Goal: Task Accomplishment & Management: Complete application form

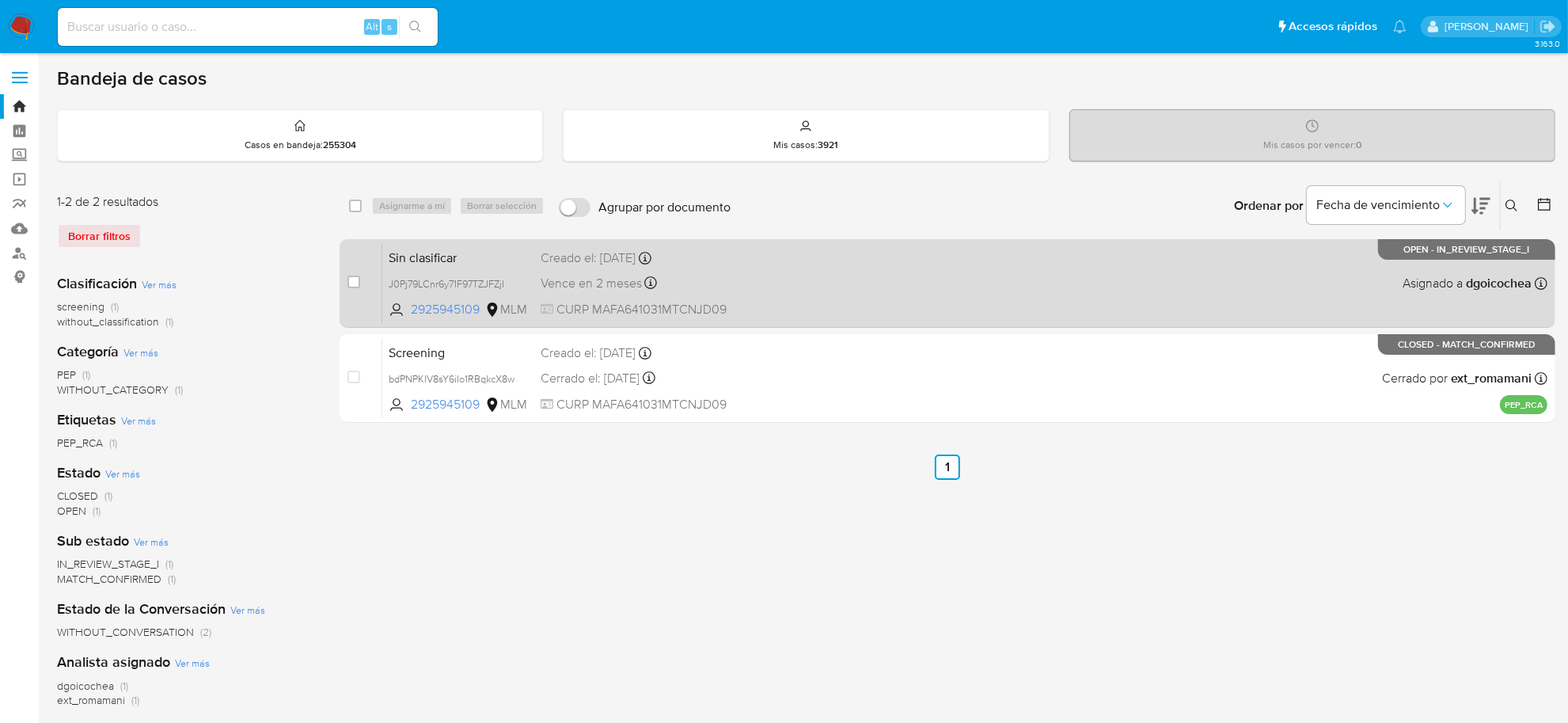
click at [444, 256] on span "Sin clasificar" at bounding box center [458, 256] width 140 height 21
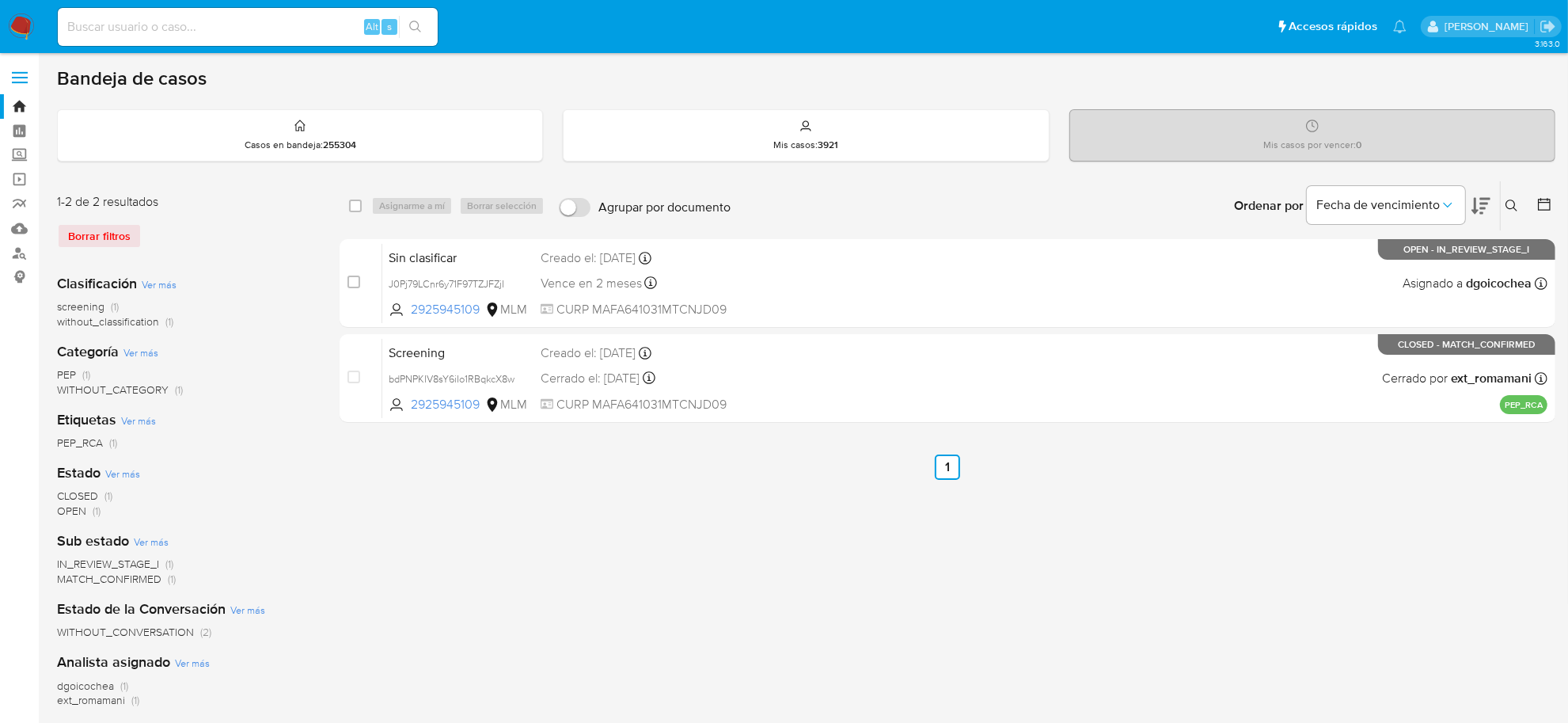
click at [17, 32] on img at bounding box center [22, 27] width 27 height 27
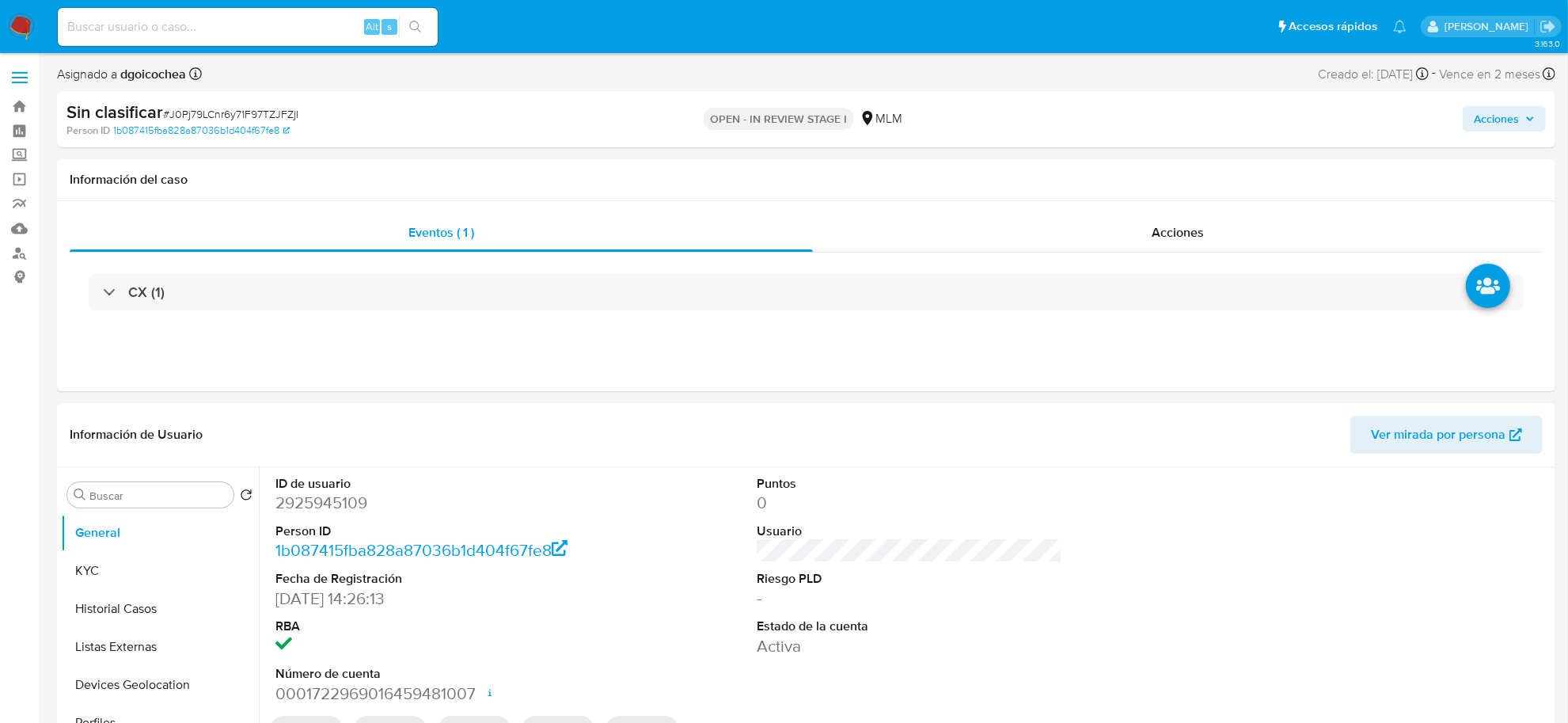
select select "10"
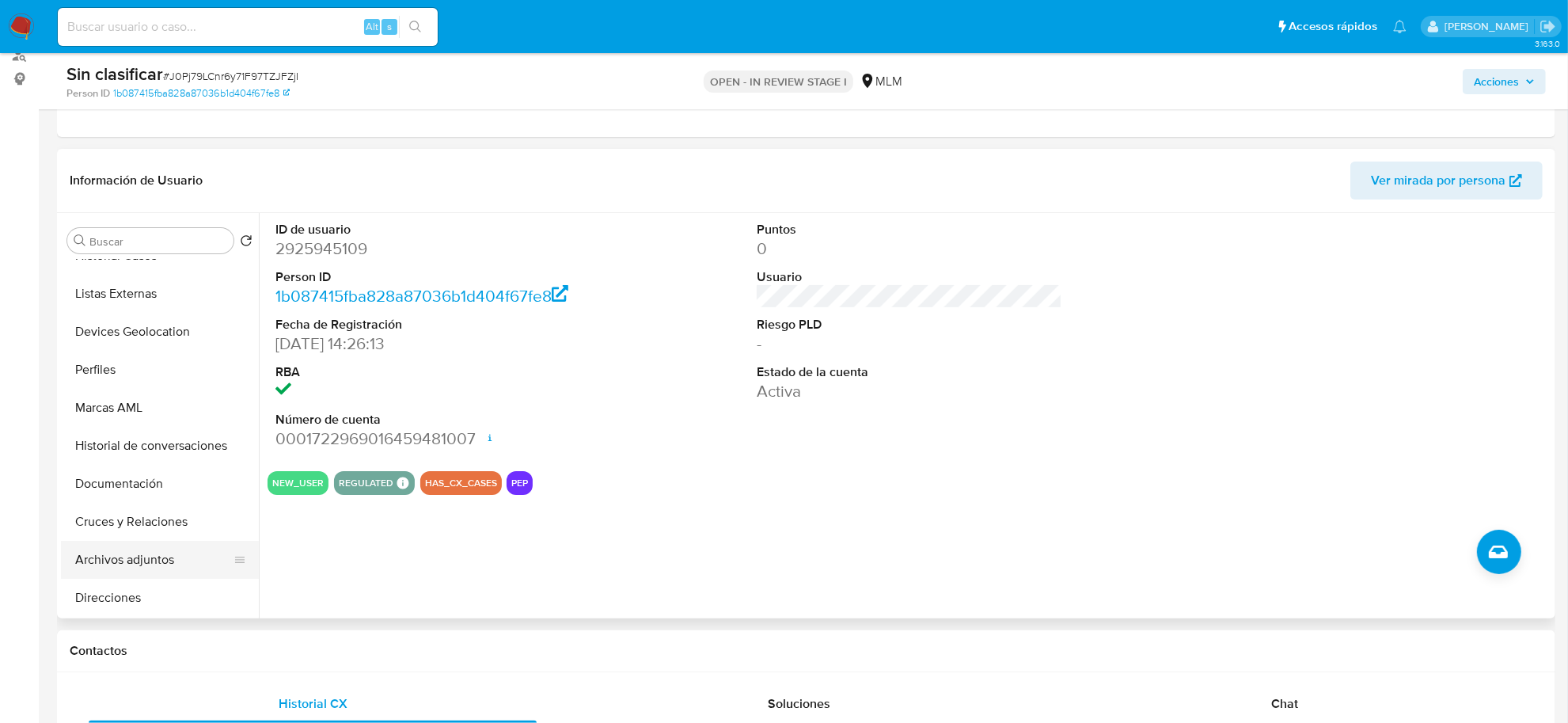
scroll to position [198, 0]
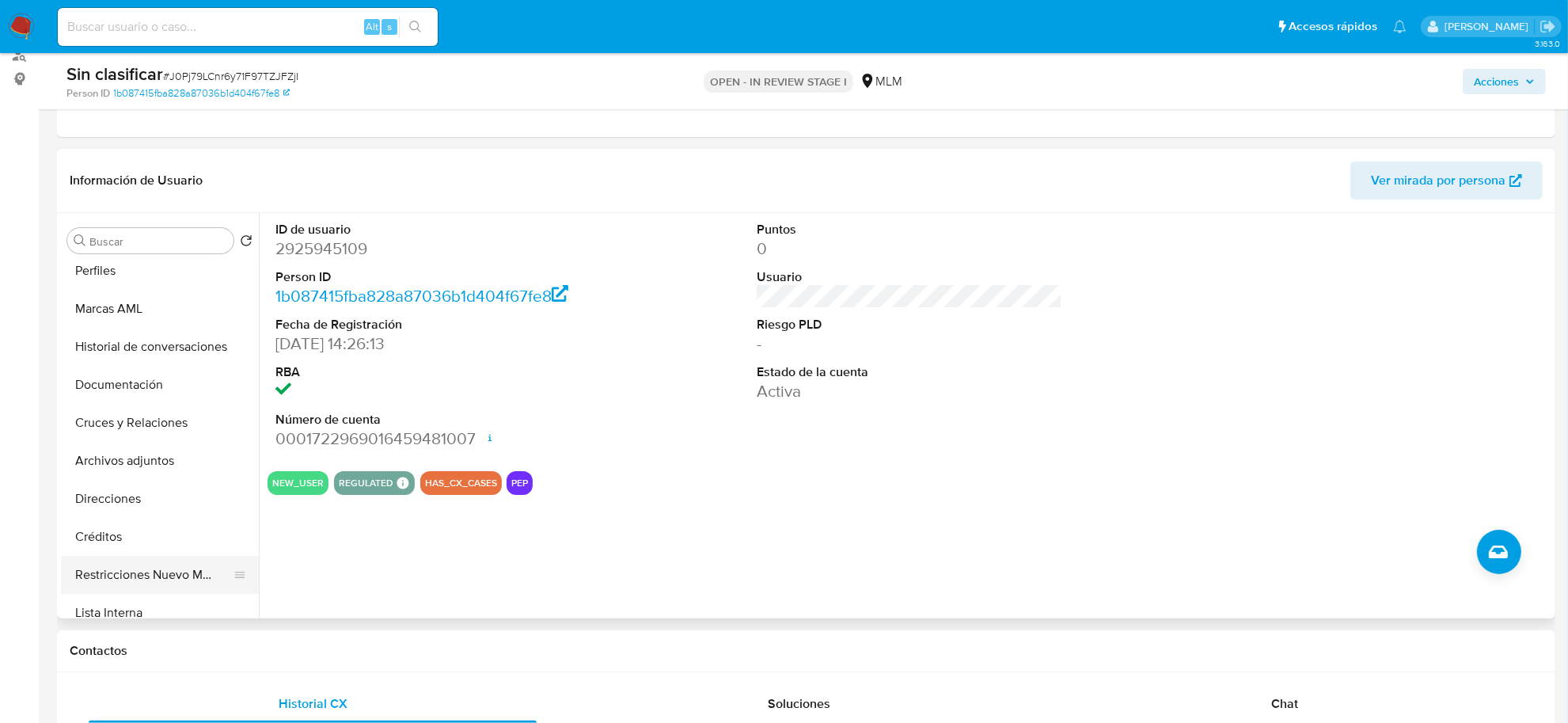
click at [146, 564] on button "Restricciones Nuevo Mundo" at bounding box center [153, 575] width 185 height 38
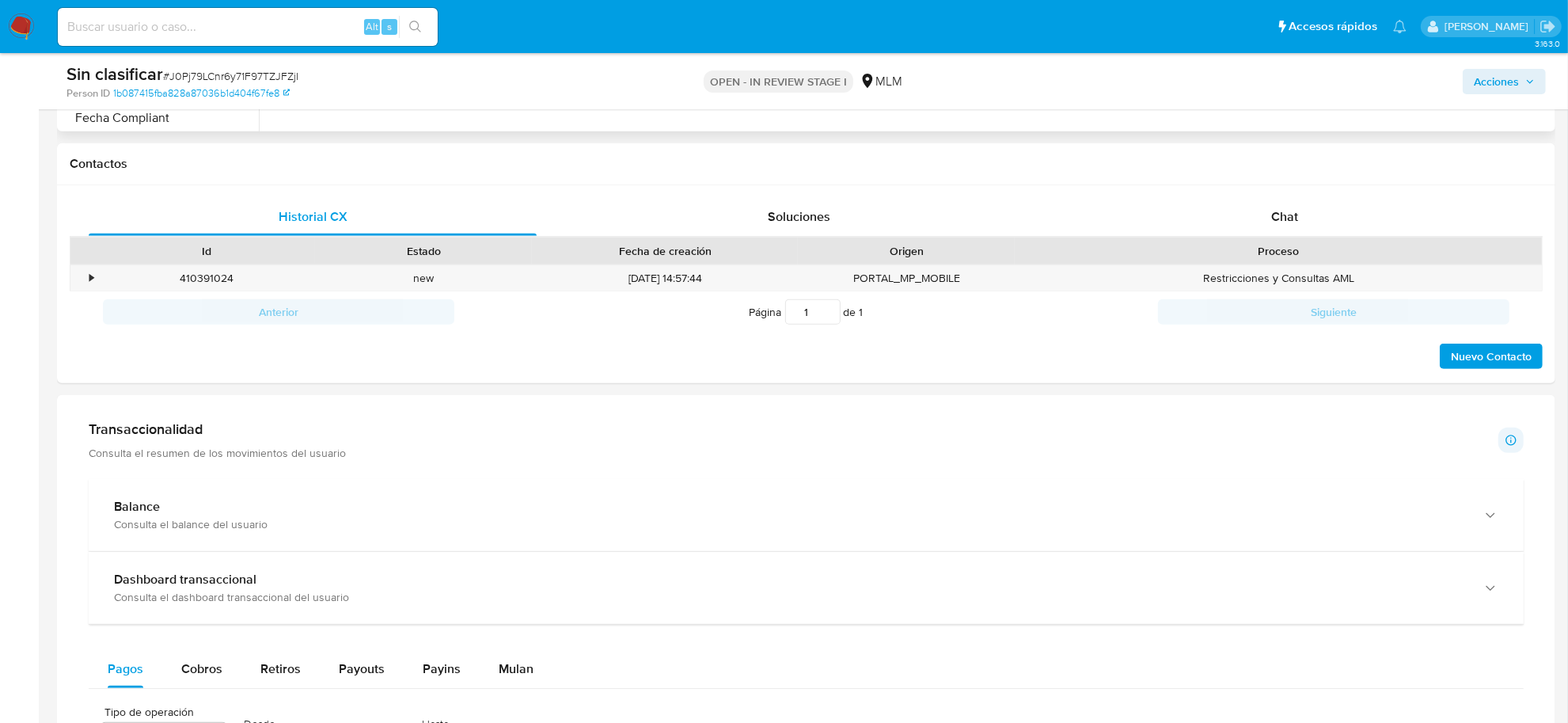
scroll to position [693, 0]
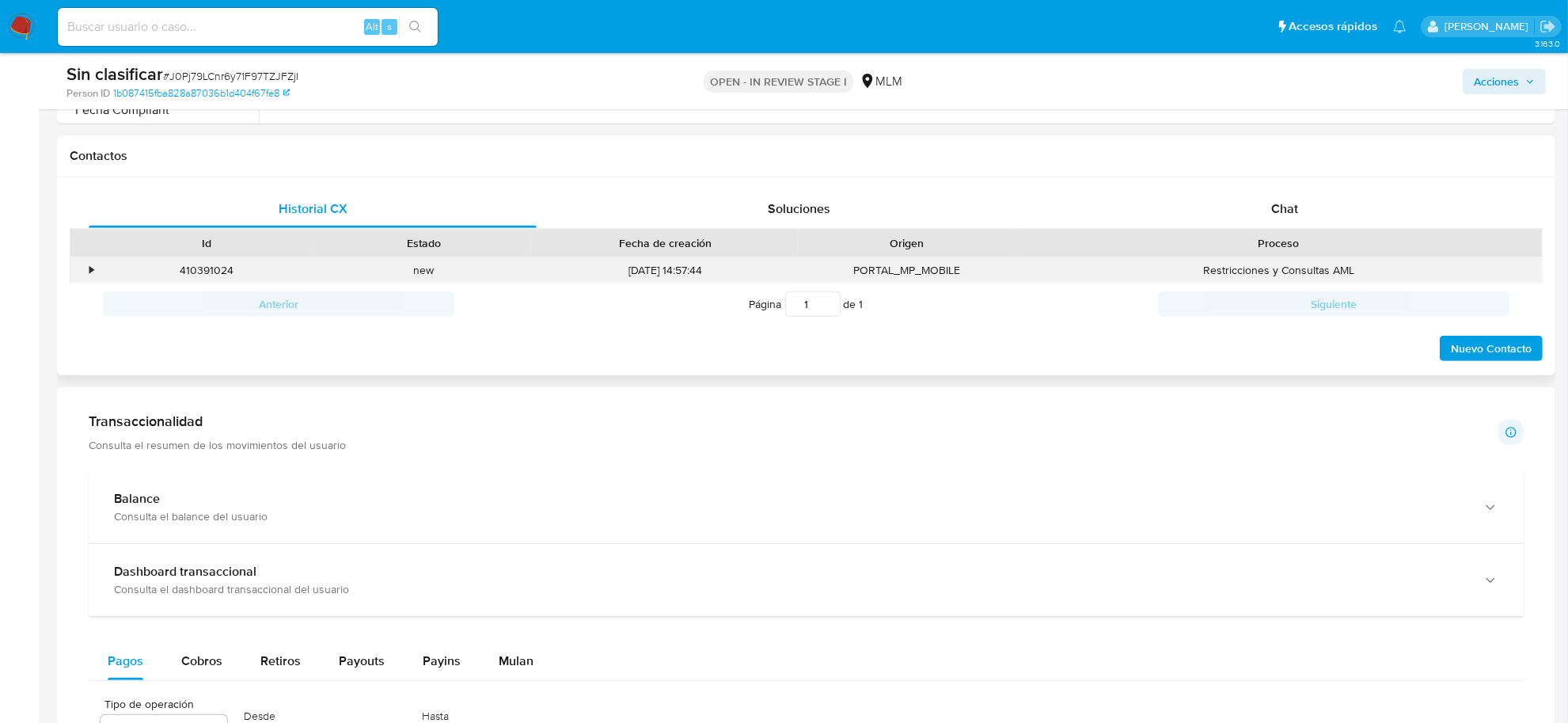
click at [96, 273] on div "•" at bounding box center [84, 270] width 28 height 26
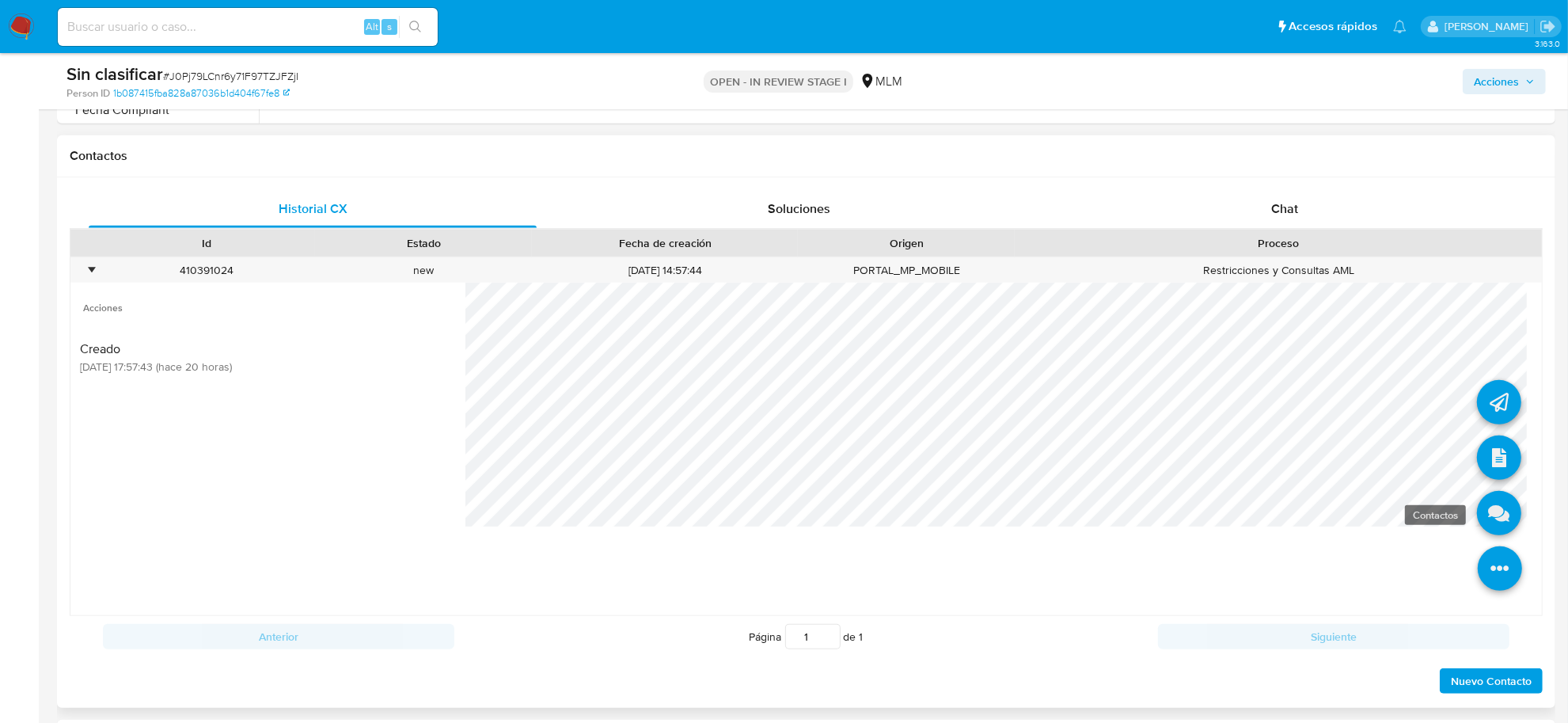
click at [1478, 520] on icon at bounding box center [1499, 514] width 45 height 45
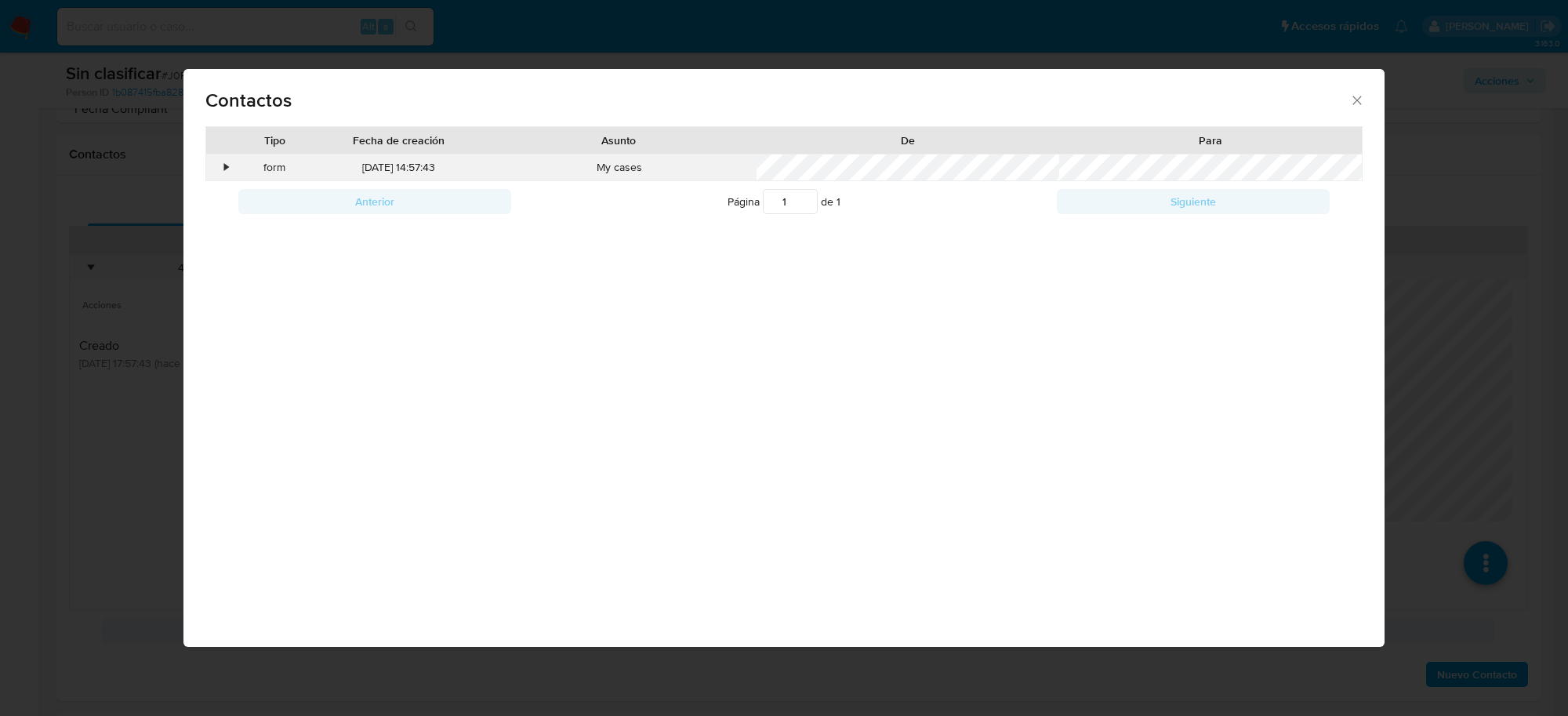
click at [225, 166] on div "•" at bounding box center [227, 168] width 4 height 16
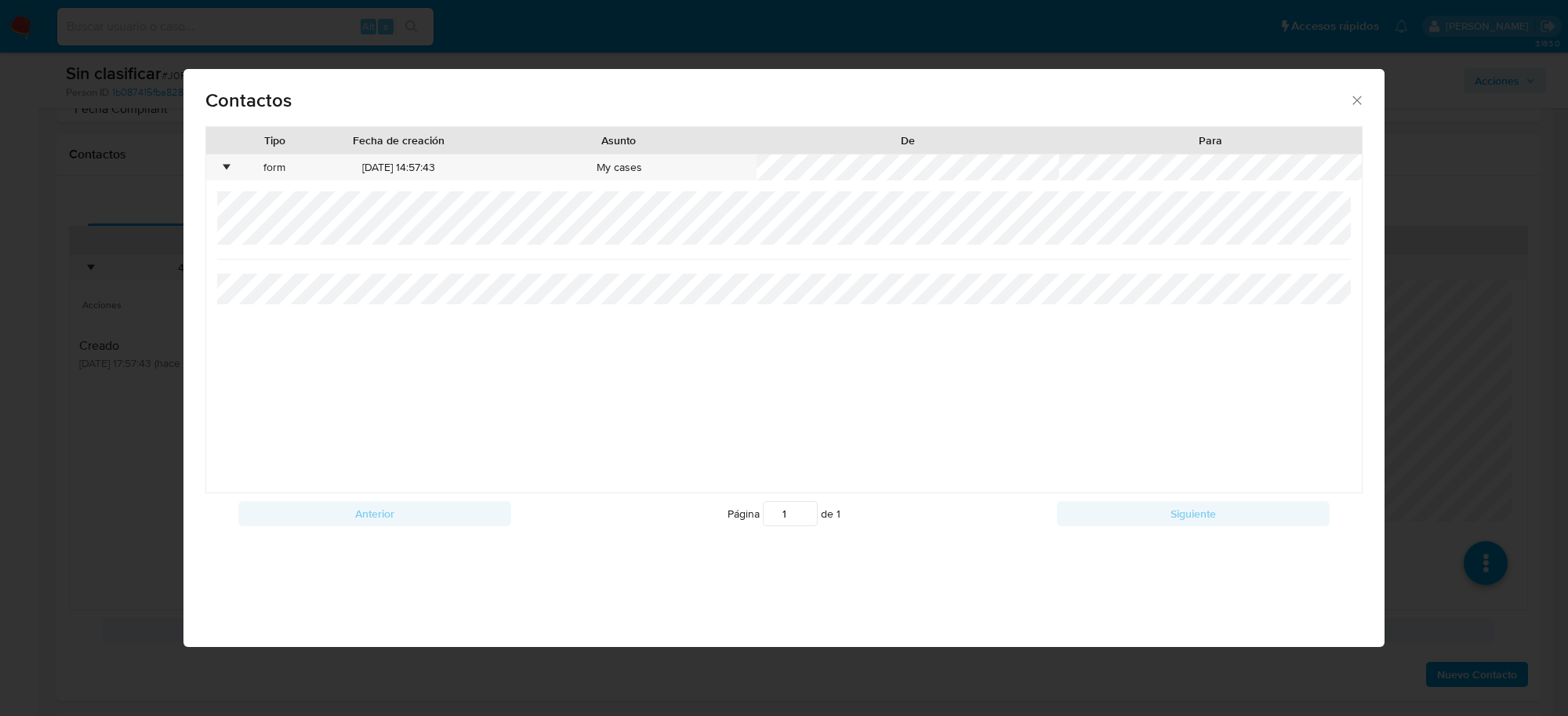
click at [1358, 94] on icon "close" at bounding box center [1358, 100] width 16 height 16
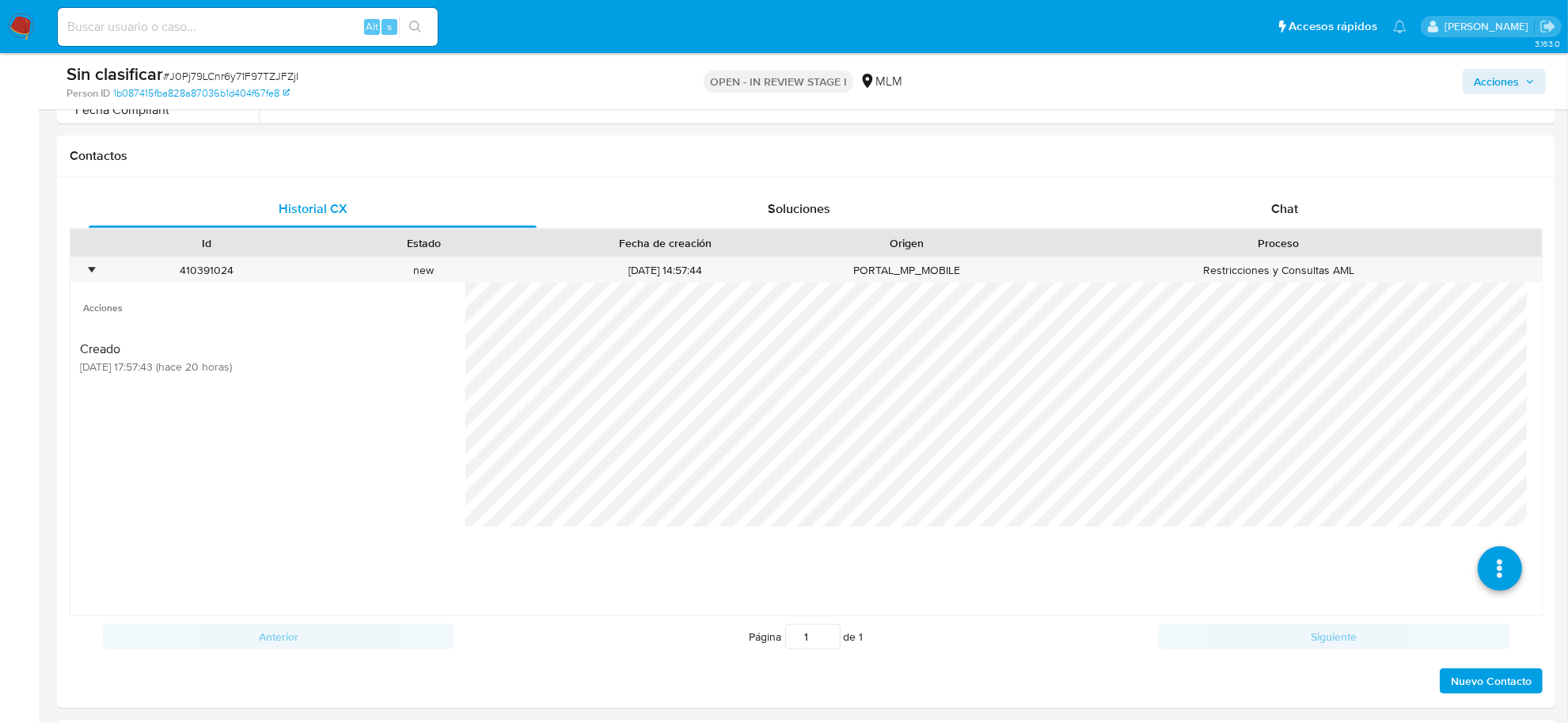
click at [1489, 77] on span "Acciones" at bounding box center [1496, 81] width 46 height 26
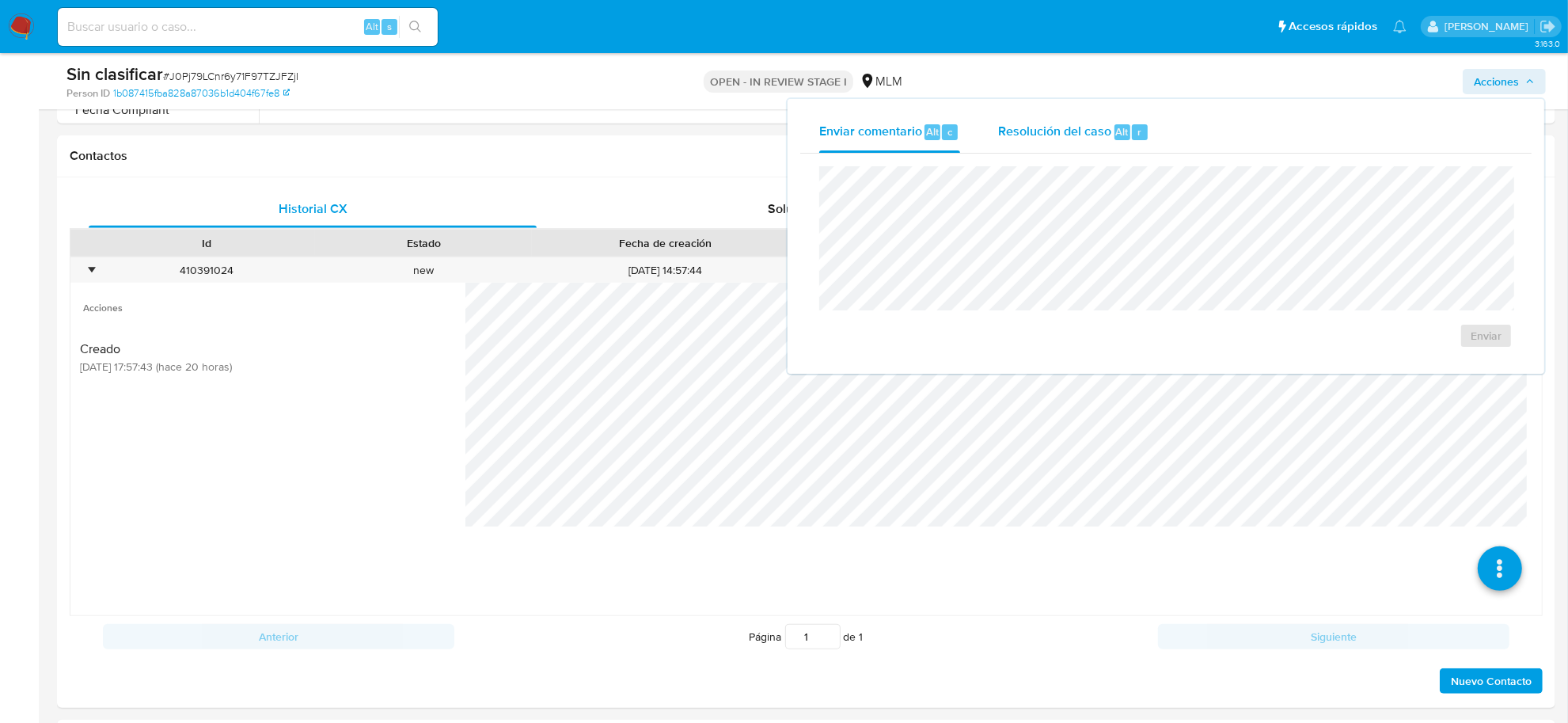
click at [1035, 133] on span "Resolución del caso" at bounding box center [1055, 131] width 113 height 18
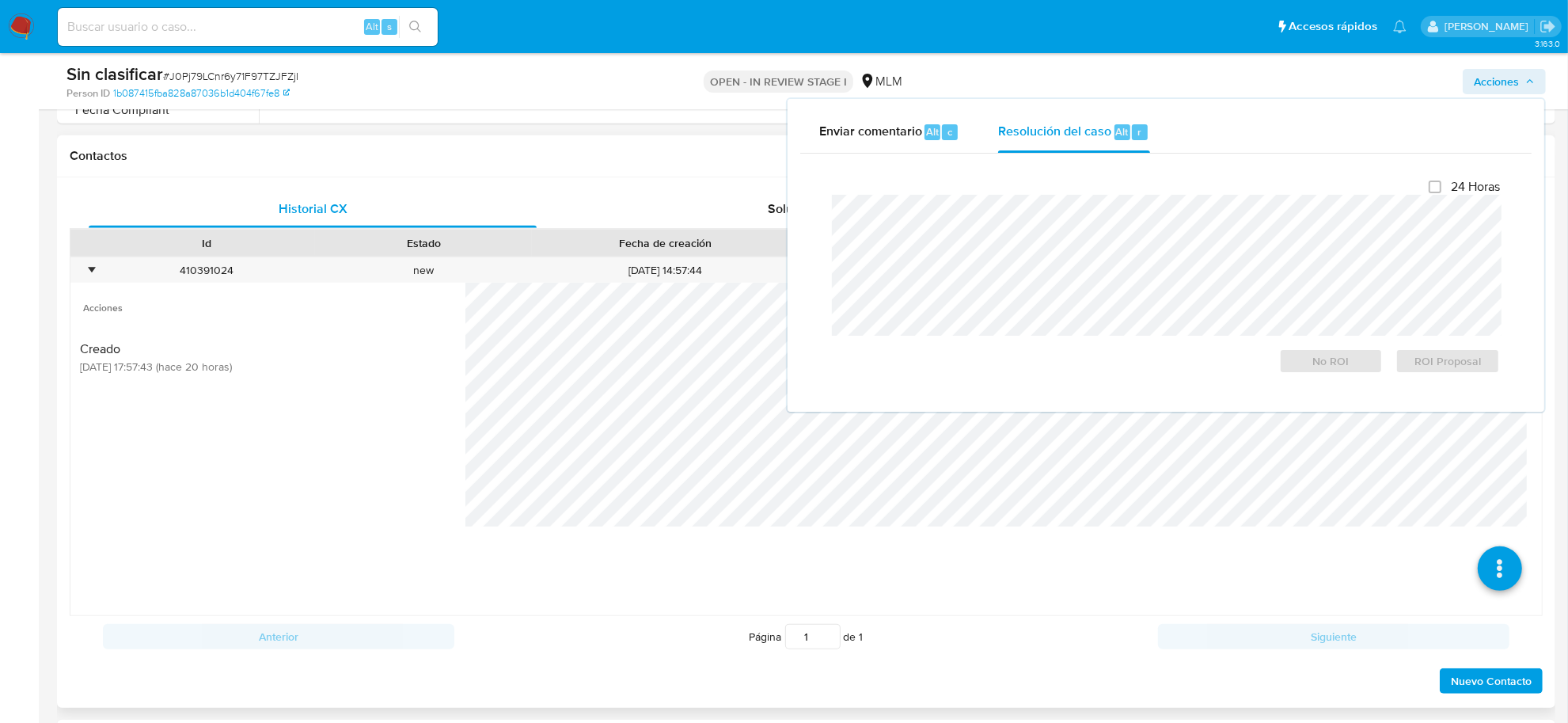
click at [1019, 232] on div at bounding box center [1015, 244] width 29 height 27
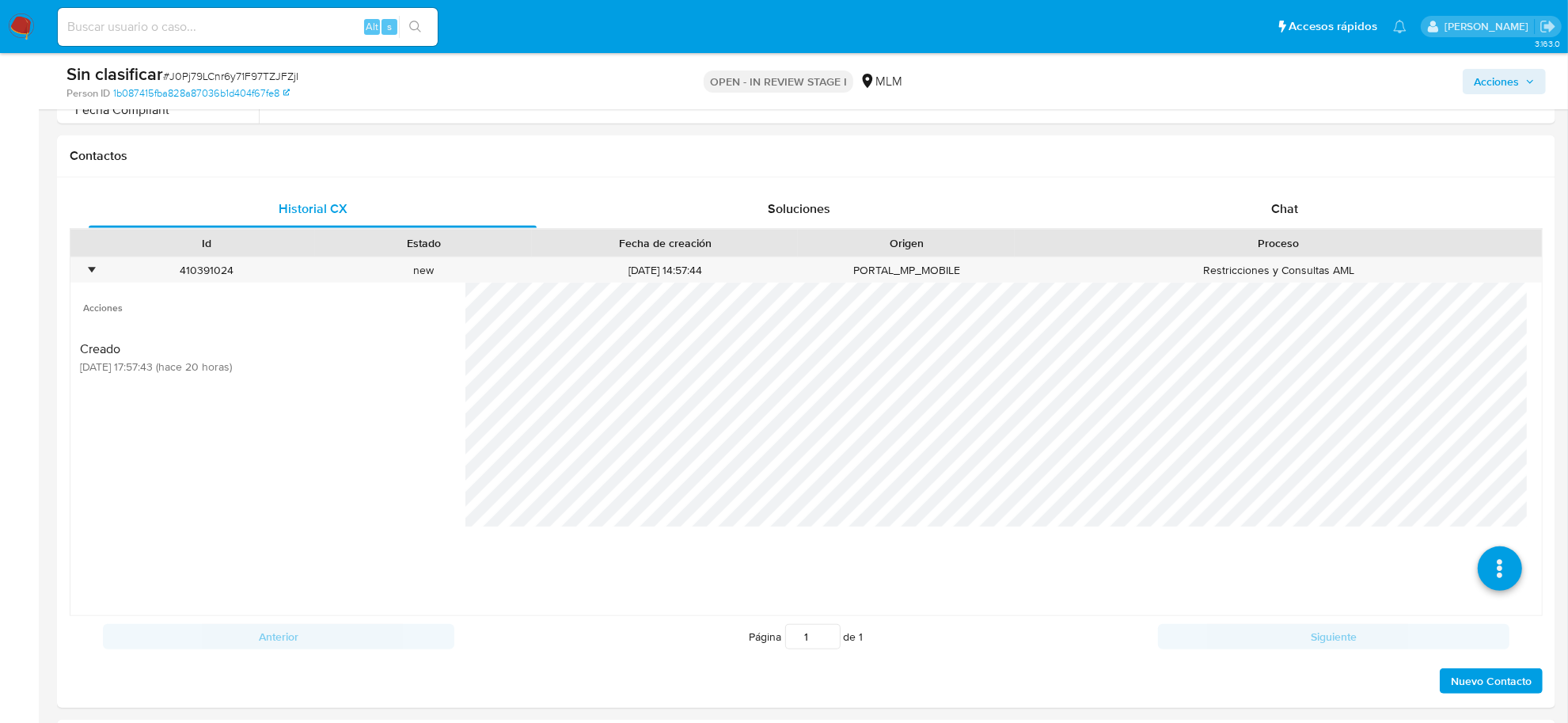
click at [1496, 80] on span "Acciones" at bounding box center [1496, 81] width 46 height 26
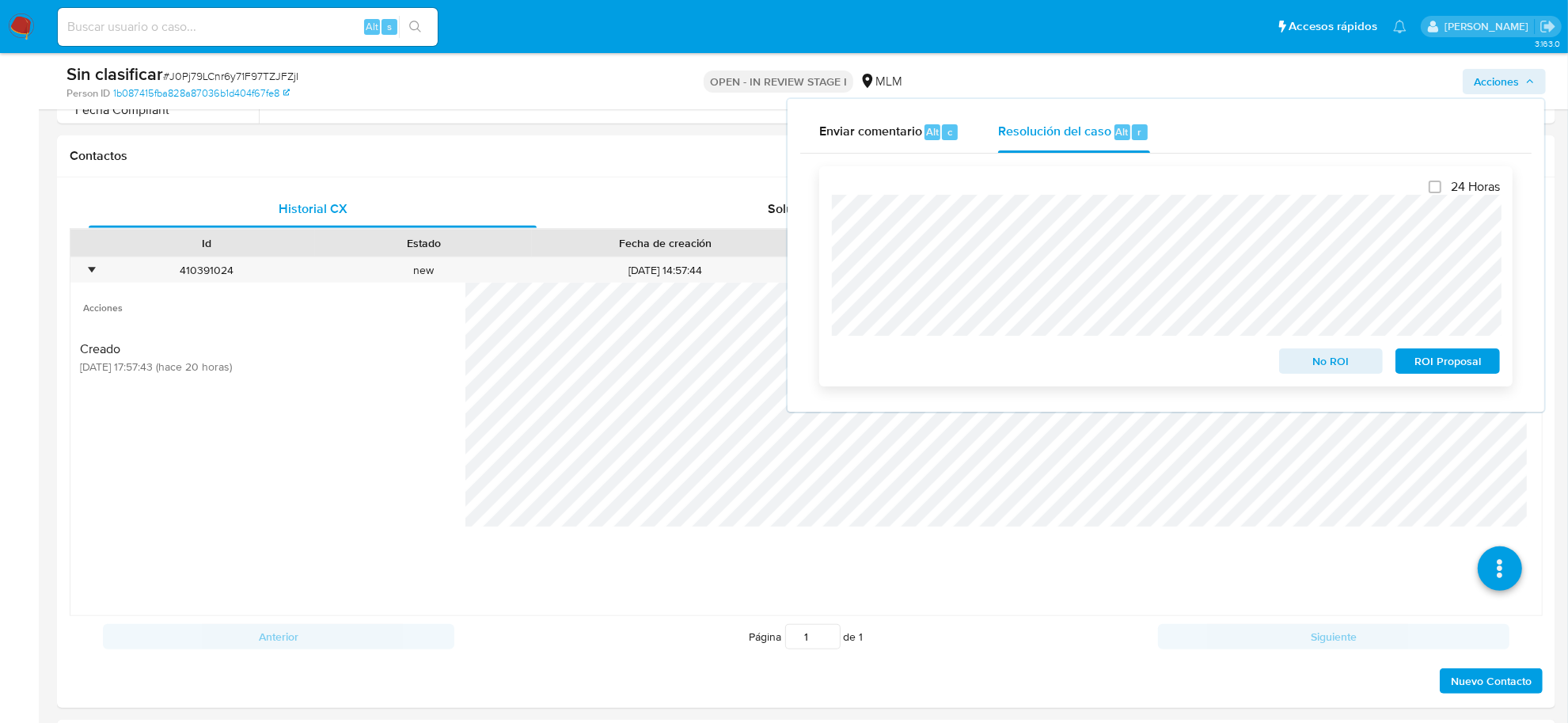
click at [1332, 362] on span "No ROI" at bounding box center [1331, 361] width 82 height 22
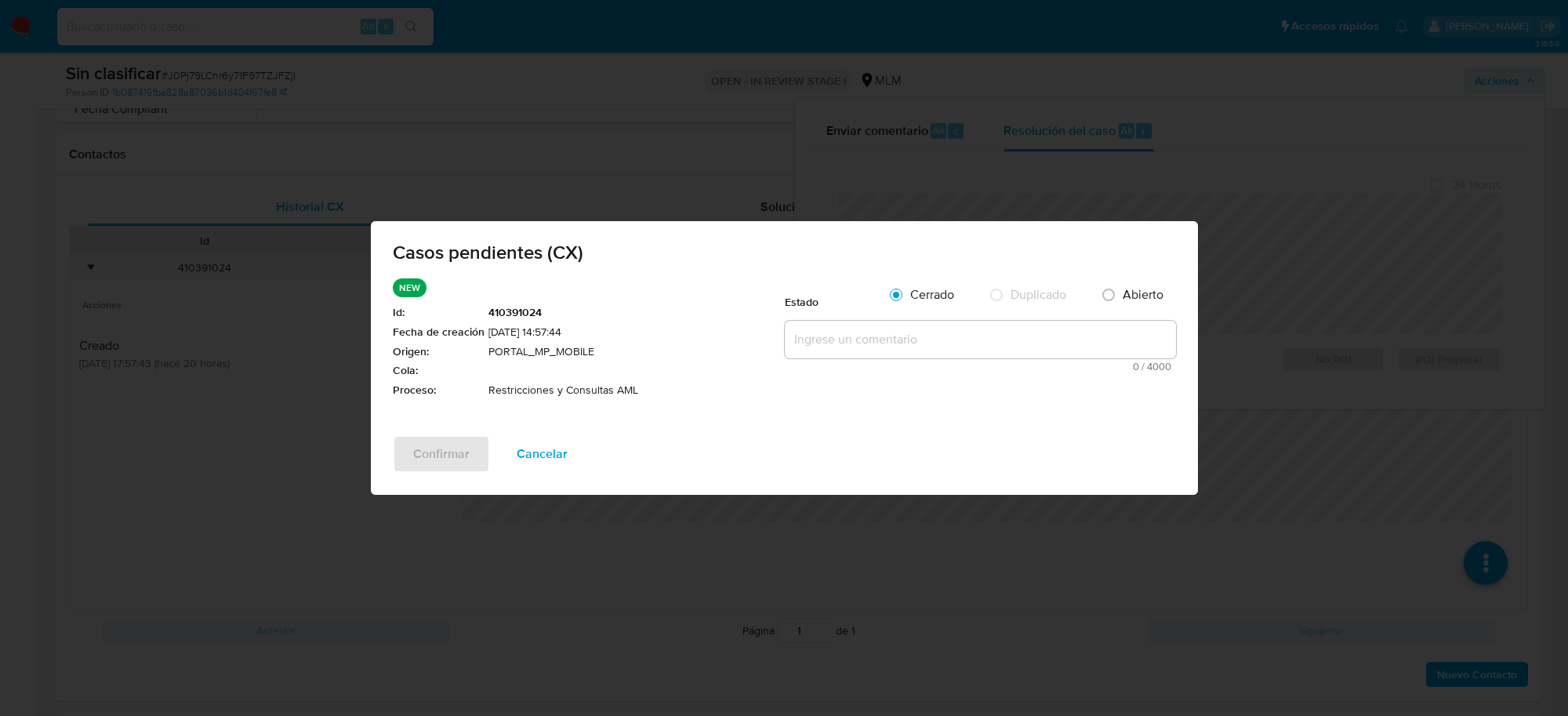
click at [938, 358] on textarea at bounding box center [980, 340] width 391 height 38
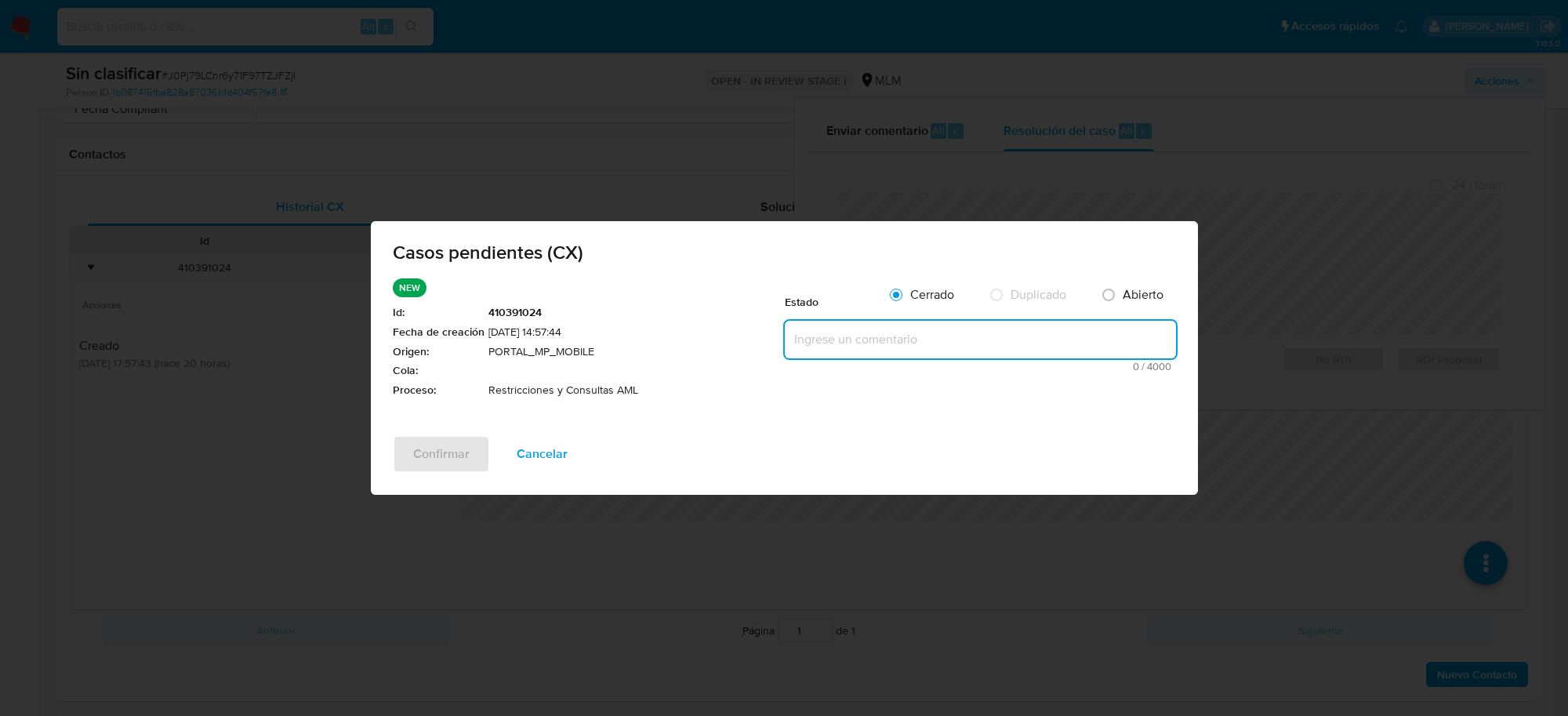
click at [923, 335] on textarea at bounding box center [980, 340] width 391 height 38
paste textarea "Cliente sin restricciones activas."
type textarea "Cliente sin restricciones activas."
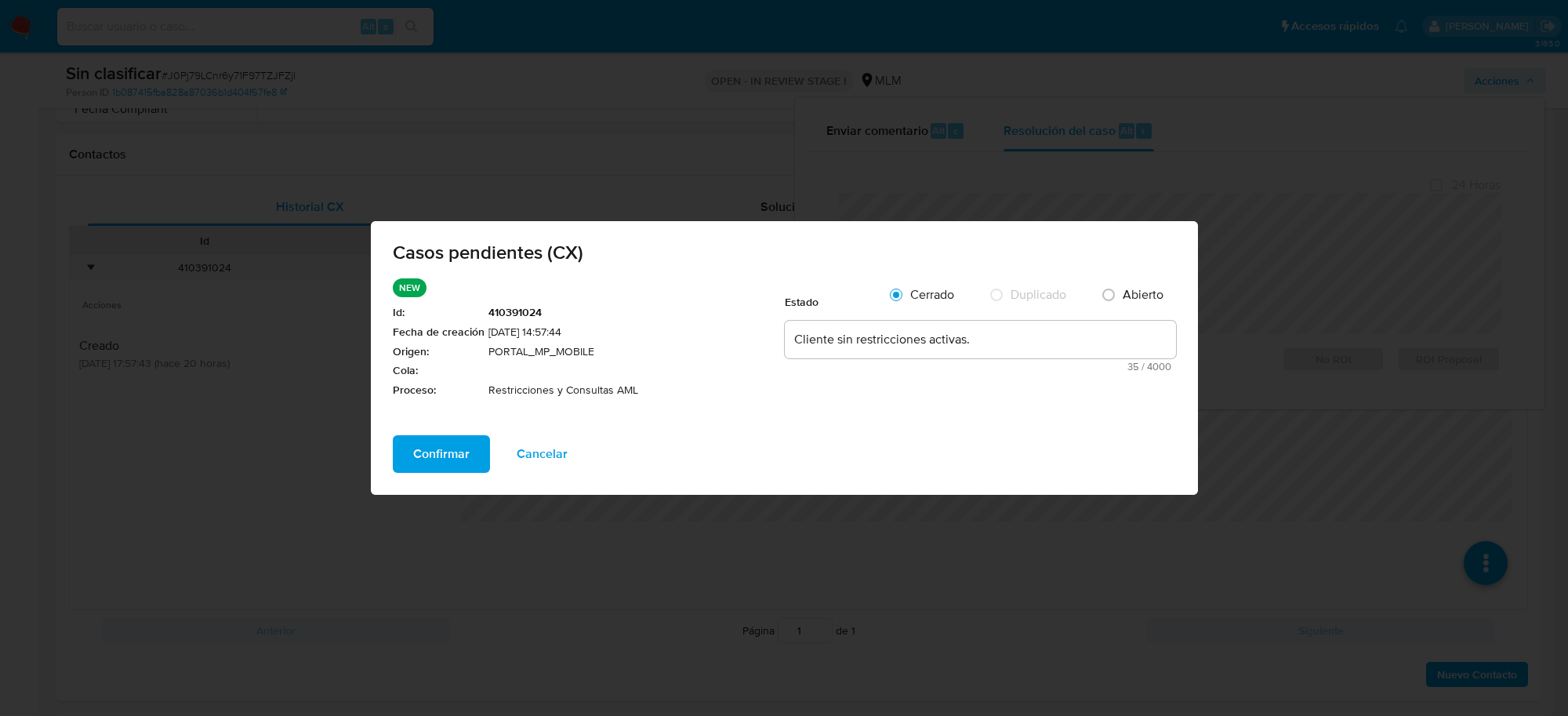
click at [432, 445] on span "Confirmar" at bounding box center [441, 454] width 56 height 35
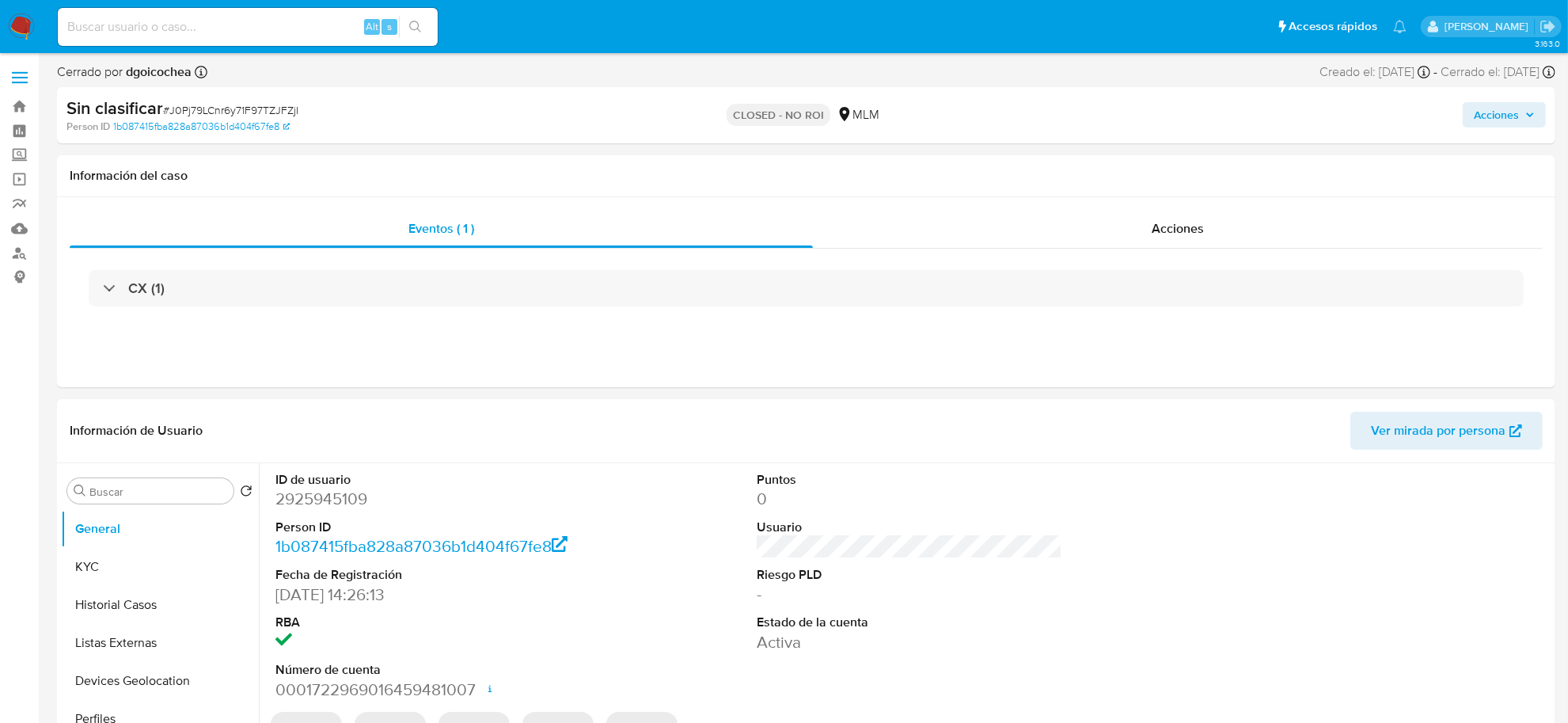
select select "10"
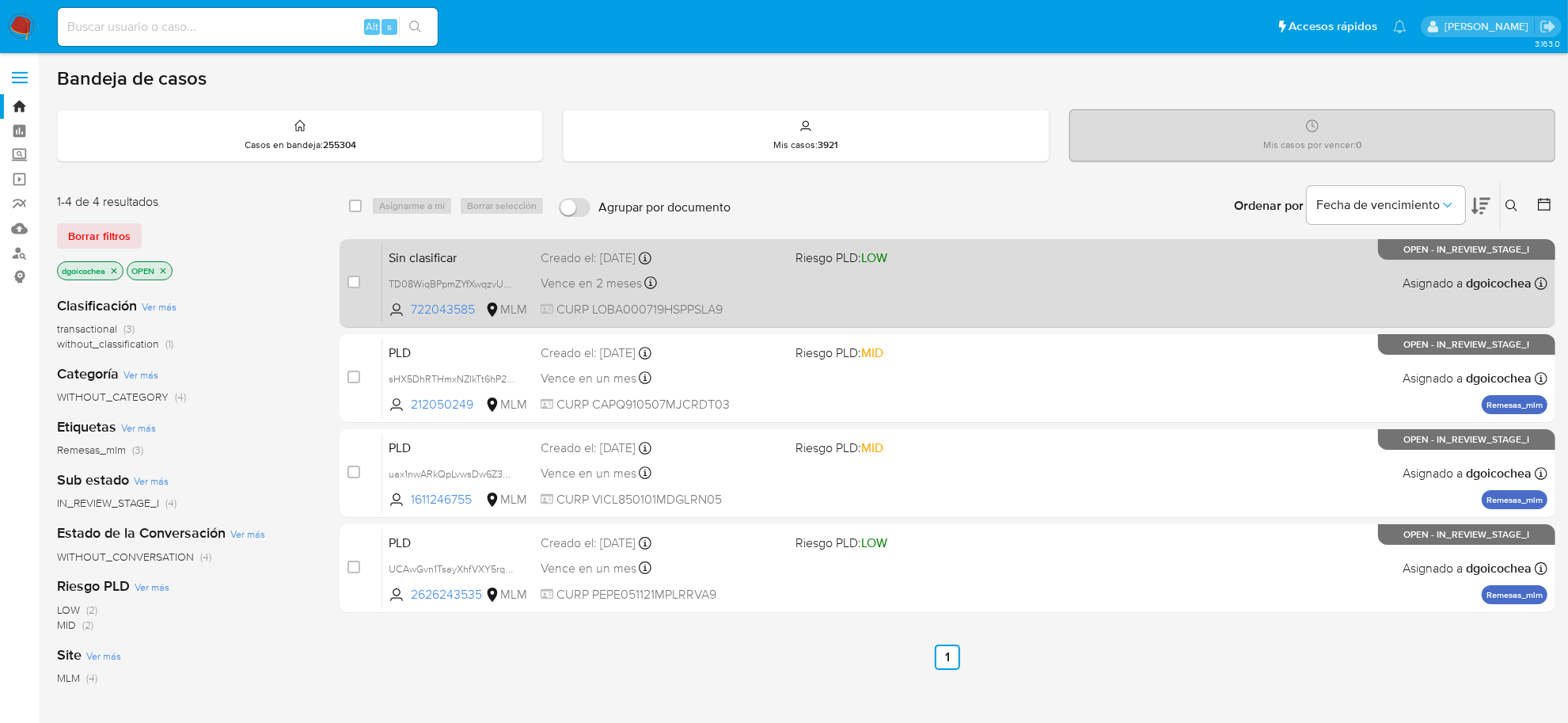
click at [420, 256] on span "Sin clasificar" at bounding box center [458, 256] width 140 height 21
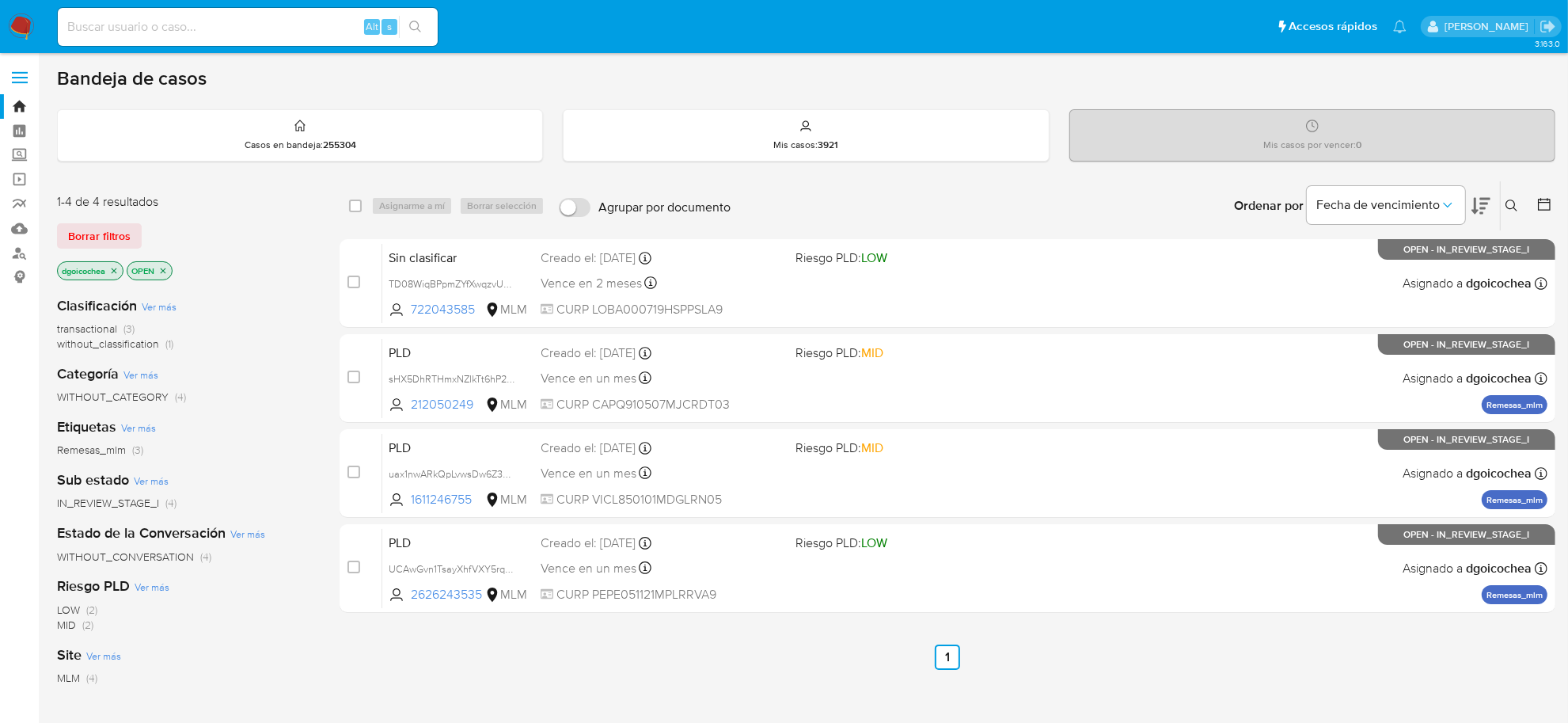
click at [259, 32] on input at bounding box center [247, 27] width 380 height 21
paste input "588739661"
type input "588739661"
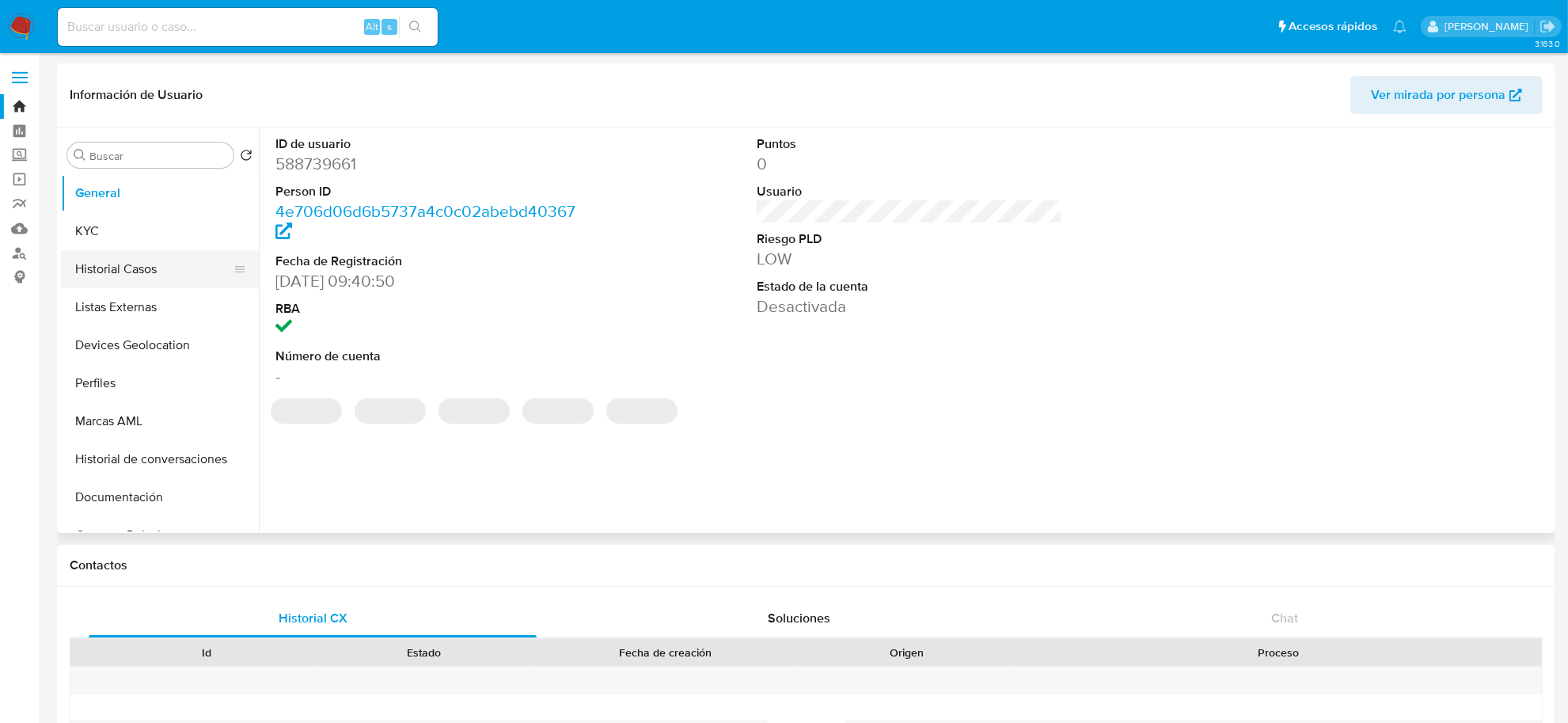
select select "10"
click at [129, 273] on button "Historial Casos" at bounding box center [153, 269] width 185 height 38
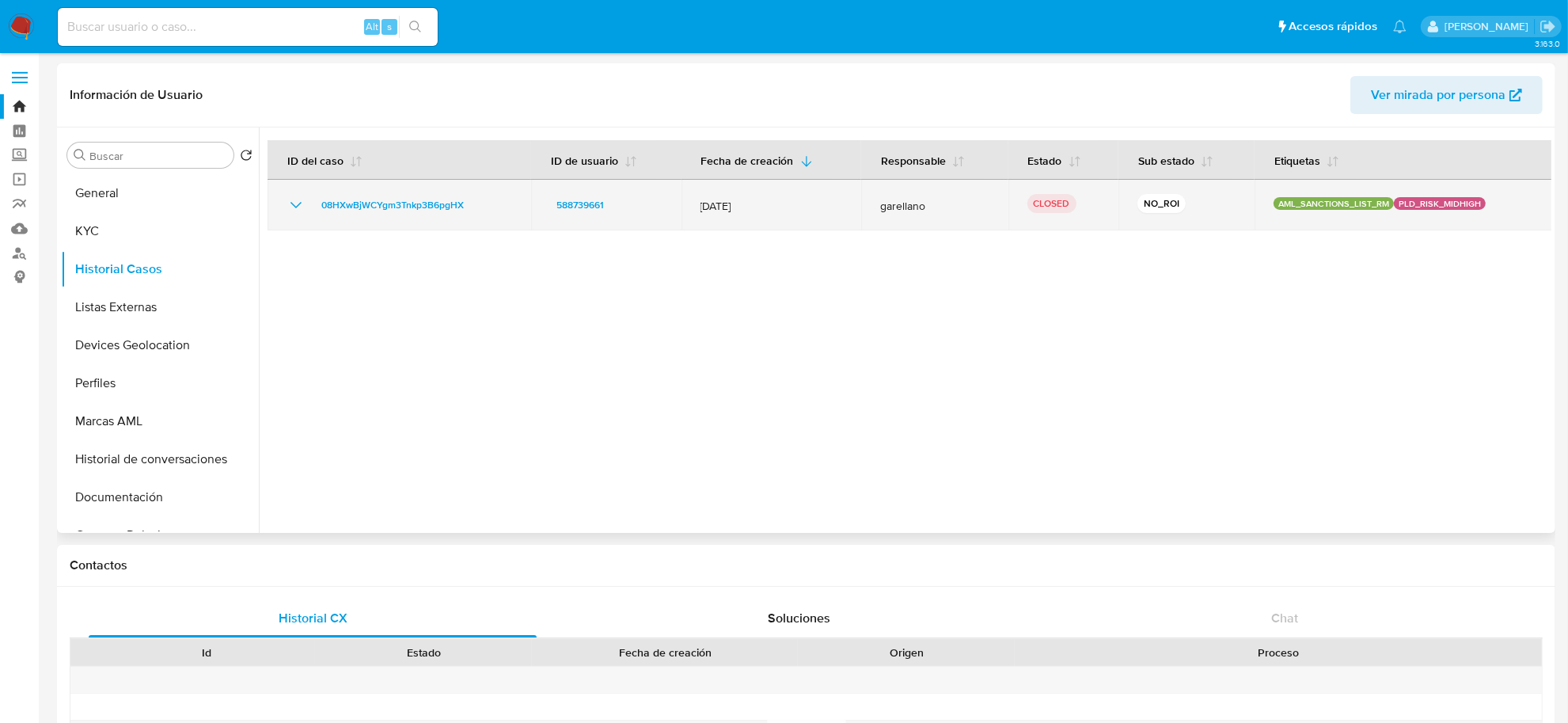
click at [290, 209] on icon "Mostrar/Ocultar" at bounding box center [296, 205] width 19 height 19
click at [295, 205] on icon "Mostrar/Ocultar" at bounding box center [296, 205] width 19 height 19
click at [297, 202] on icon "Mostrar/Ocultar" at bounding box center [296, 205] width 19 height 19
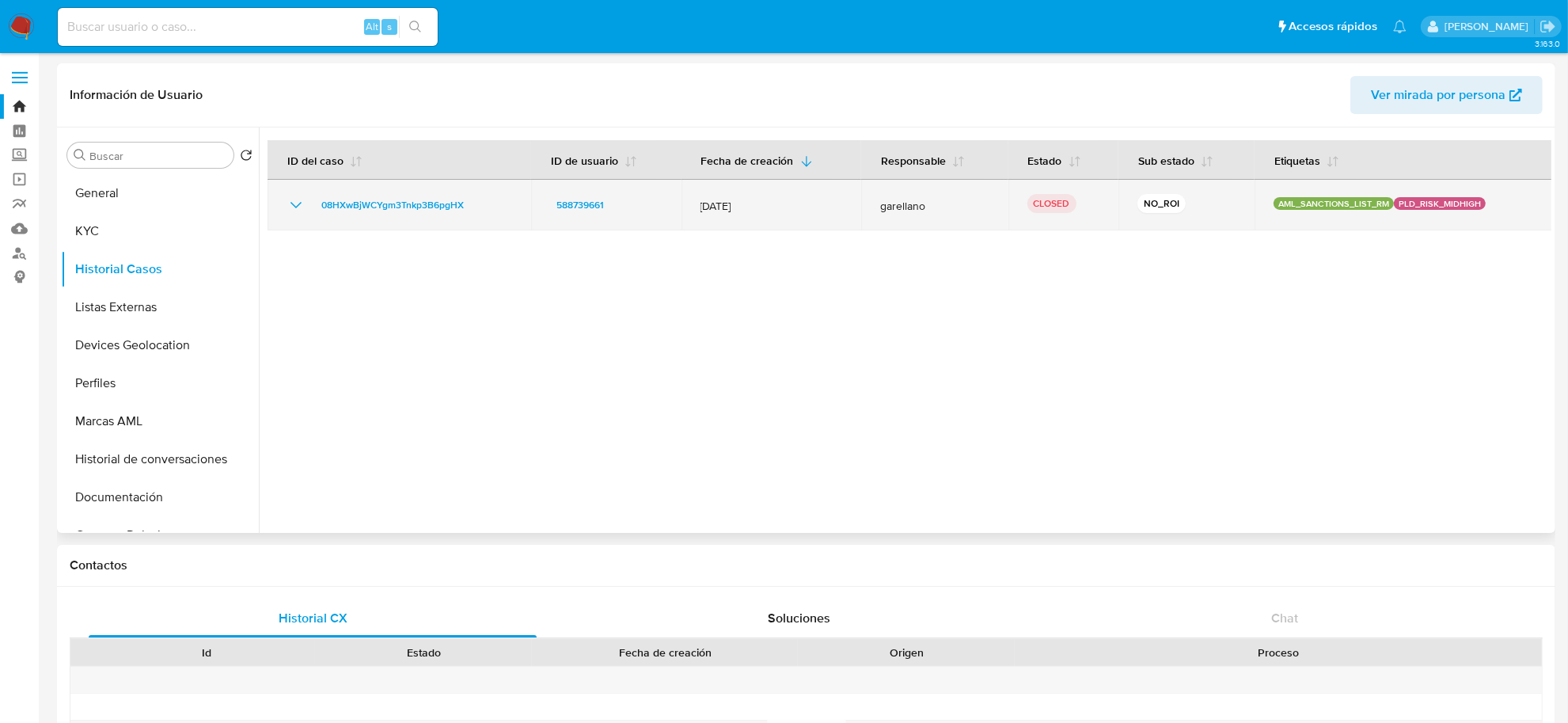
click at [297, 202] on icon "Mostrar/Ocultar" at bounding box center [296, 205] width 19 height 19
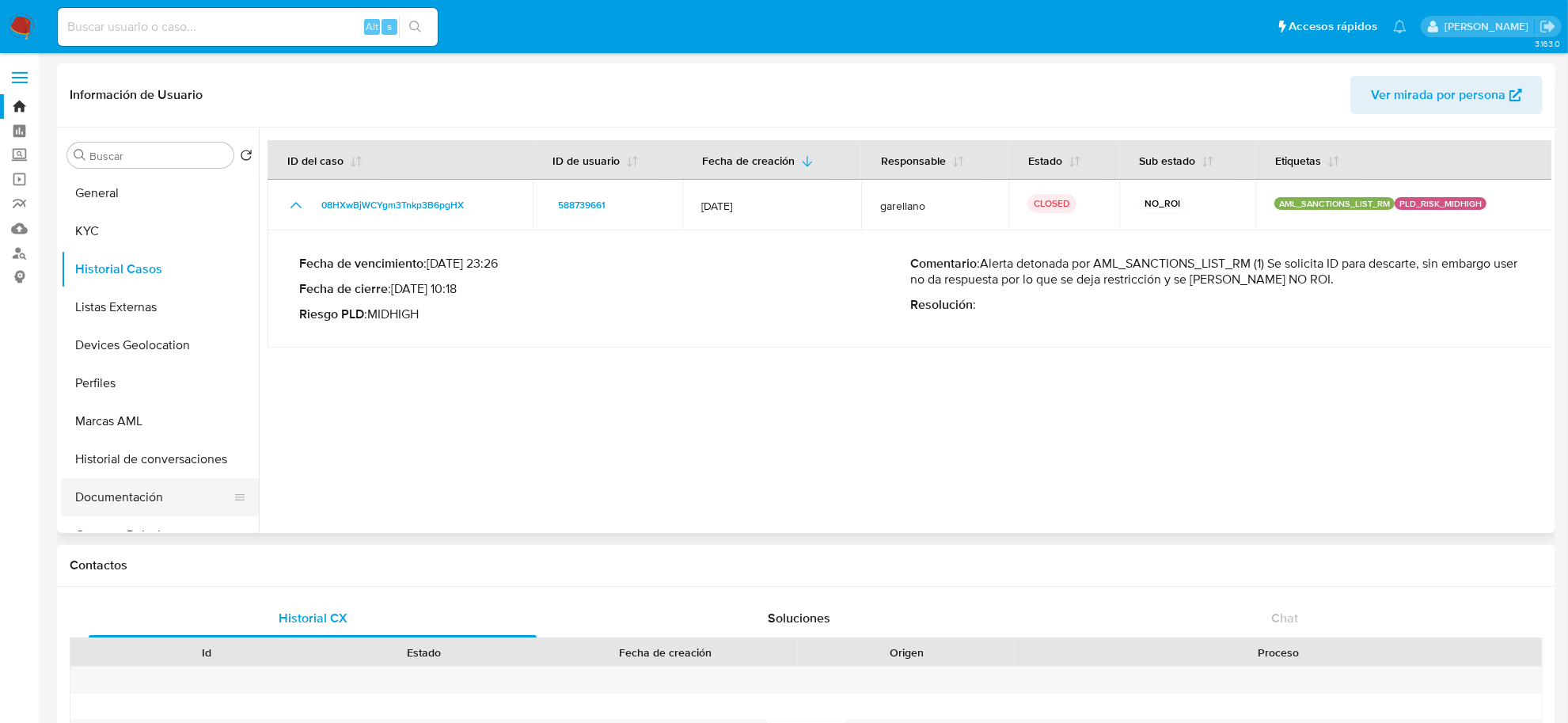
click at [131, 496] on button "Documentación" at bounding box center [153, 498] width 185 height 38
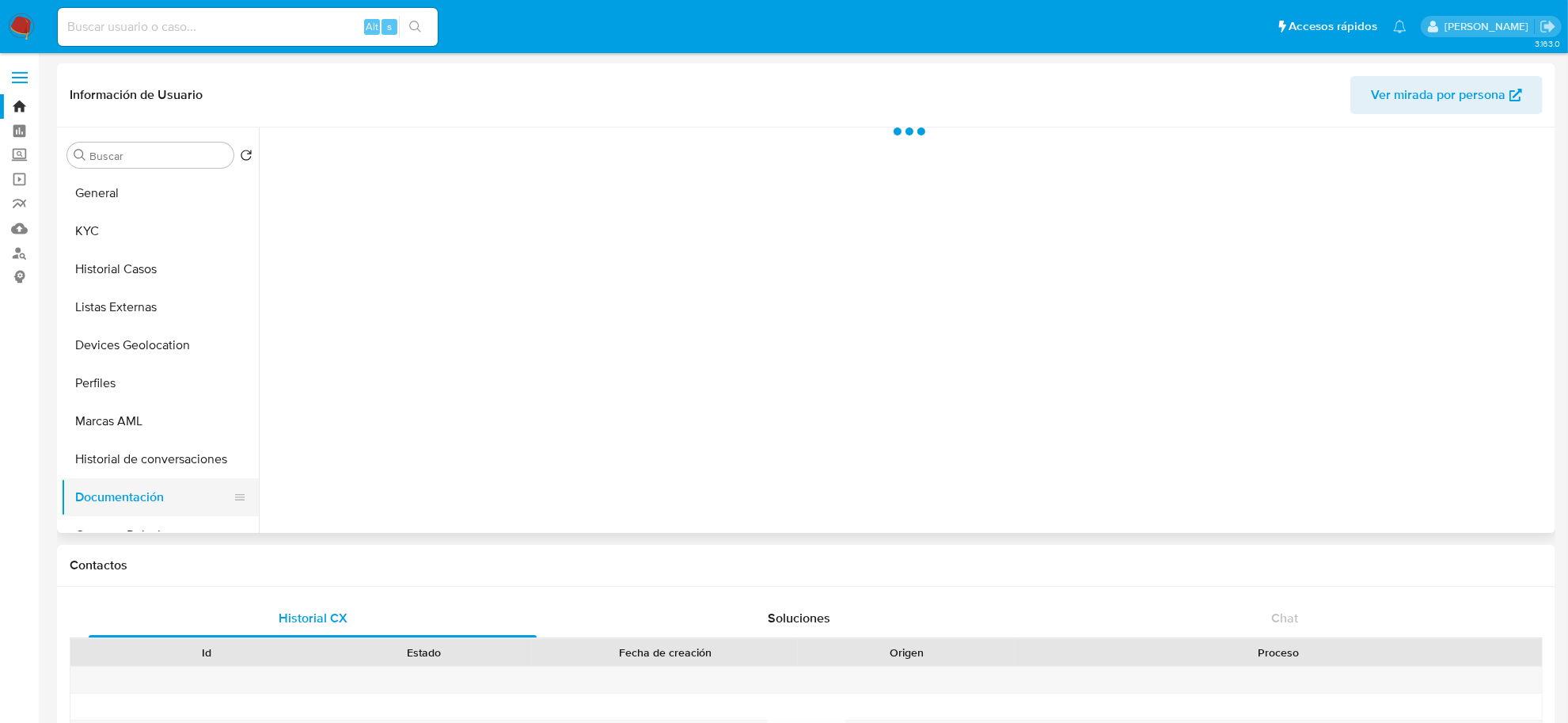
click at [131, 496] on button "Documentación" at bounding box center [153, 498] width 185 height 38
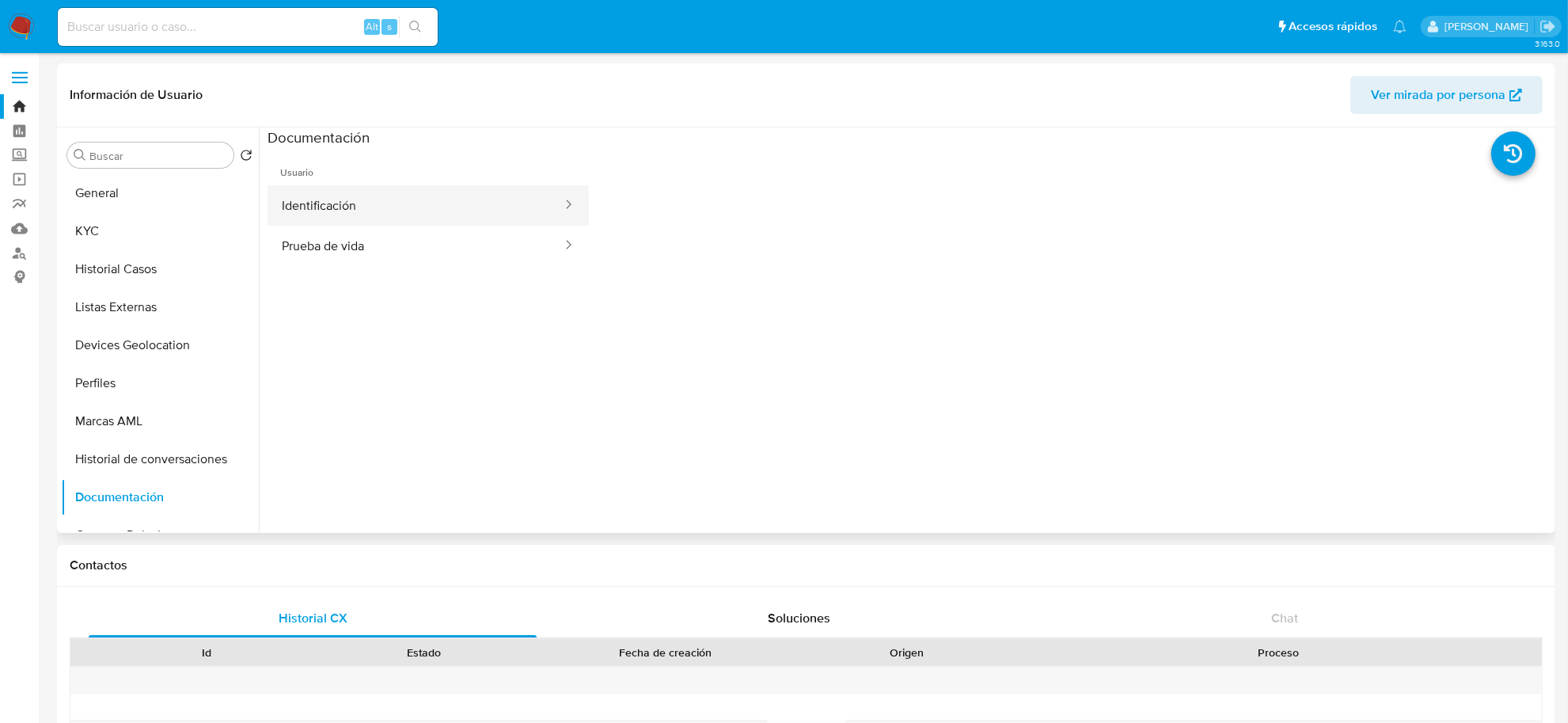
click at [294, 197] on button "Identificación" at bounding box center [415, 205] width 296 height 41
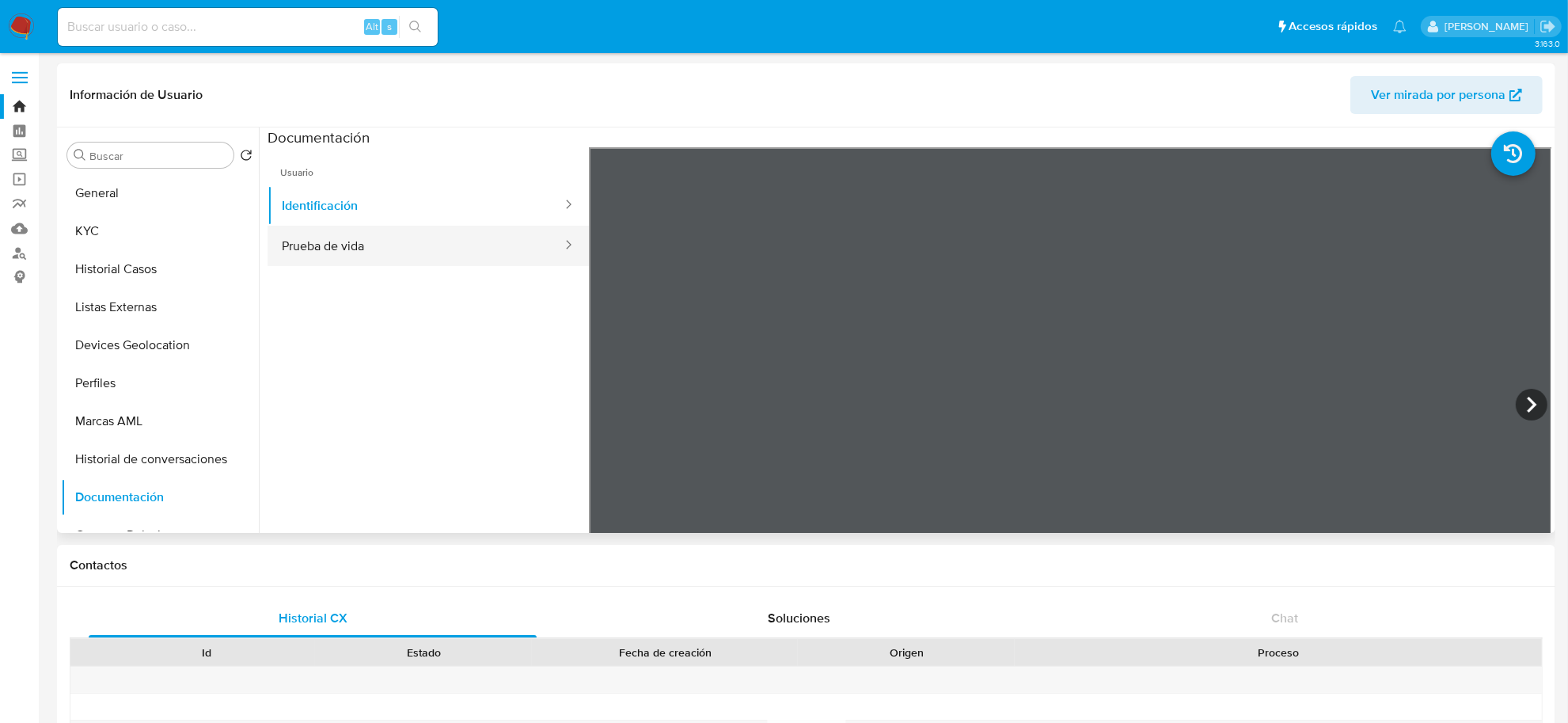
click at [435, 234] on button "Prueba de vida" at bounding box center [415, 246] width 296 height 41
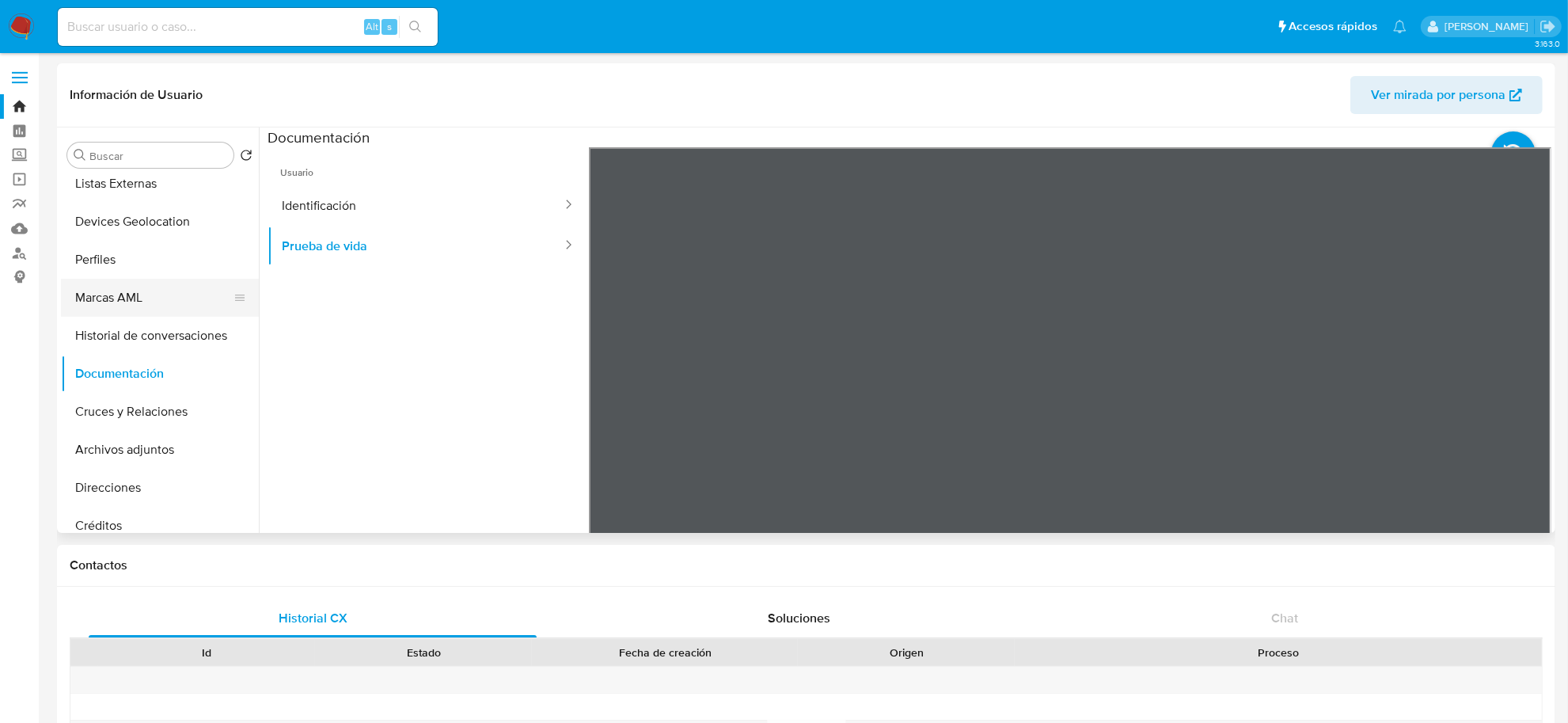
scroll to position [89, 0]
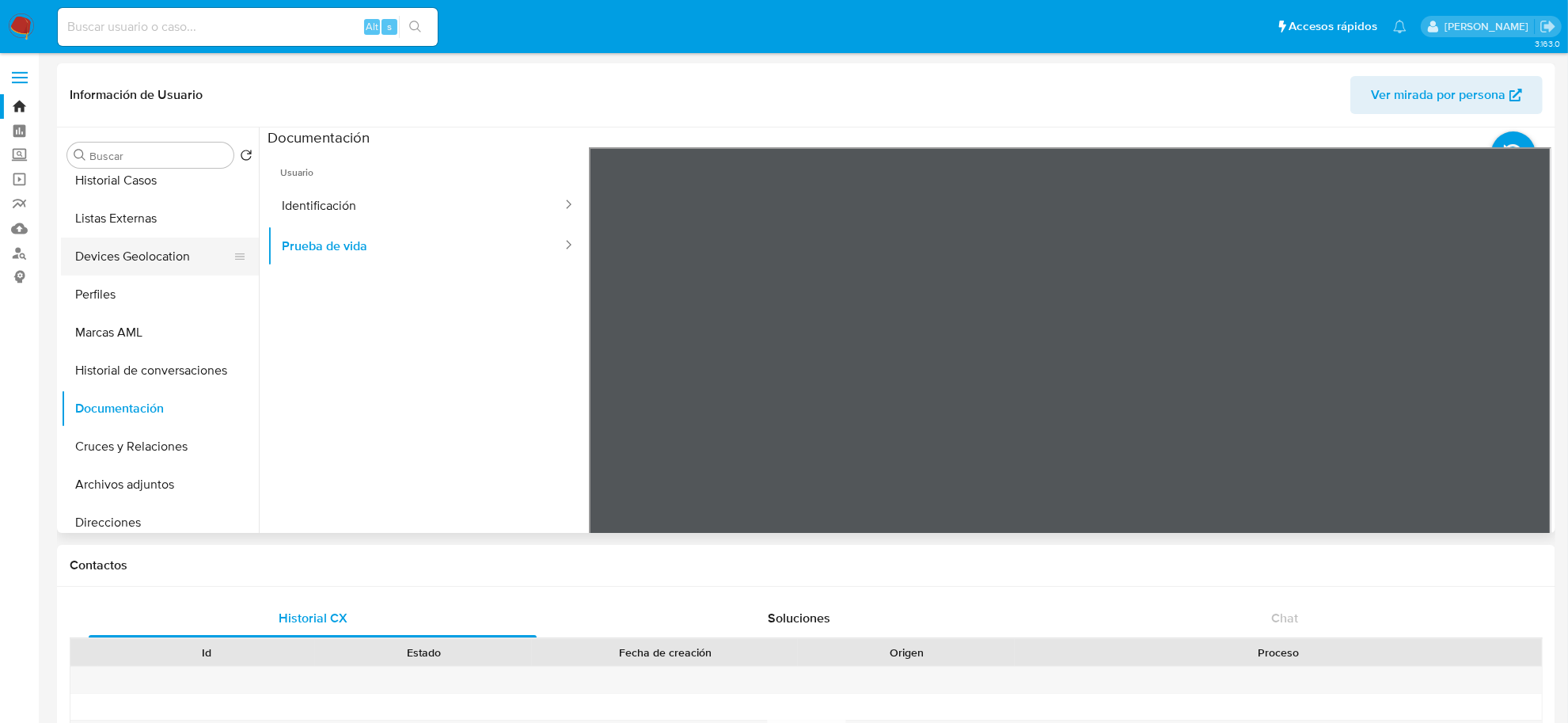
click at [174, 247] on button "Devices Geolocation" at bounding box center [153, 256] width 185 height 38
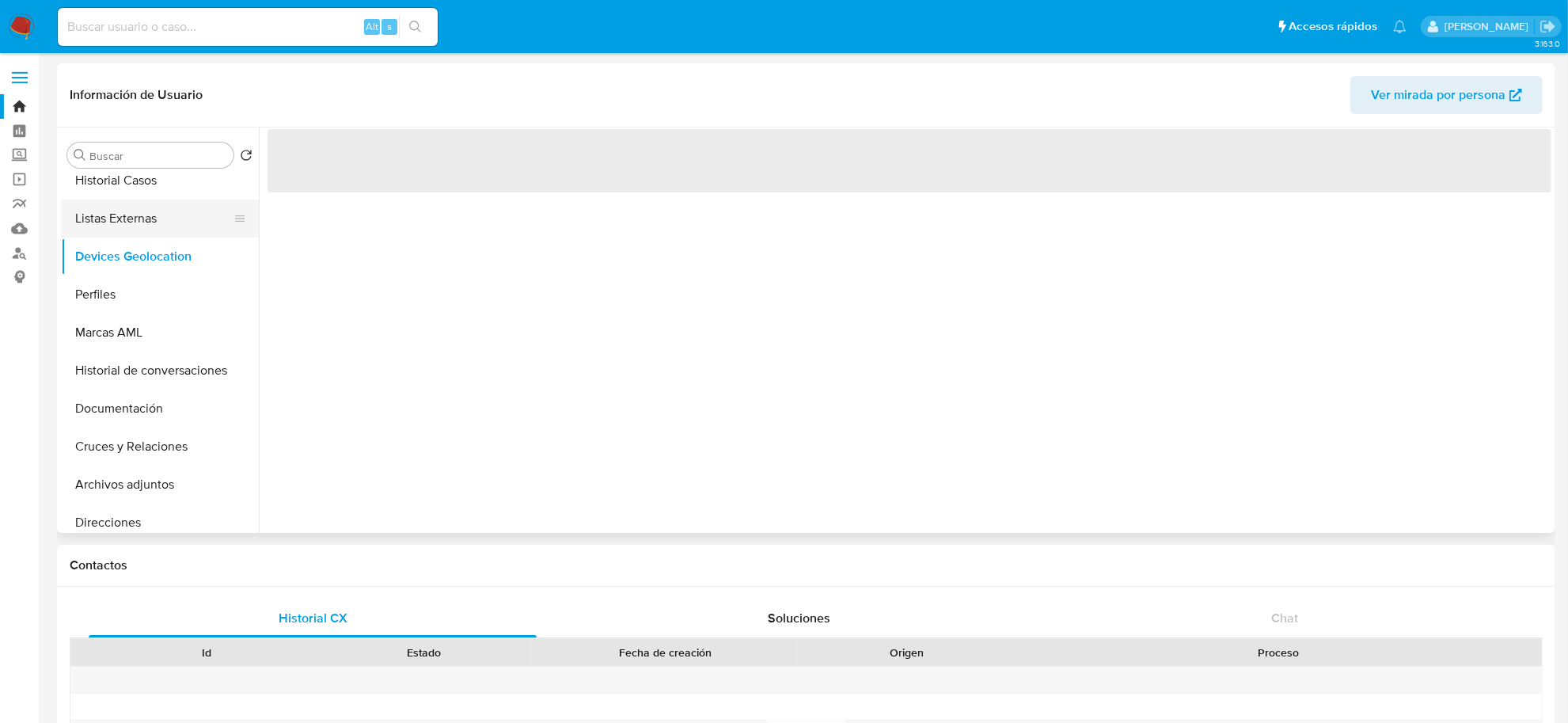
click at [160, 220] on button "Listas Externas" at bounding box center [153, 219] width 185 height 38
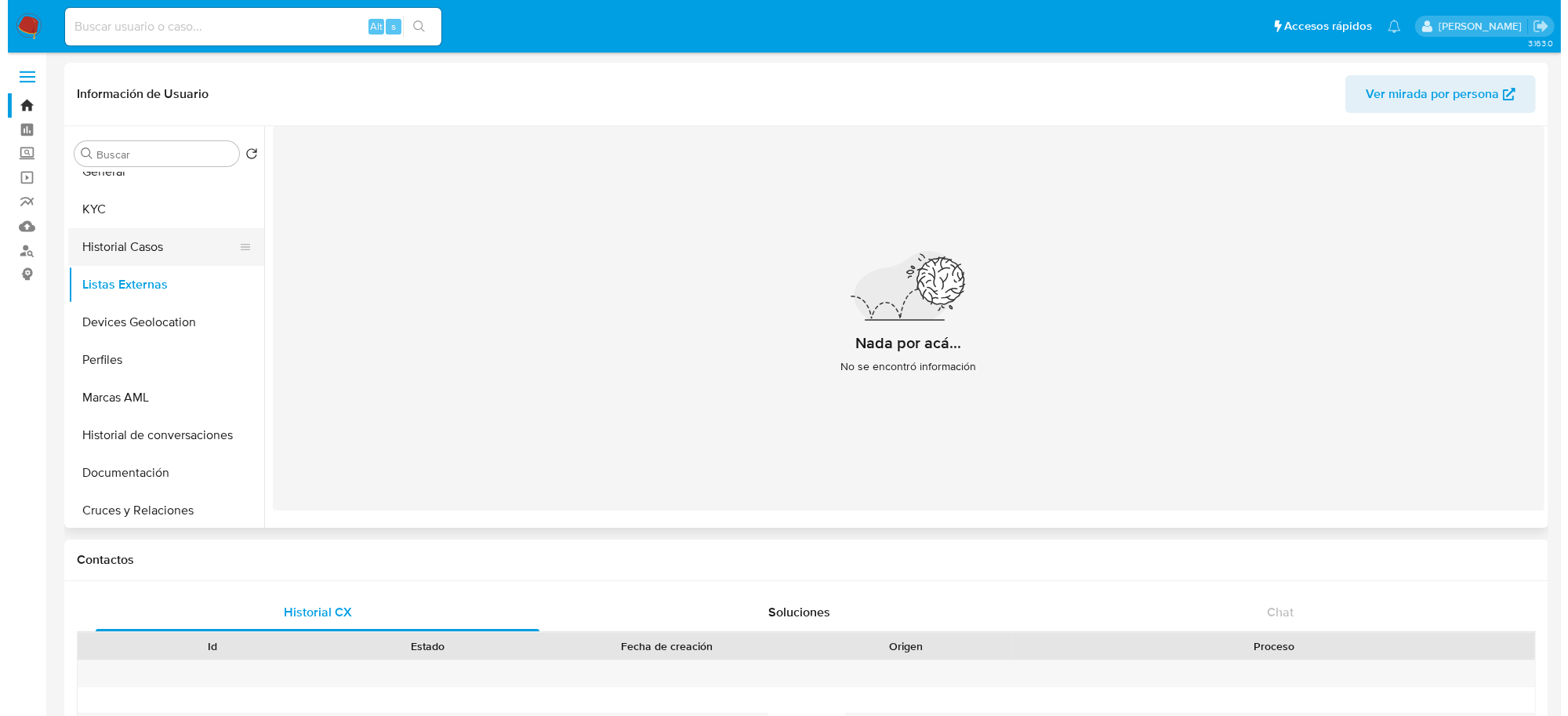
scroll to position [0, 0]
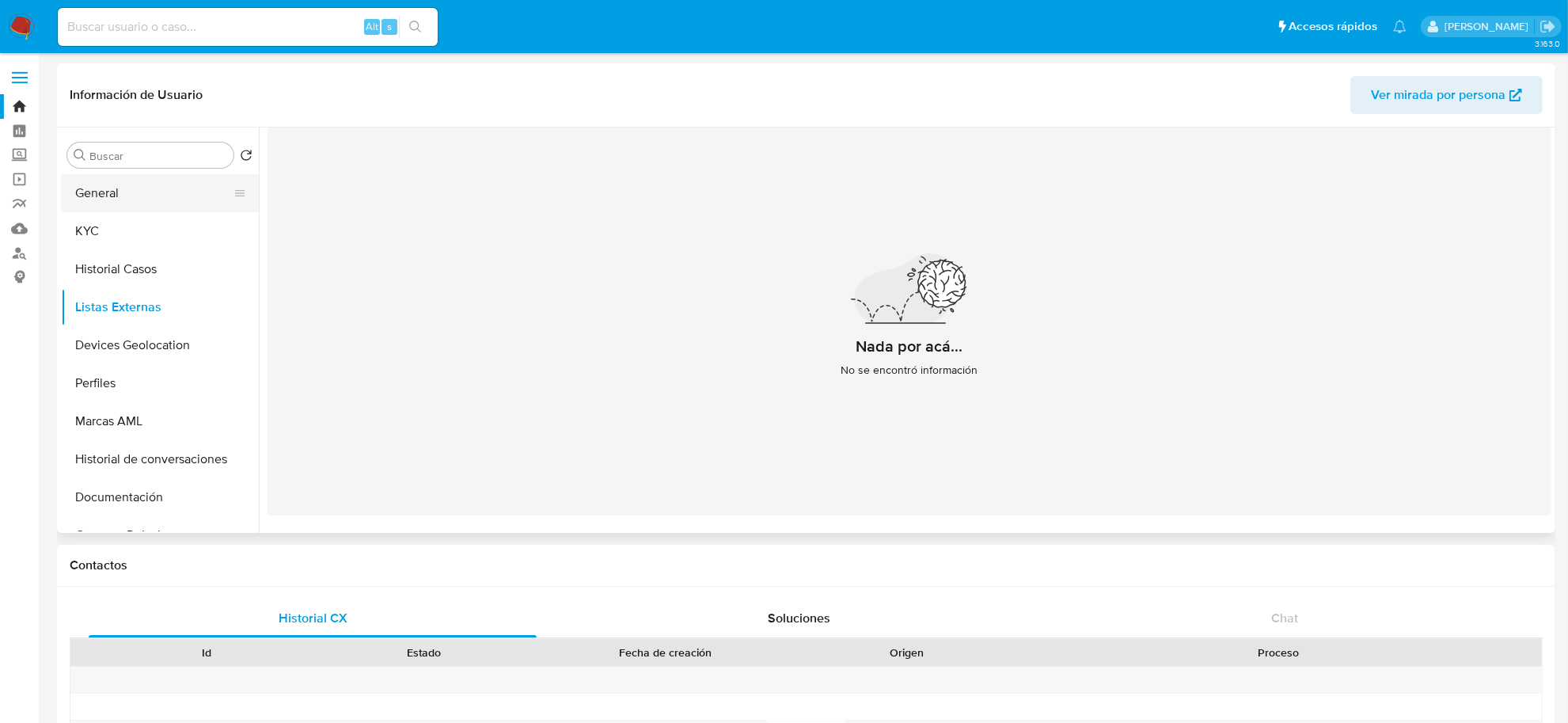
click at [125, 198] on button "General" at bounding box center [153, 193] width 185 height 38
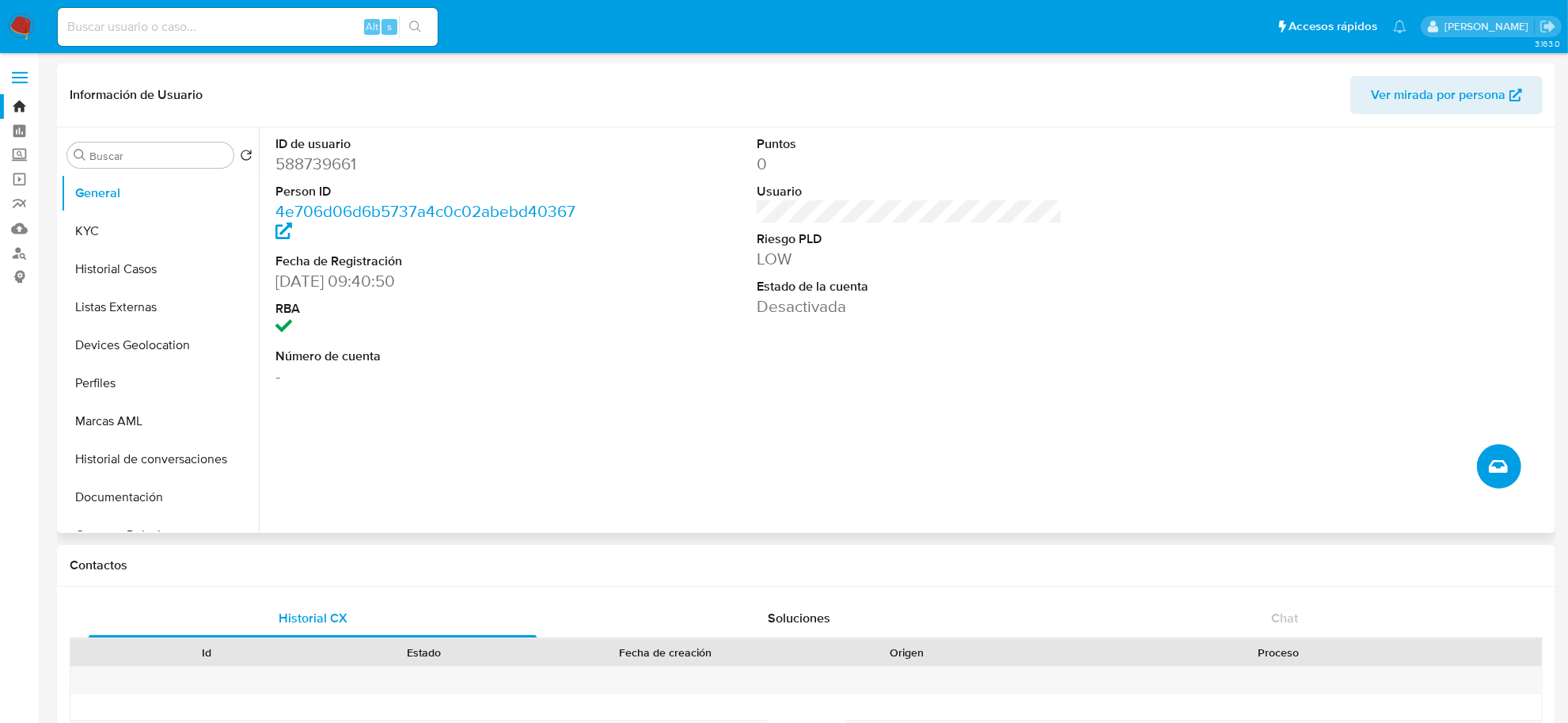
click at [1498, 469] on icon "Crear caso manual" at bounding box center [1499, 467] width 19 height 19
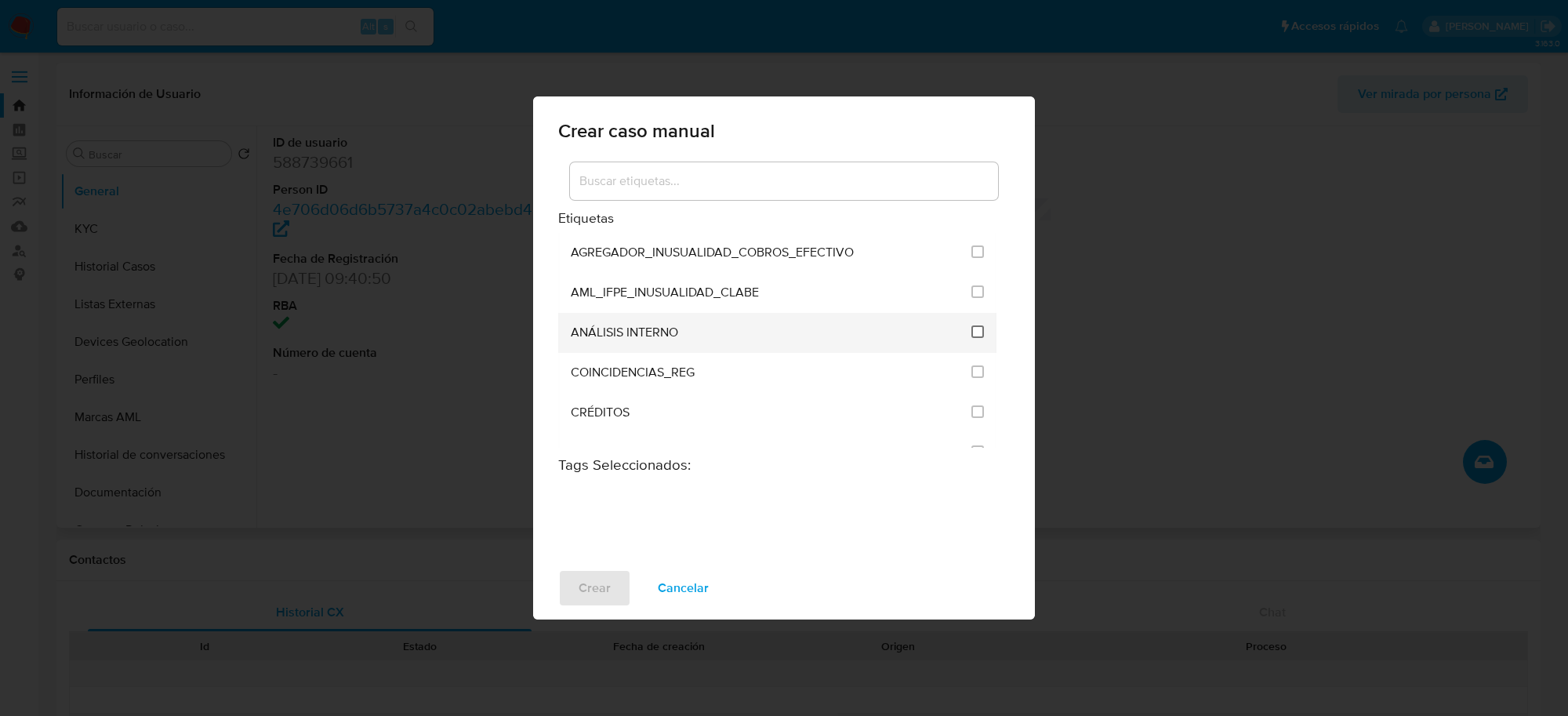
click at [973, 333] on input "1888" at bounding box center [978, 332] width 13 height 13
checkbox input "true"
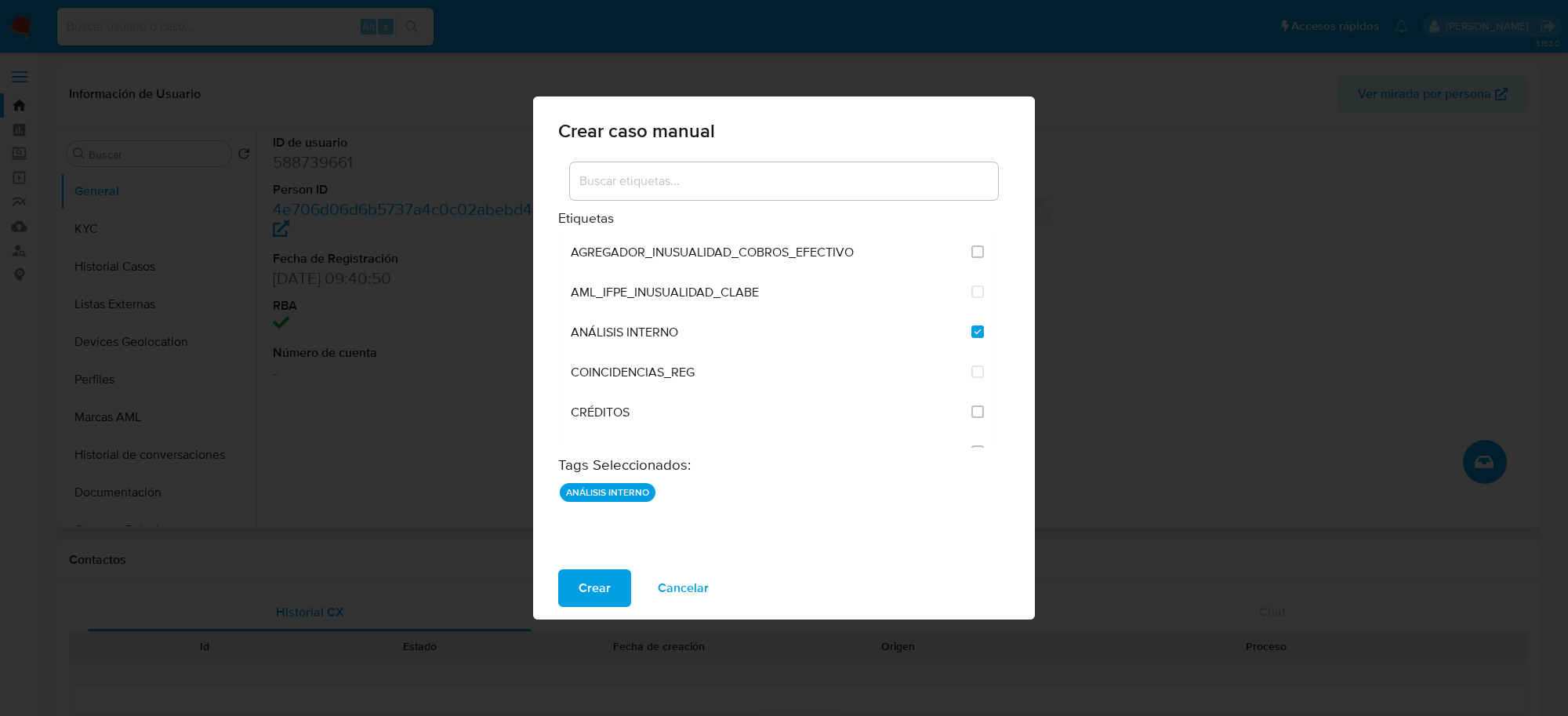
click at [591, 567] on div "Crear Cancelar" at bounding box center [784, 588] width 502 height 63
click at [604, 585] on span "Crear" at bounding box center [595, 589] width 32 height 35
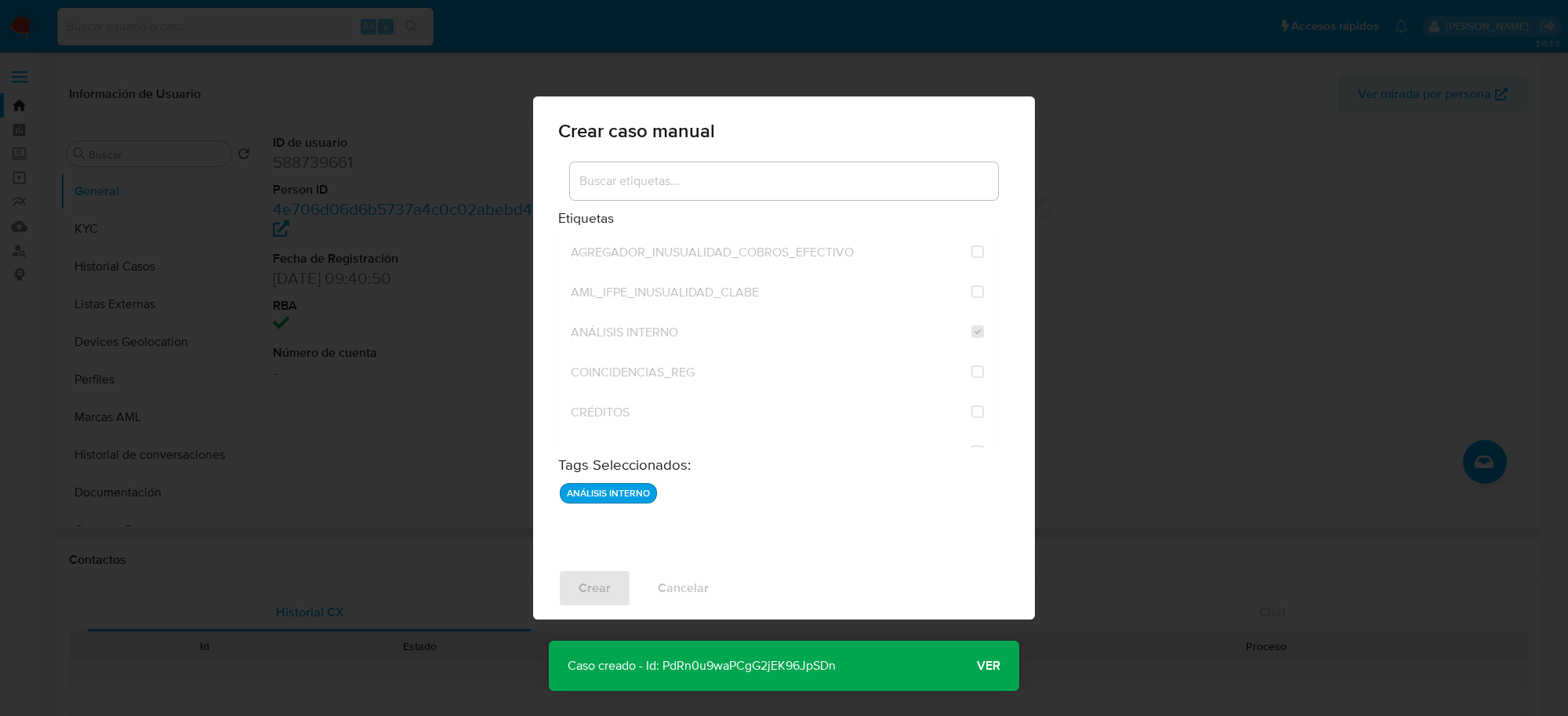
click at [984, 666] on span "Ver" at bounding box center [989, 666] width 24 height 0
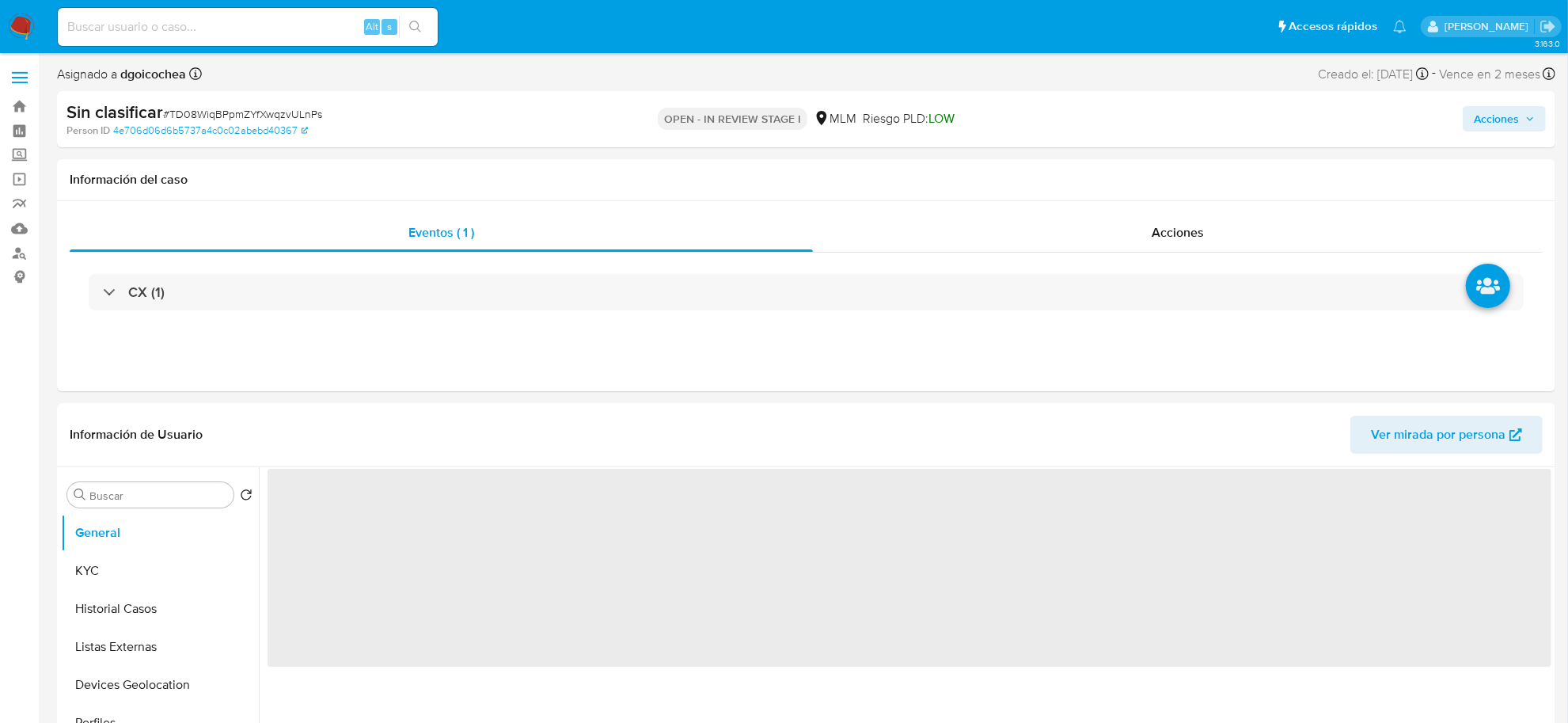
select select "10"
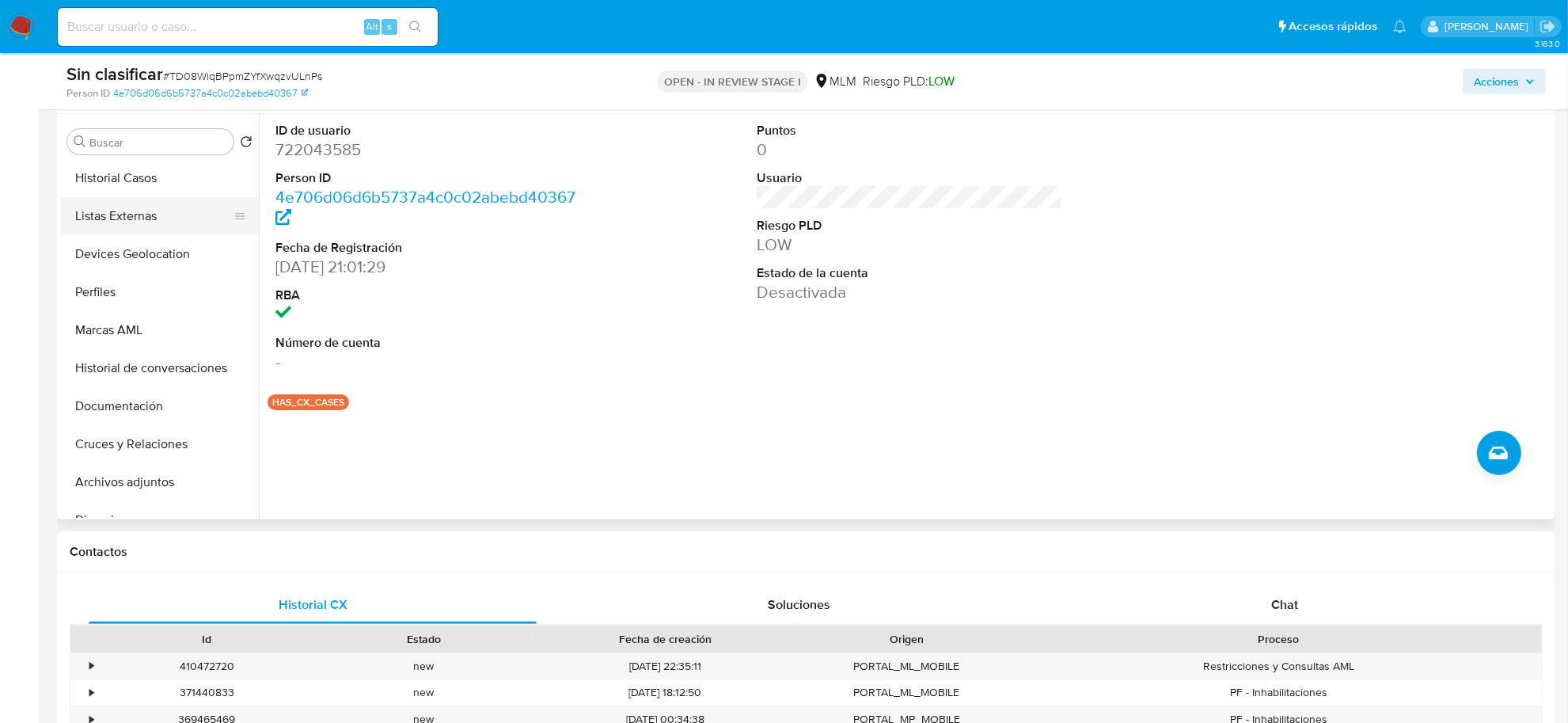
scroll to position [198, 0]
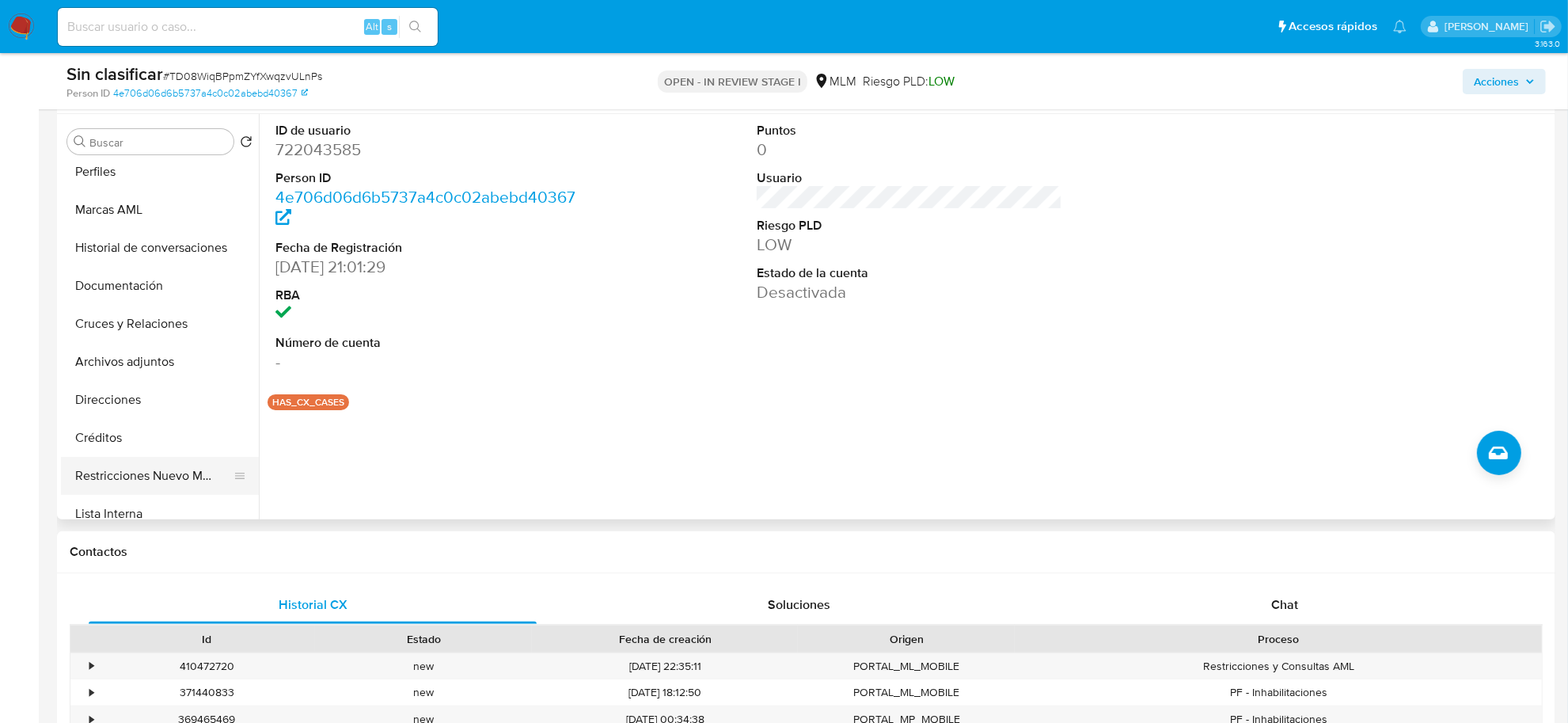
click at [196, 471] on button "Restricciones Nuevo Mundo" at bounding box center [153, 476] width 185 height 38
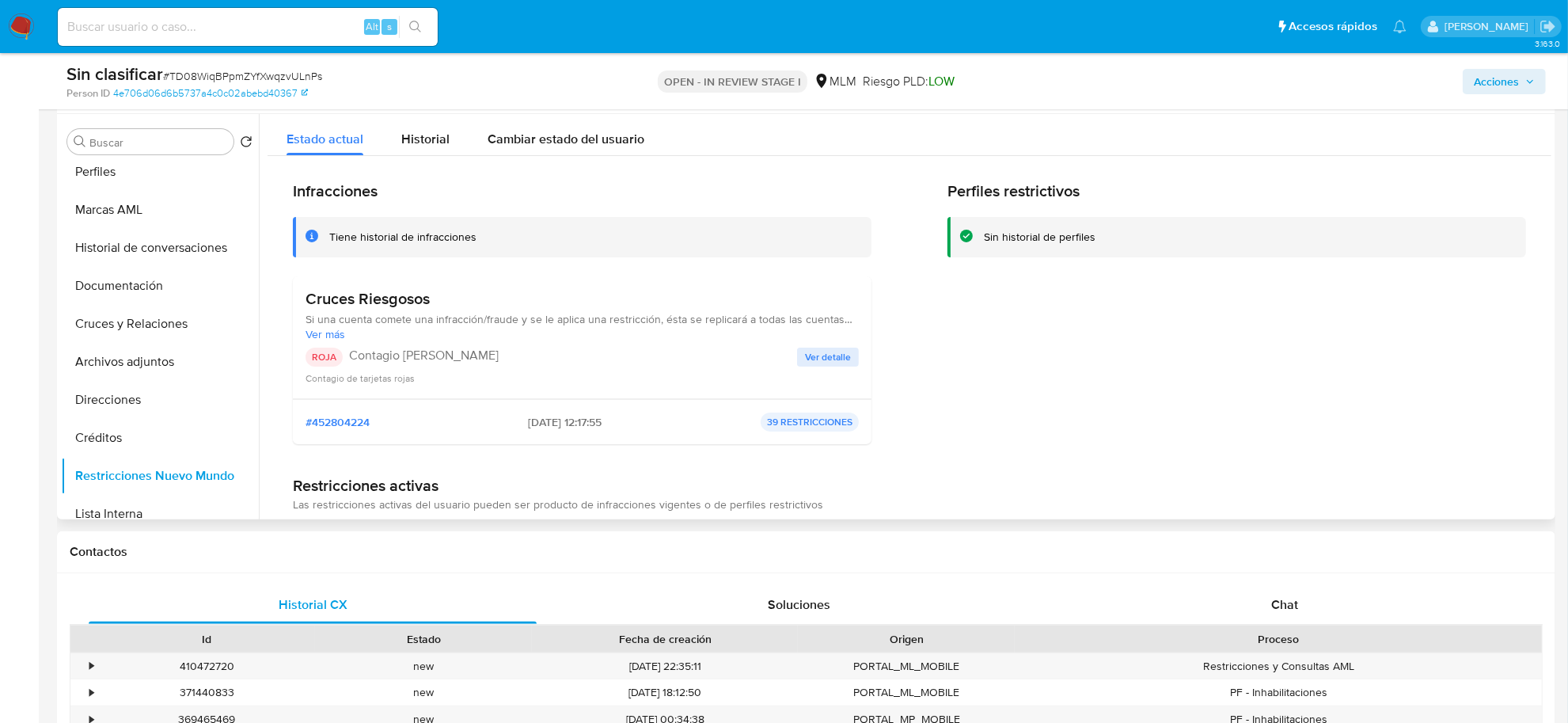
click at [835, 349] on span "Ver detalle" at bounding box center [828, 357] width 46 height 16
click at [835, 347] on div at bounding box center [905, 317] width 1293 height 406
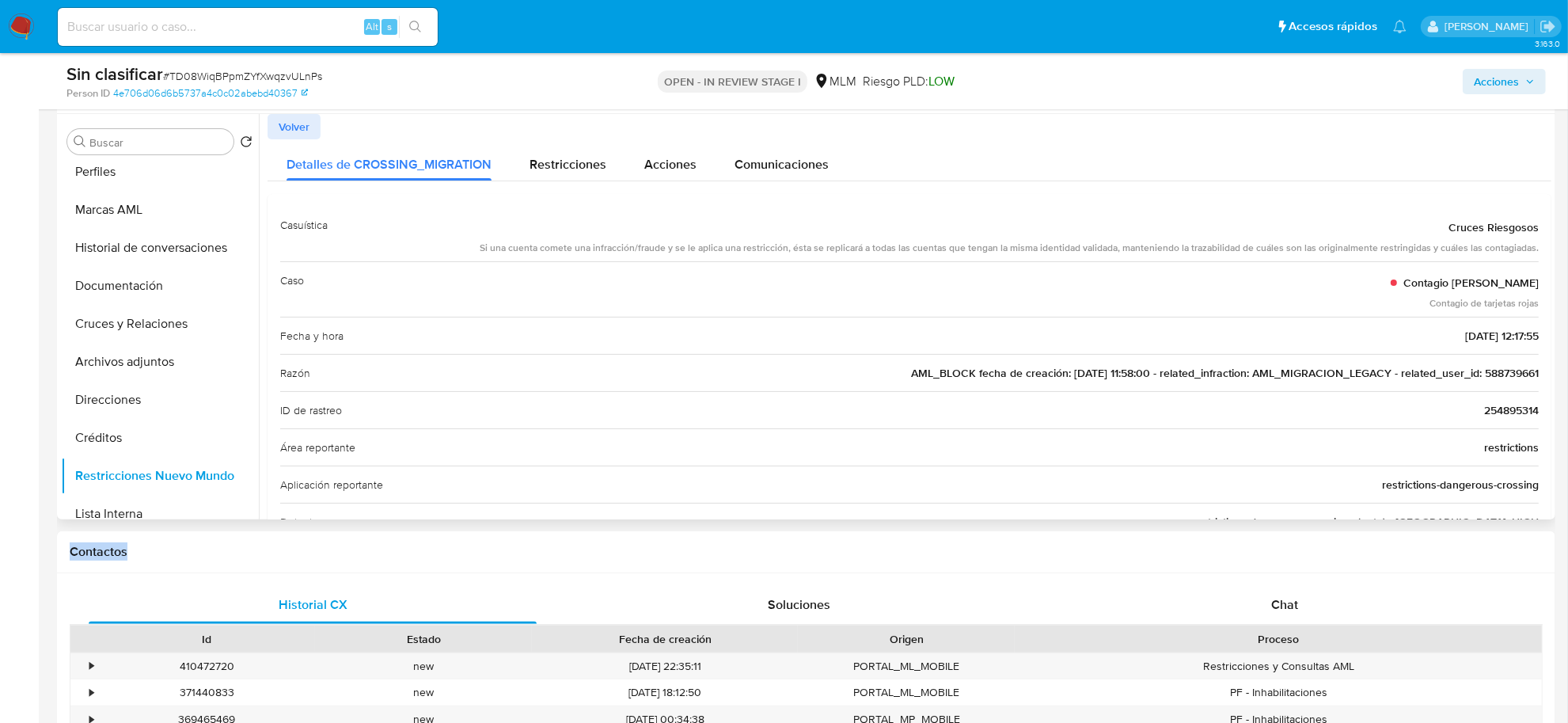
click at [1499, 374] on span "AML_BLOCK fecha de creación: 09/09/2020 11:58:00 - related_infraction: AML_MIGR…" at bounding box center [1225, 373] width 628 height 16
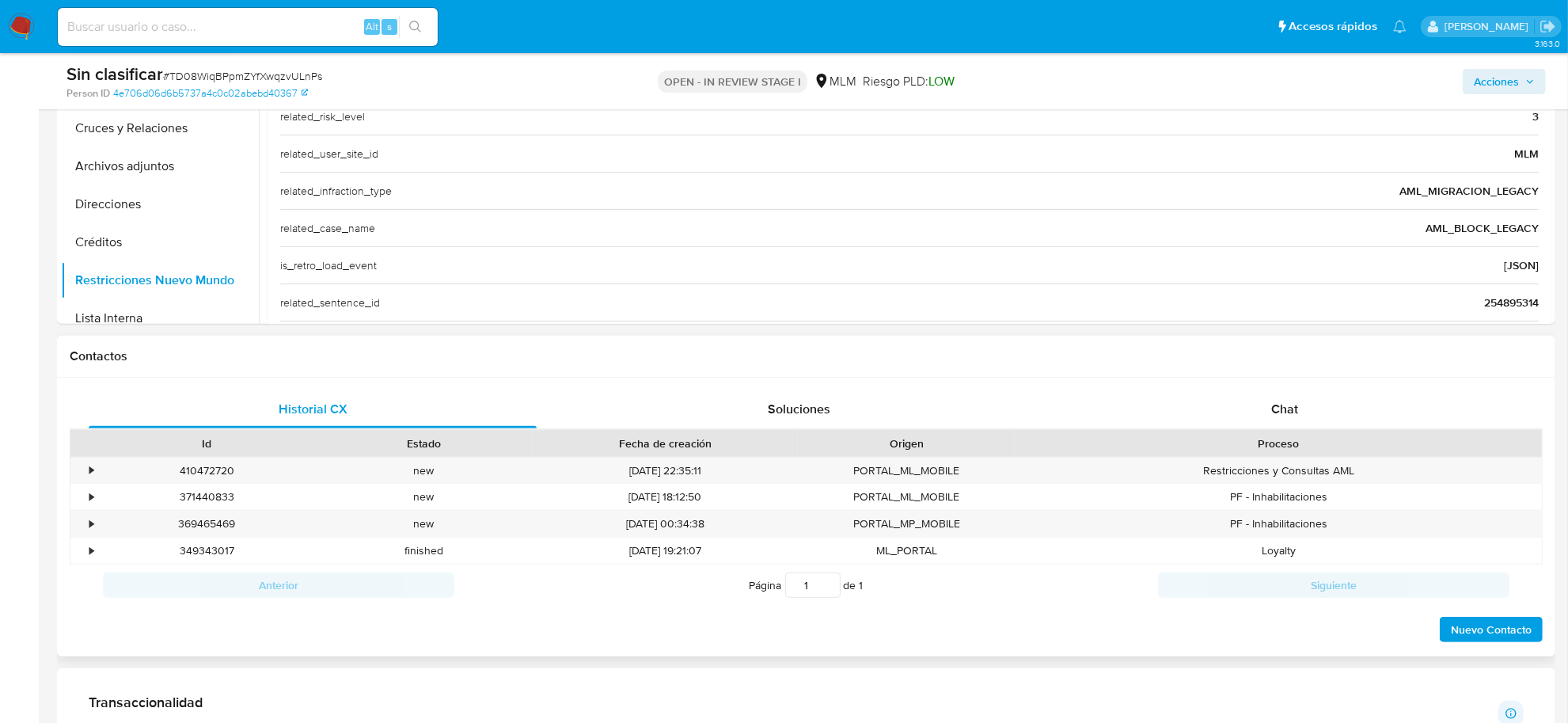
scroll to position [495, 0]
click at [91, 521] on div "•" at bounding box center [91, 522] width 4 height 15
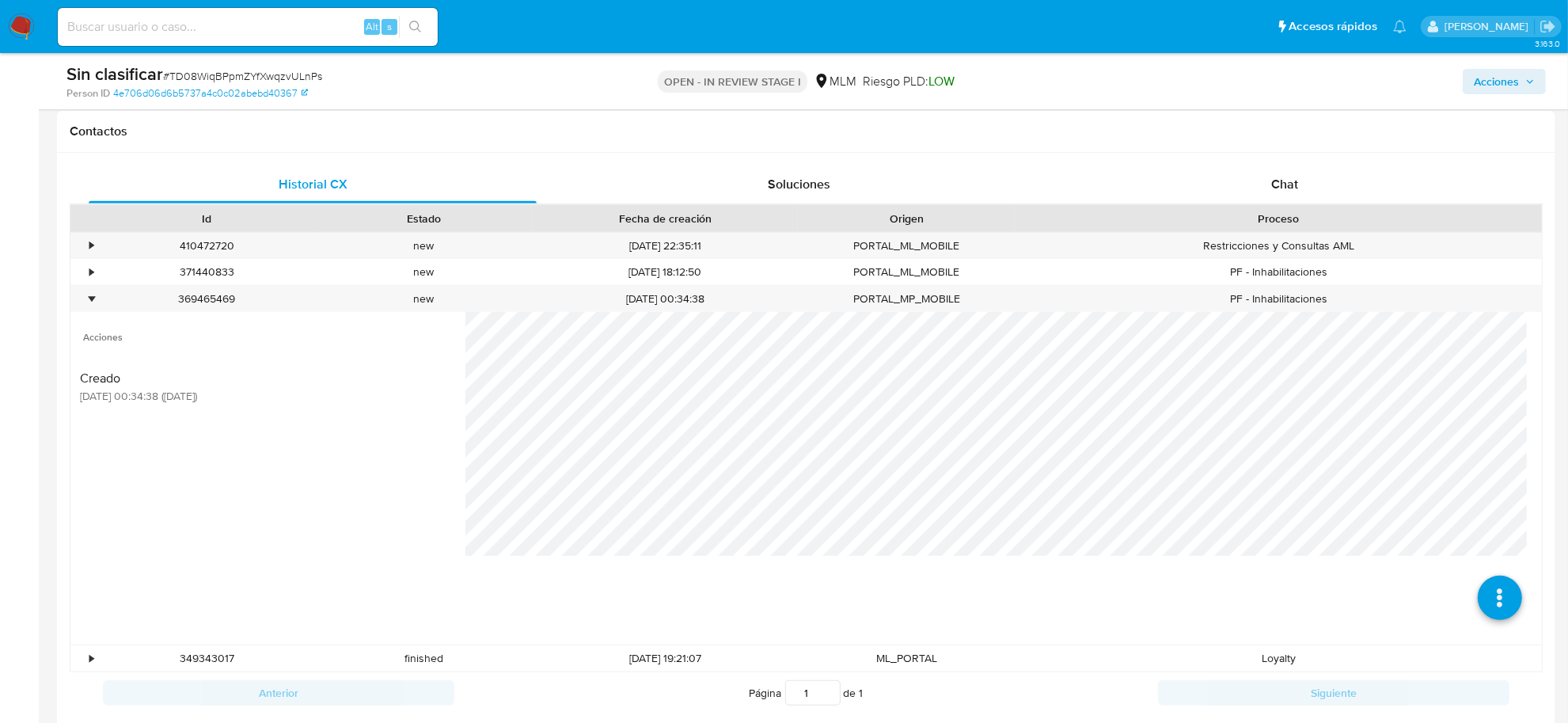
scroll to position [793, 0]
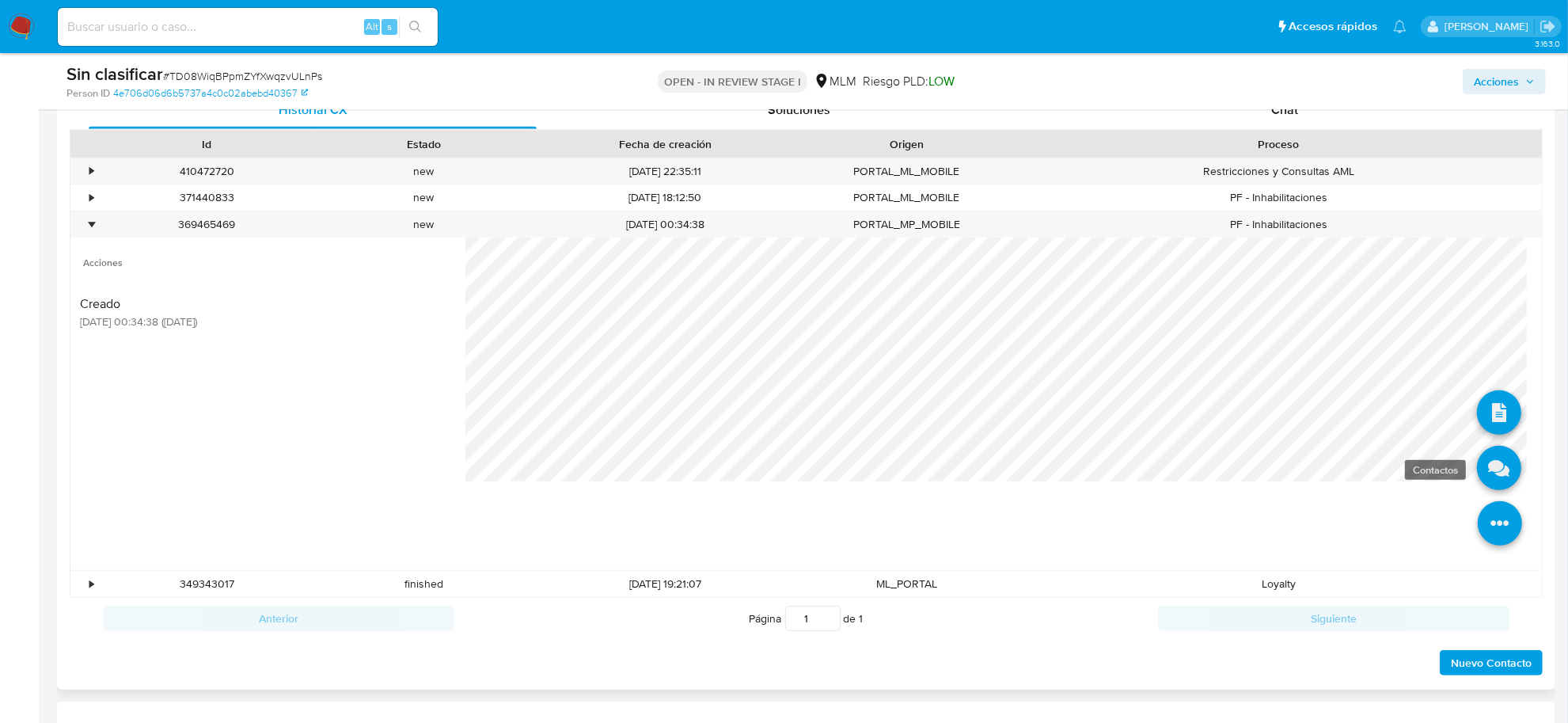
click at [1490, 462] on icon at bounding box center [1499, 468] width 45 height 45
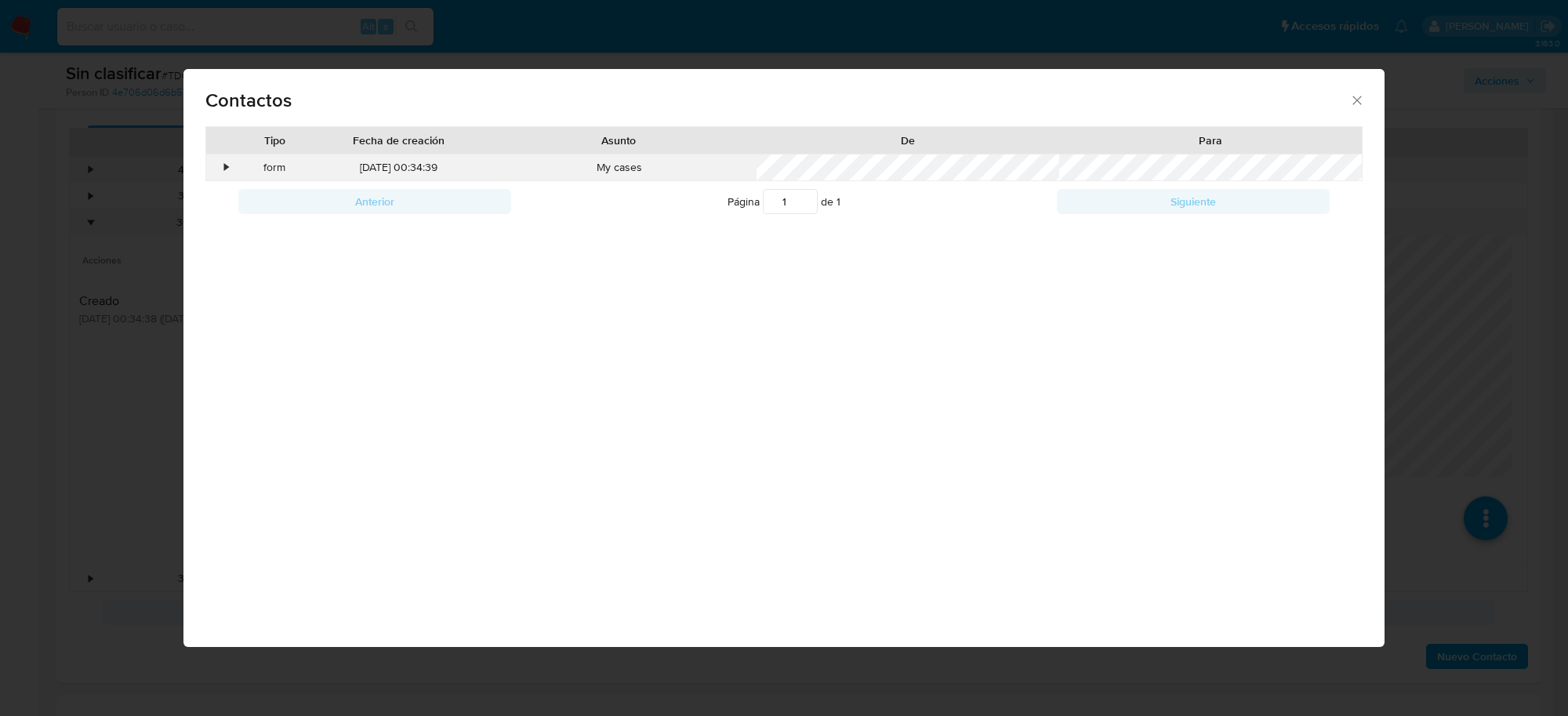
click at [225, 165] on div "•" at bounding box center [227, 168] width 4 height 16
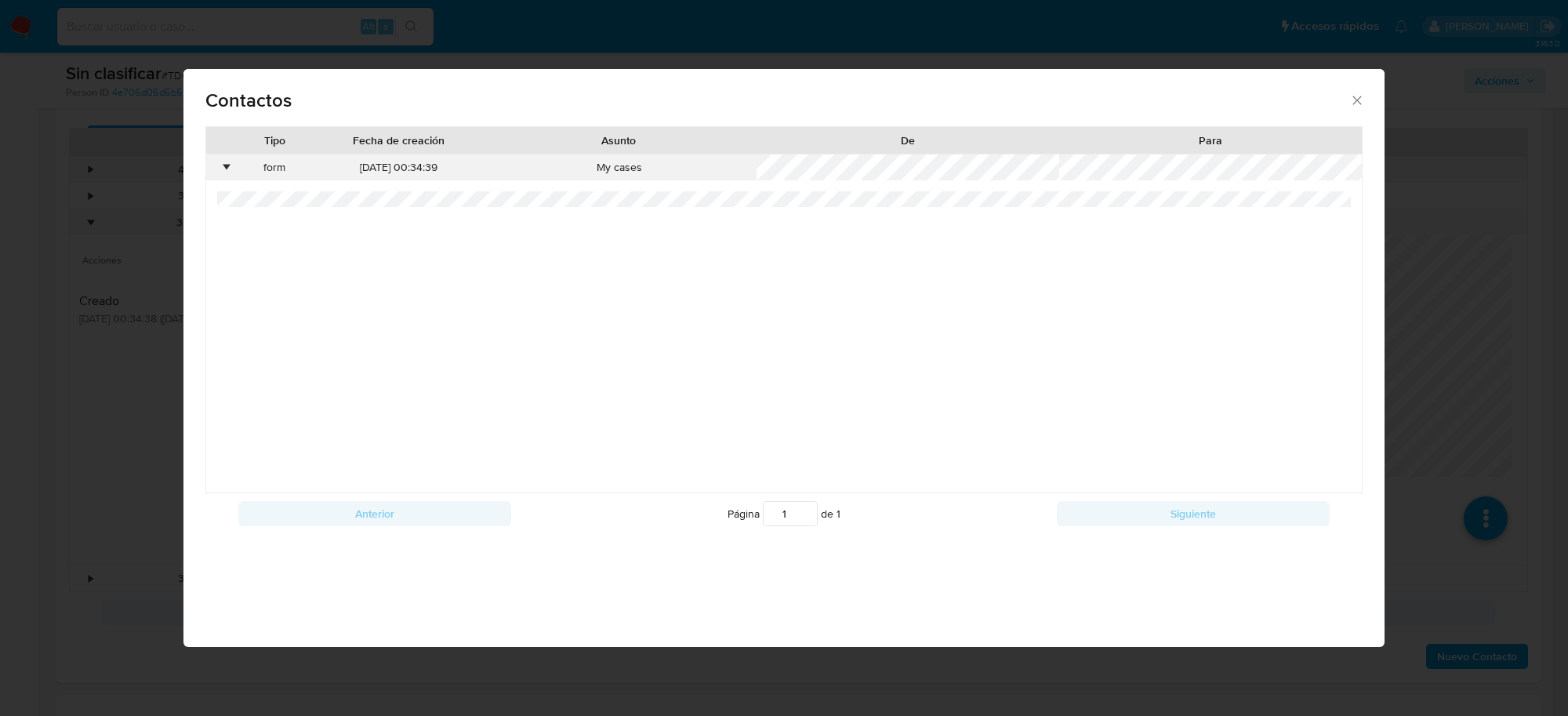
click at [225, 165] on div "•" at bounding box center [227, 168] width 4 height 16
click at [1358, 98] on icon "close" at bounding box center [1358, 100] width 16 height 16
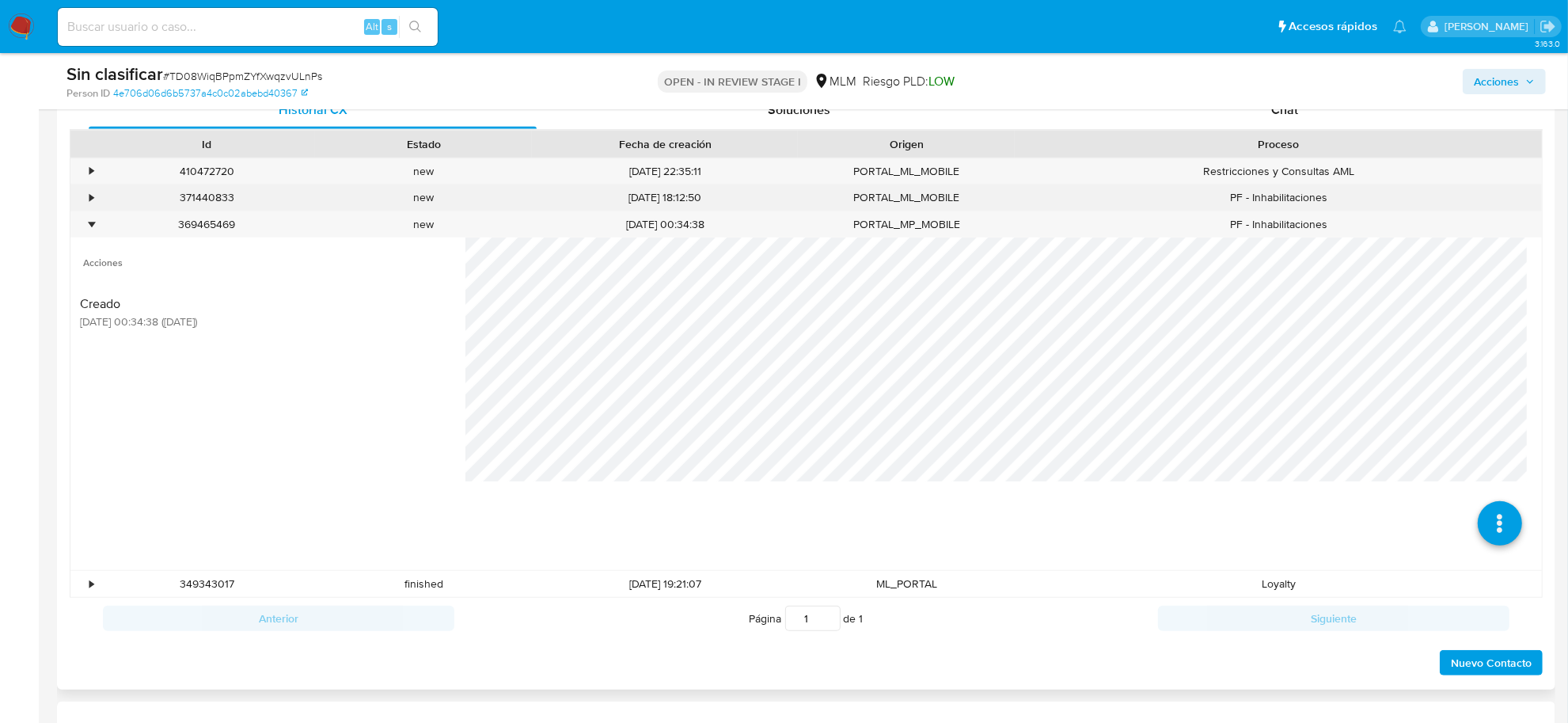
click at [89, 197] on div "•" at bounding box center [91, 197] width 4 height 15
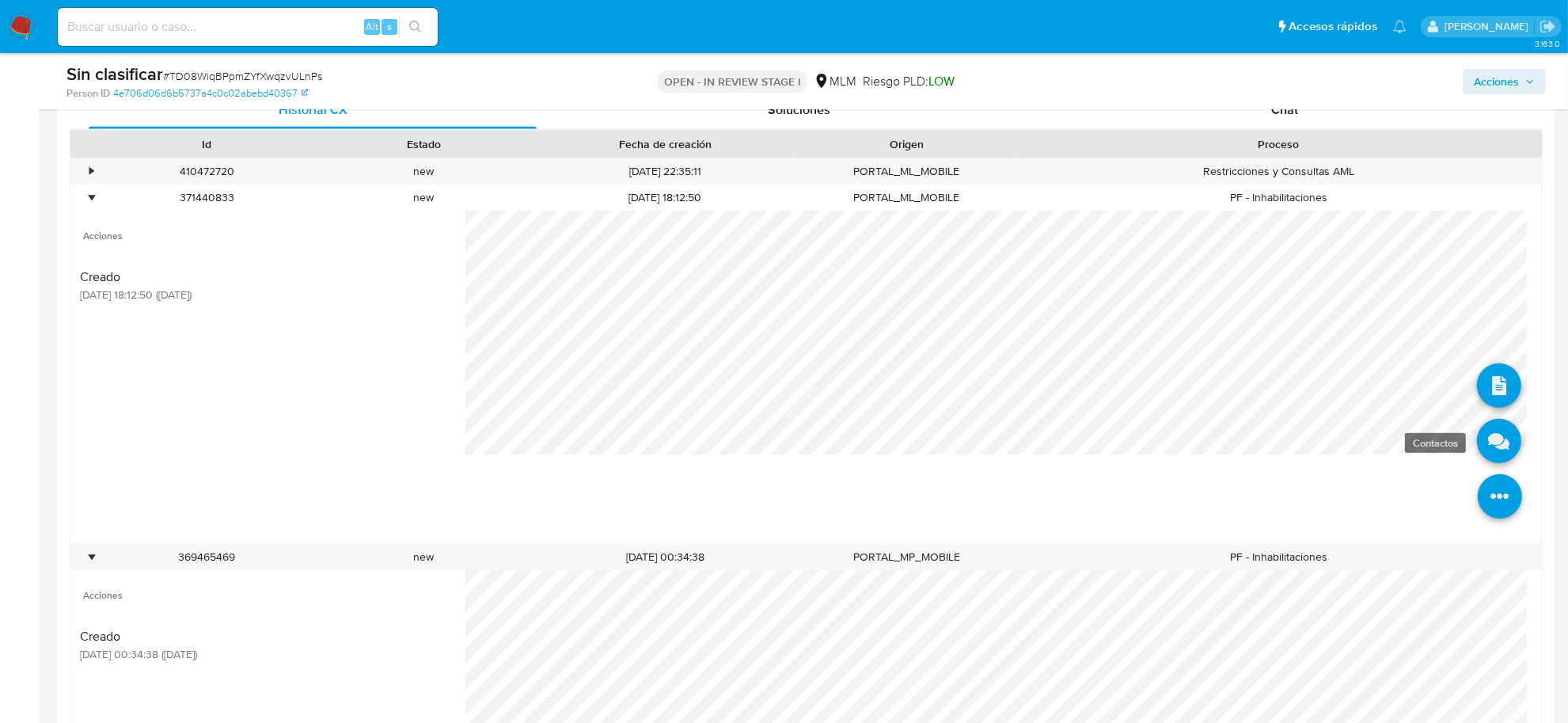
click at [1481, 439] on icon at bounding box center [1499, 442] width 45 height 45
click at [1482, 440] on icon at bounding box center [1499, 442] width 45 height 45
click at [1480, 440] on icon at bounding box center [1499, 442] width 45 height 45
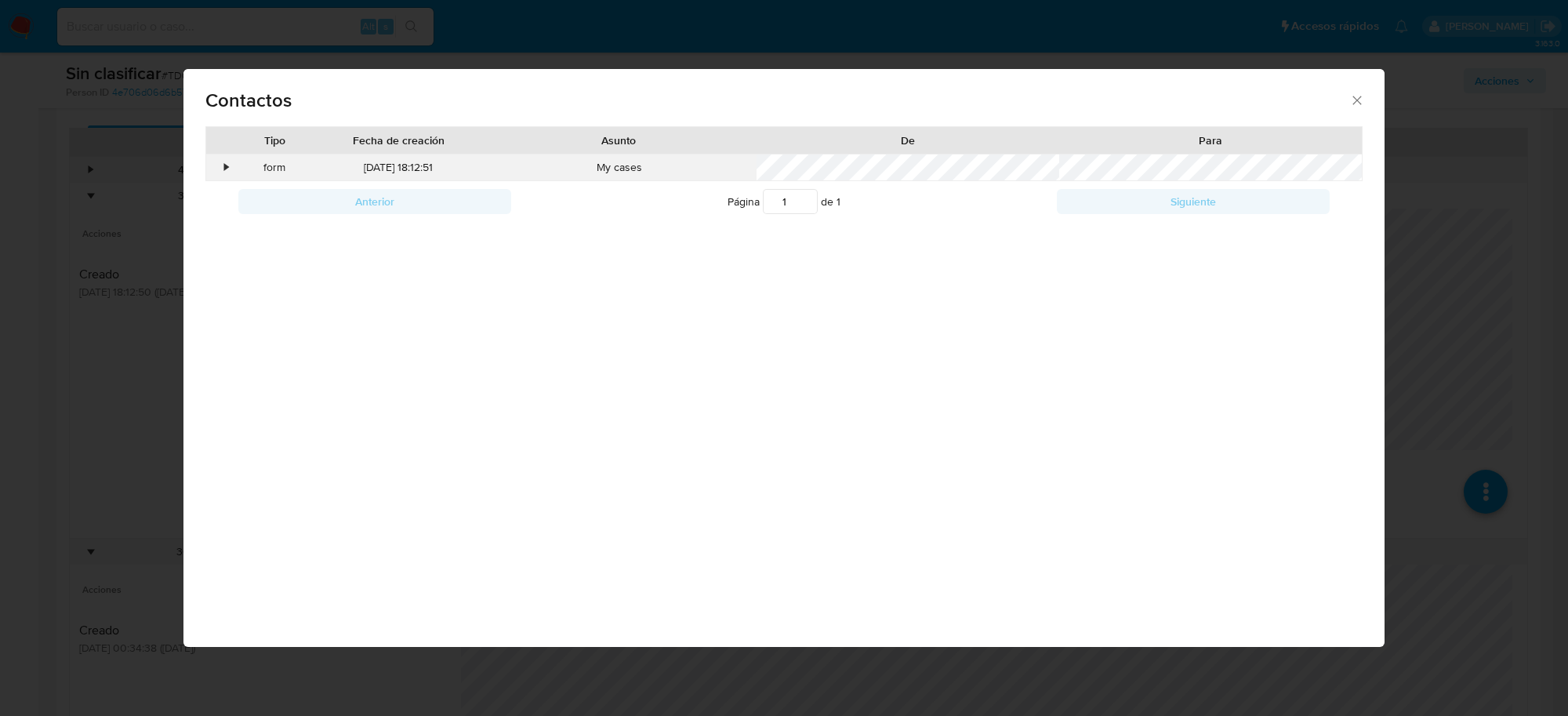
click at [225, 165] on div "•" at bounding box center [227, 168] width 4 height 16
click at [224, 165] on div "•" at bounding box center [220, 168] width 28 height 27
click at [225, 165] on div "•" at bounding box center [227, 168] width 4 height 16
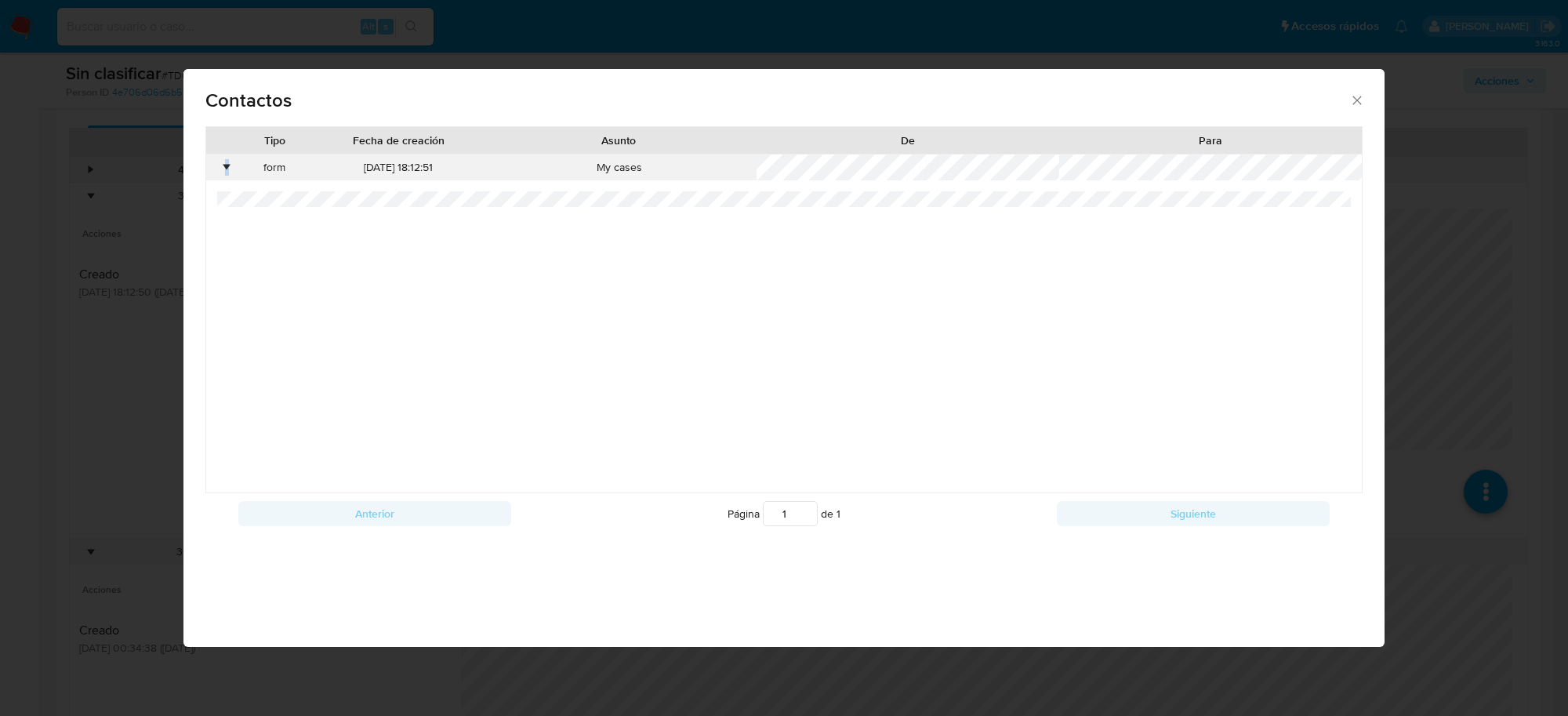
click at [225, 165] on div "•" at bounding box center [227, 168] width 4 height 16
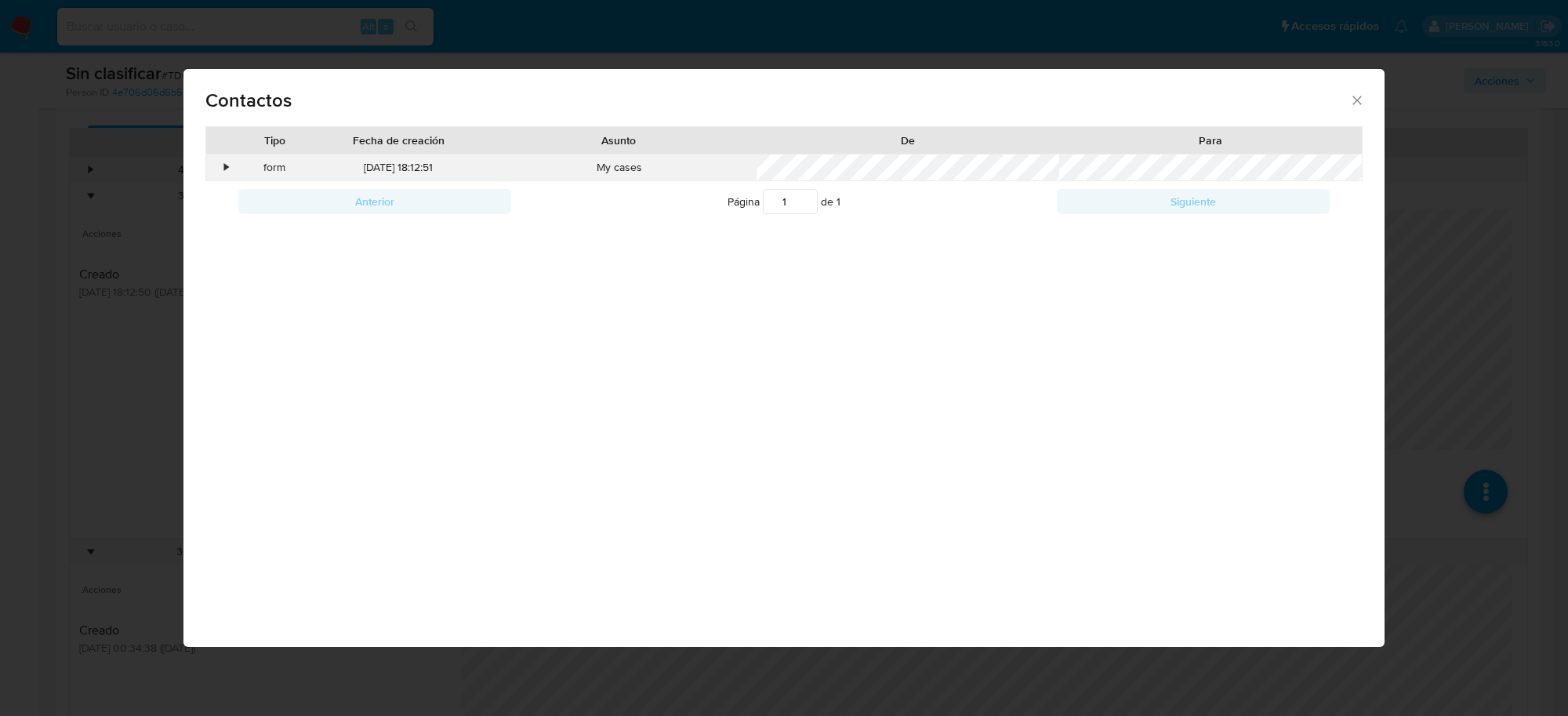
click at [225, 165] on div "•" at bounding box center [227, 168] width 4 height 16
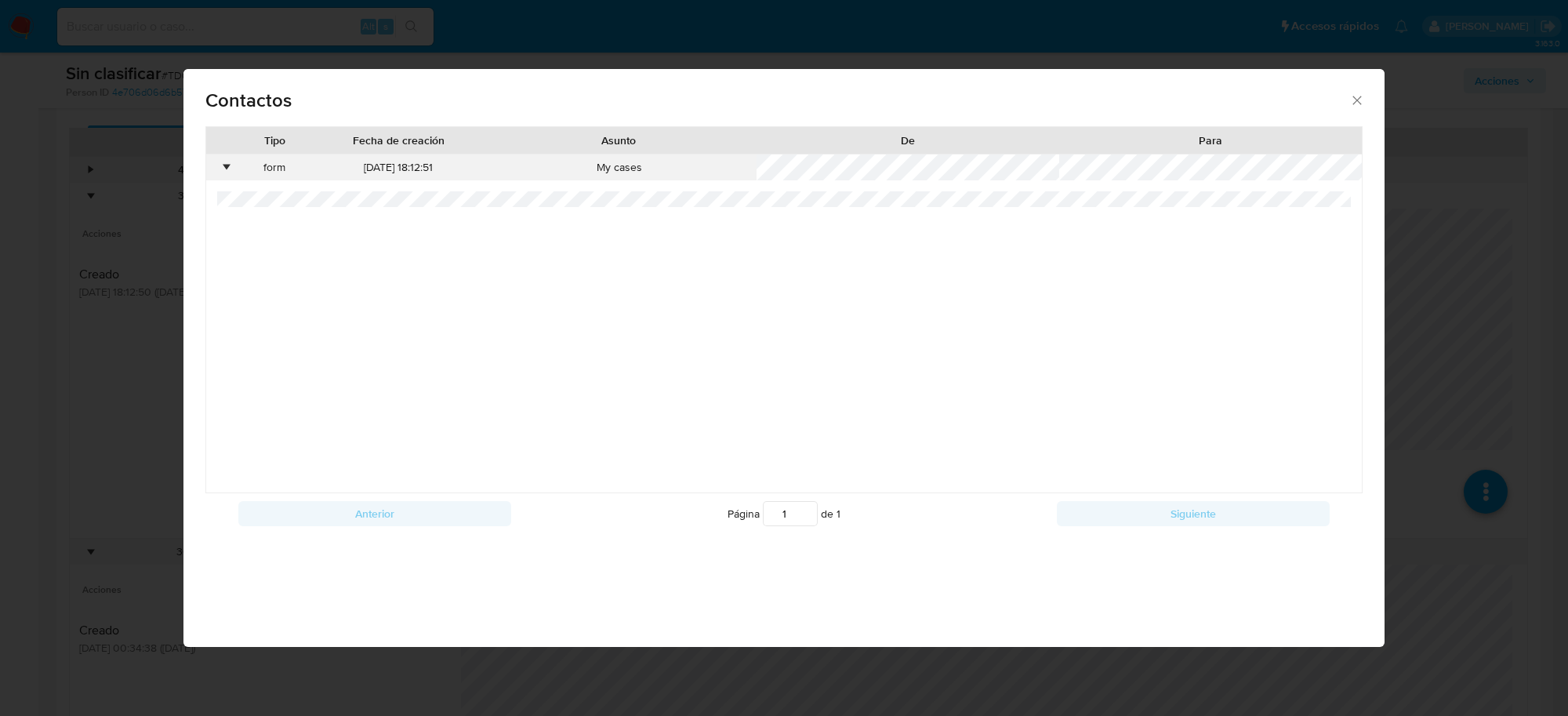
click at [225, 165] on div "•" at bounding box center [227, 168] width 4 height 16
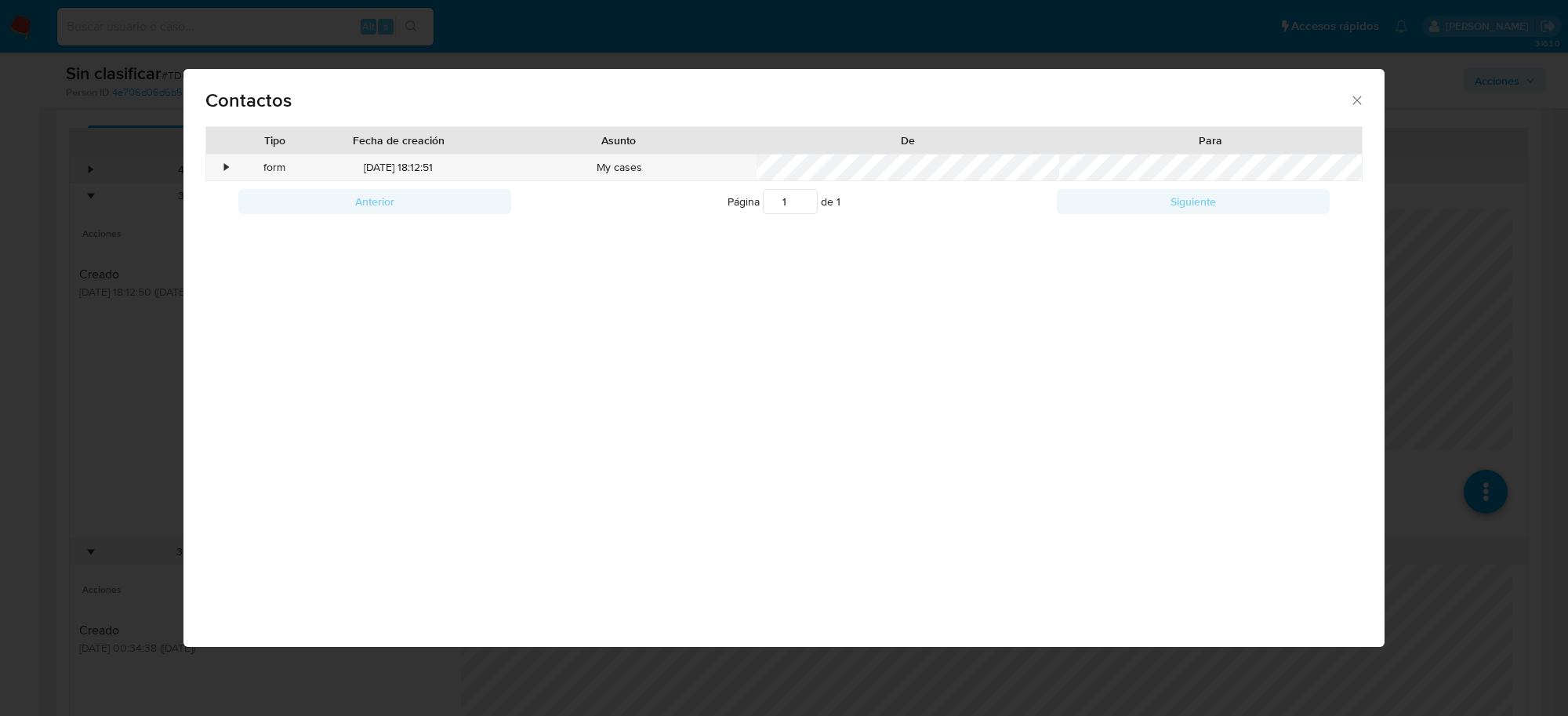
click at [1355, 97] on icon "close" at bounding box center [1357, 100] width 9 height 9
click at [1355, 97] on icon "close" at bounding box center [1358, 100] width 16 height 16
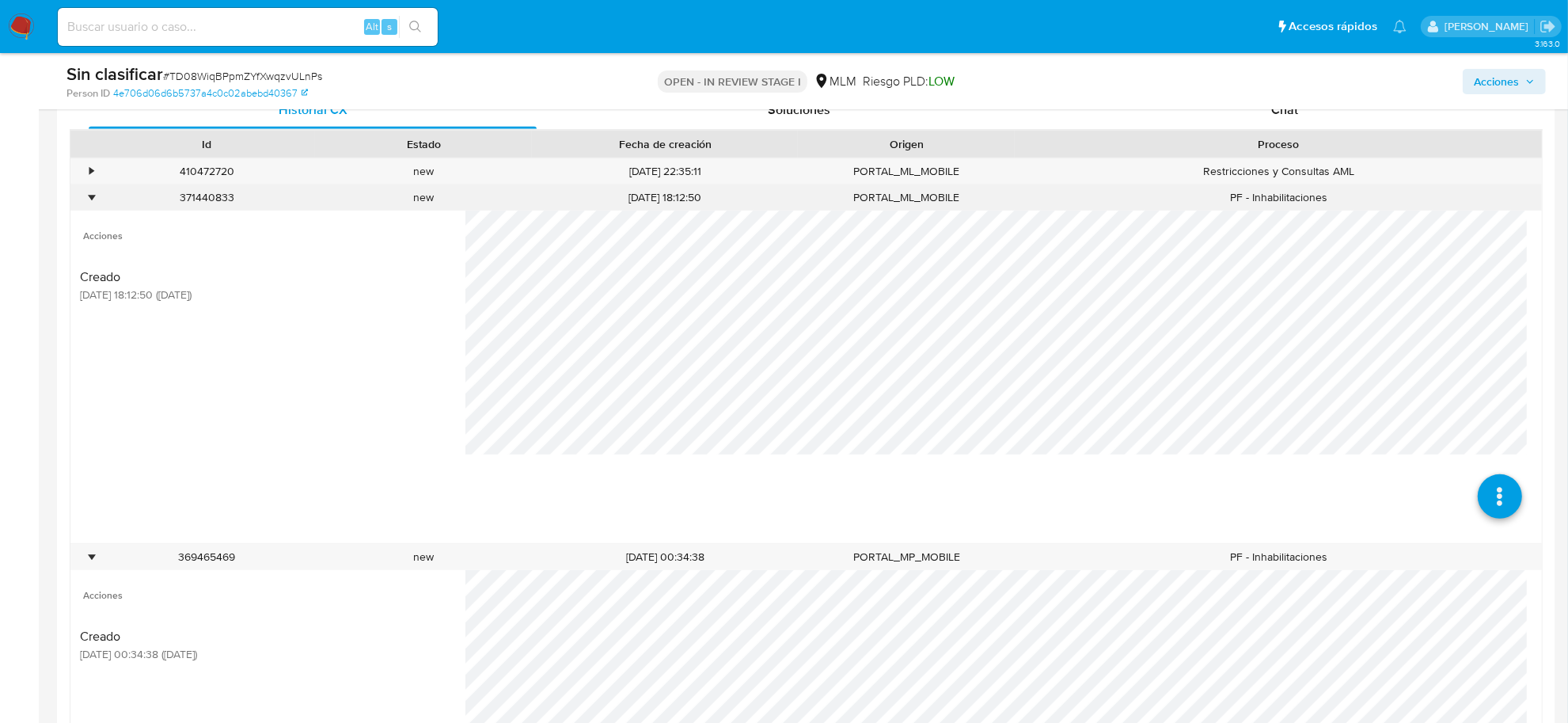
click at [89, 192] on div "•" at bounding box center [91, 197] width 4 height 15
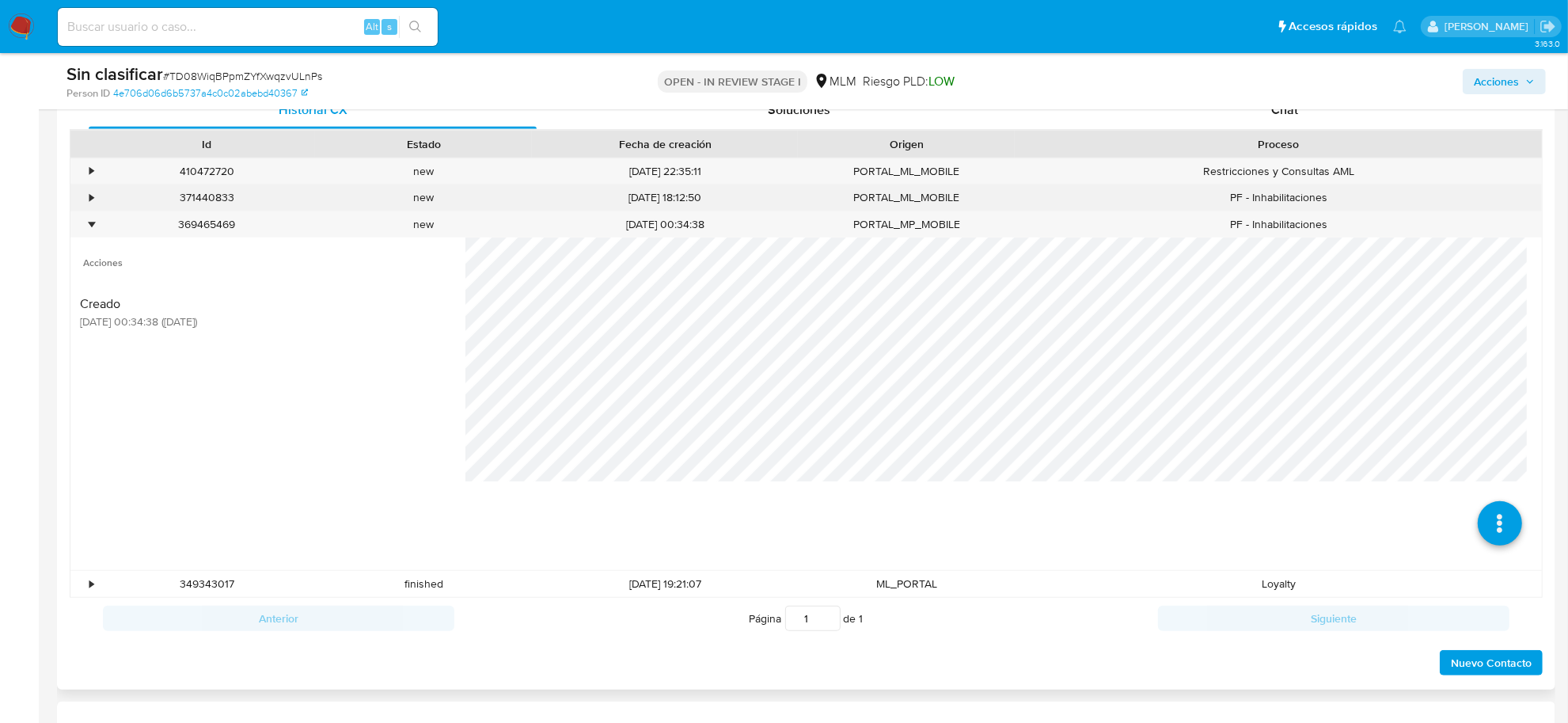
click at [89, 192] on div "•" at bounding box center [91, 197] width 4 height 15
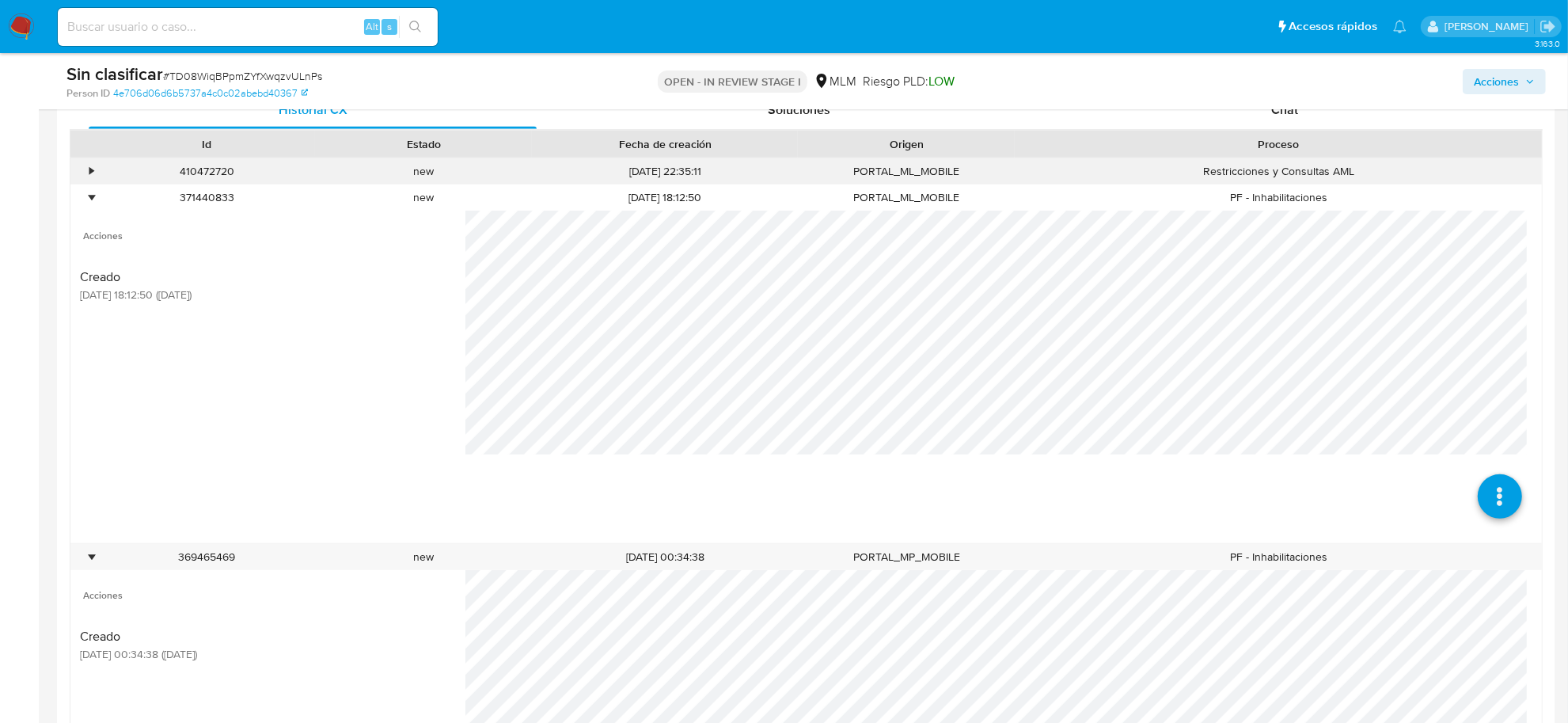
click at [91, 167] on div "•" at bounding box center [91, 171] width 4 height 15
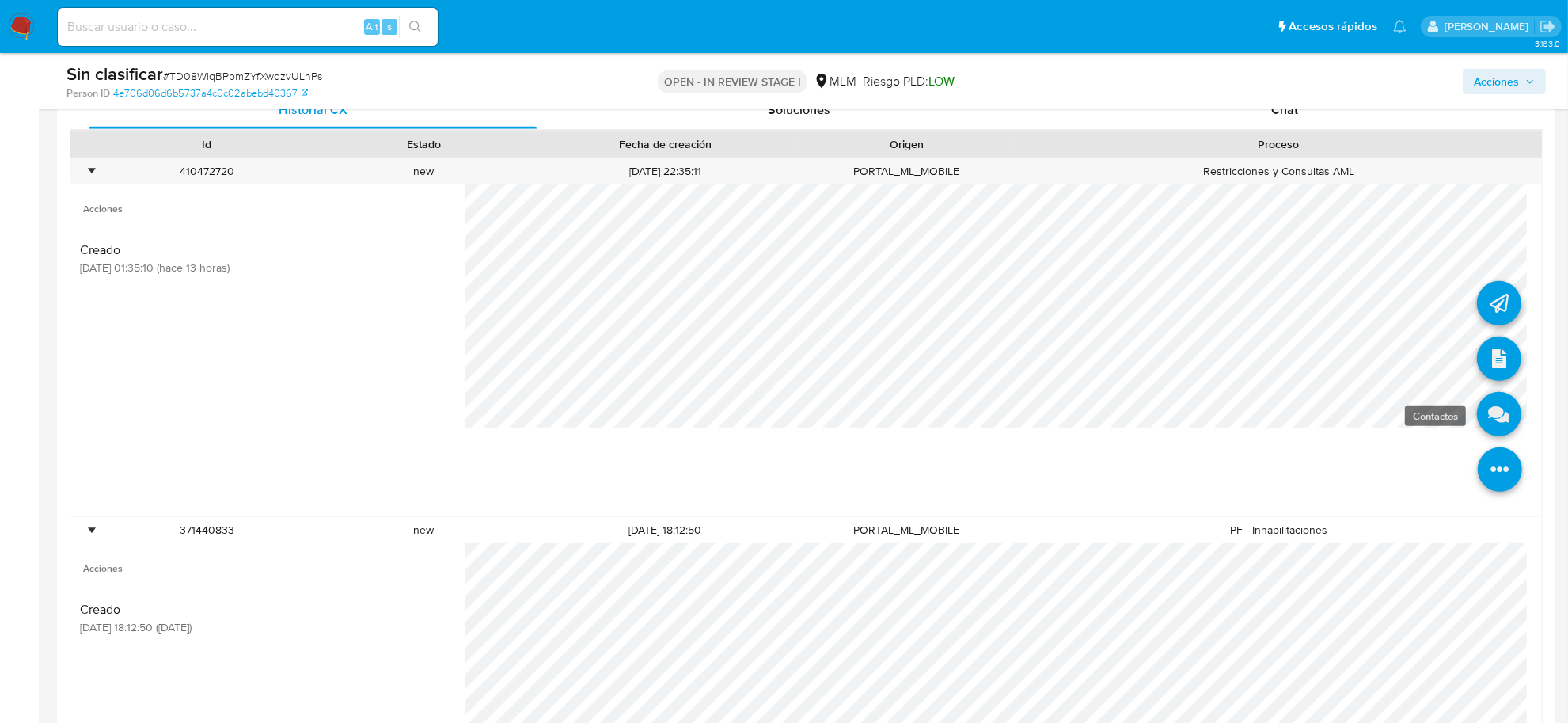
click at [1493, 425] on icon at bounding box center [1499, 415] width 45 height 45
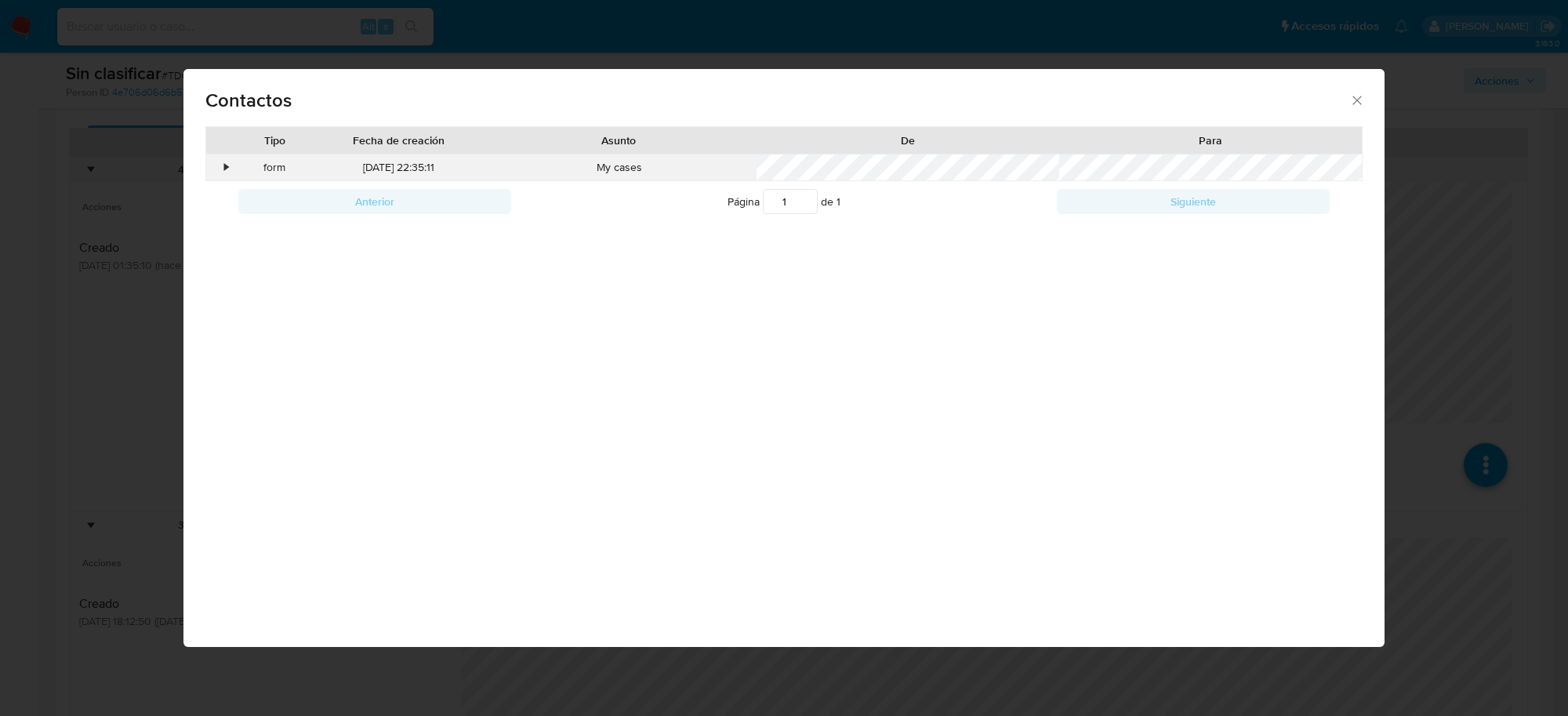
click at [229, 165] on div "•" at bounding box center [220, 168] width 28 height 27
click at [1358, 97] on icon "close" at bounding box center [1358, 100] width 16 height 16
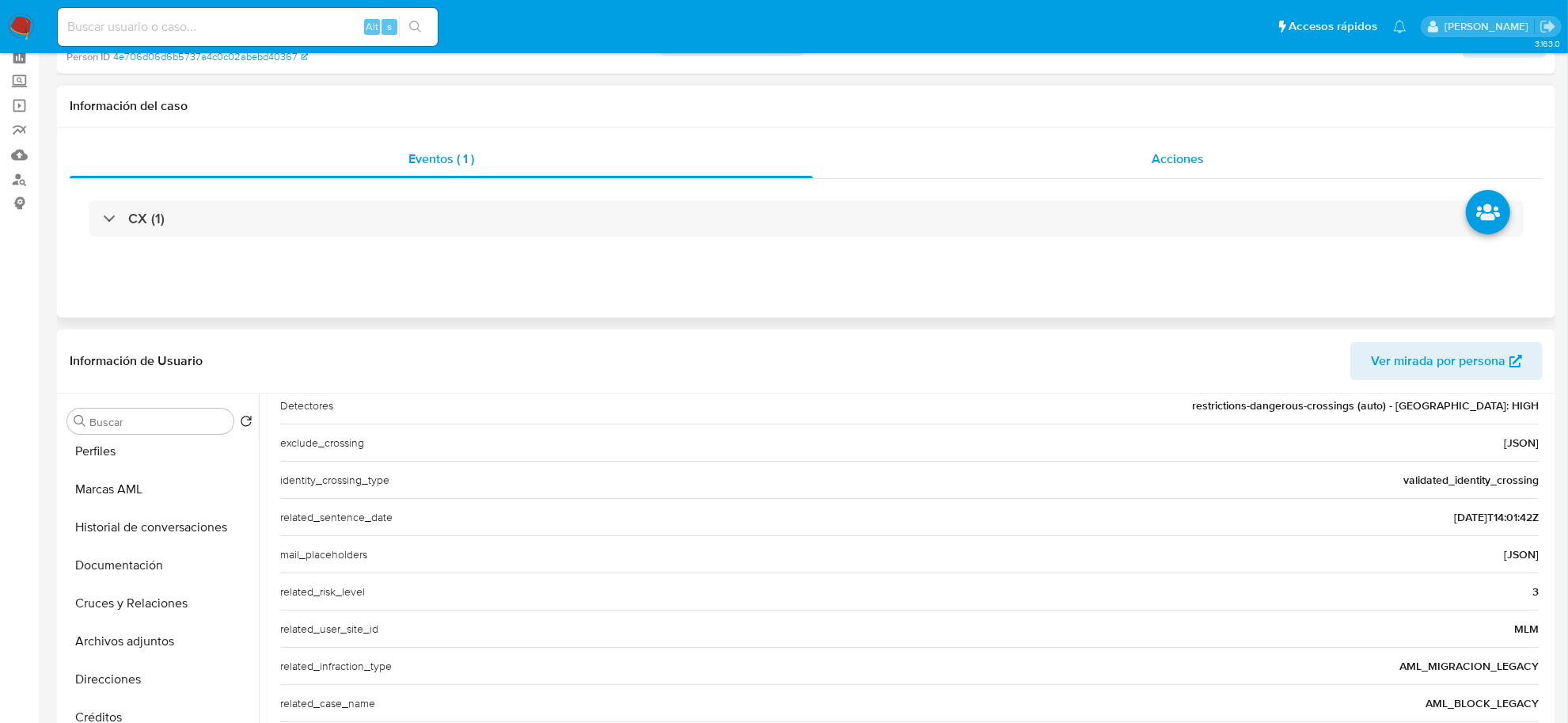
scroll to position [0, 0]
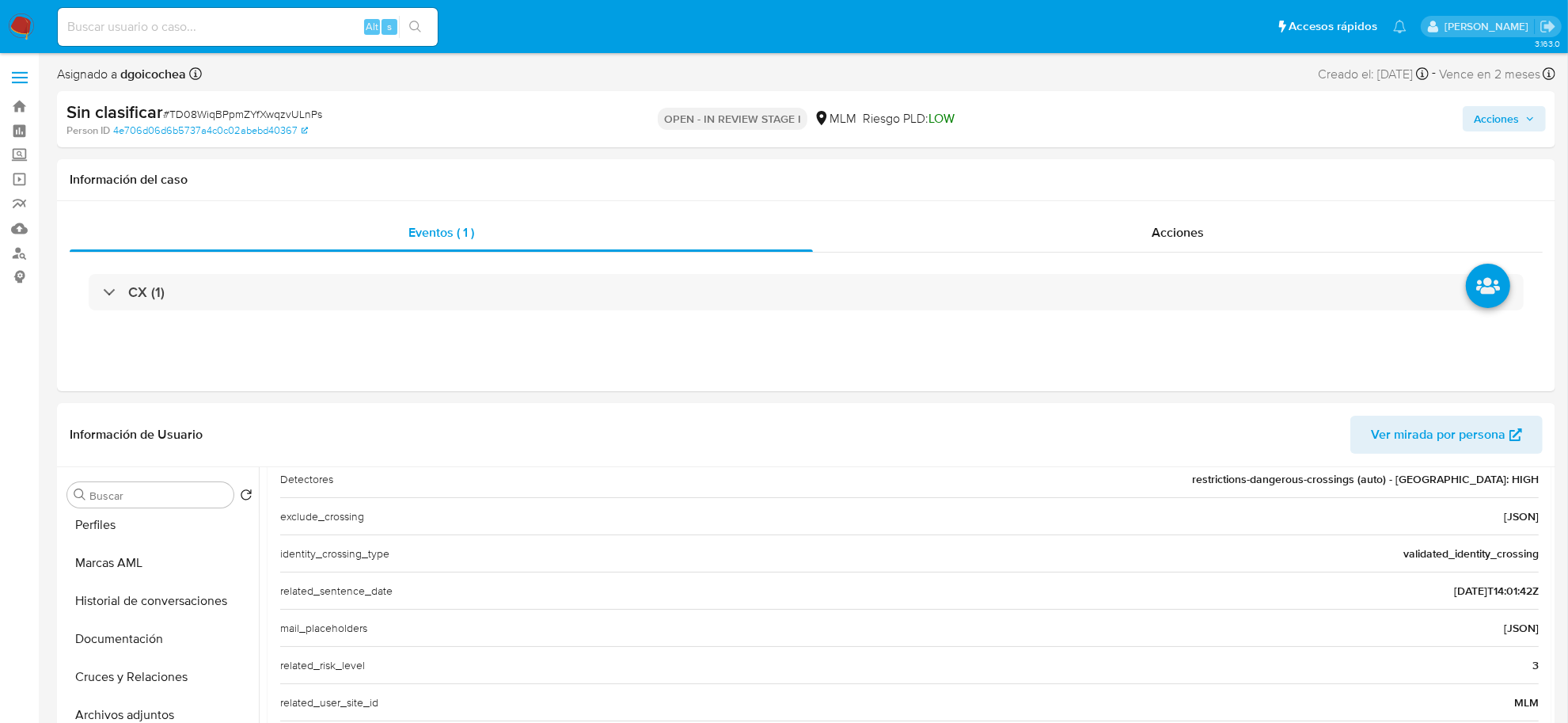
click at [1505, 125] on span "Acciones" at bounding box center [1496, 119] width 46 height 26
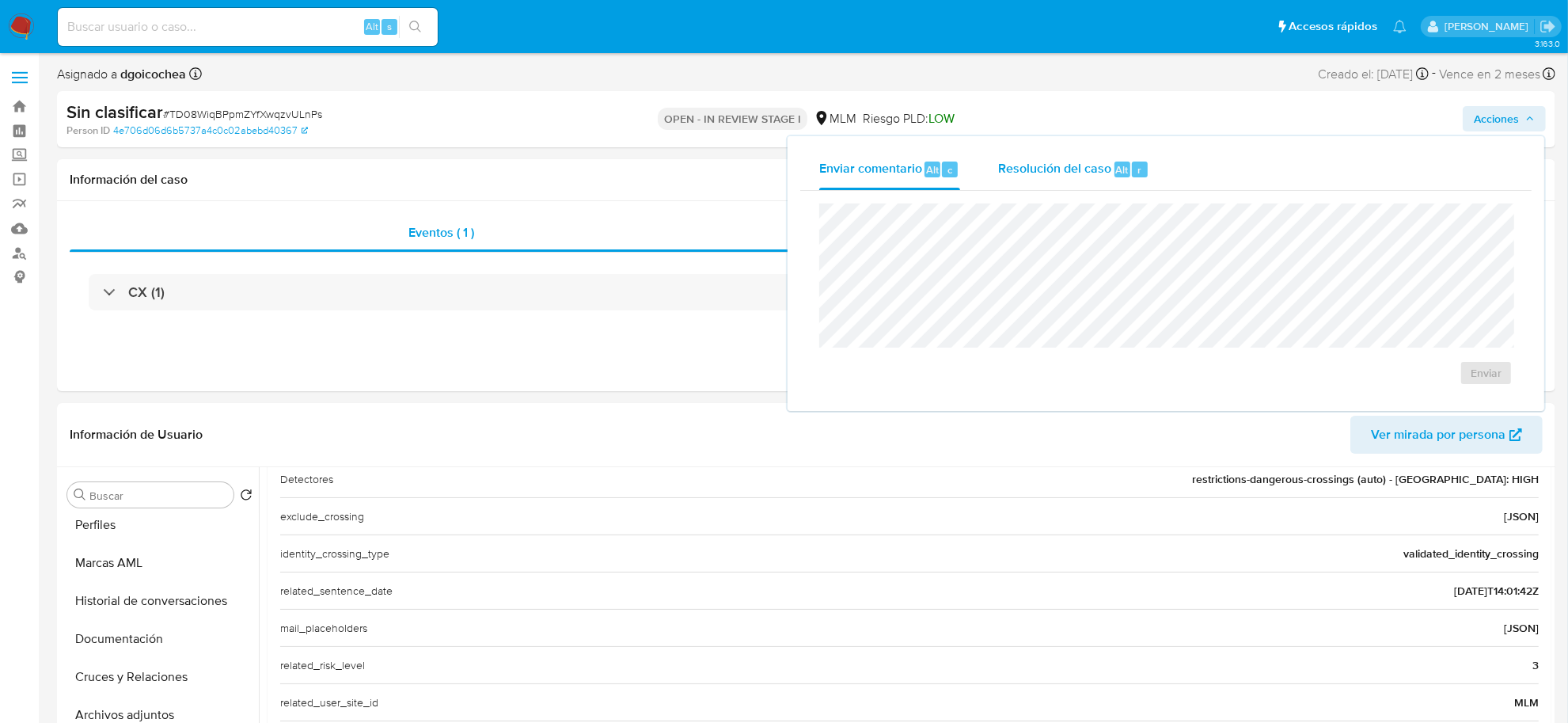
click at [1054, 165] on span "Resolución del caso" at bounding box center [1055, 169] width 113 height 18
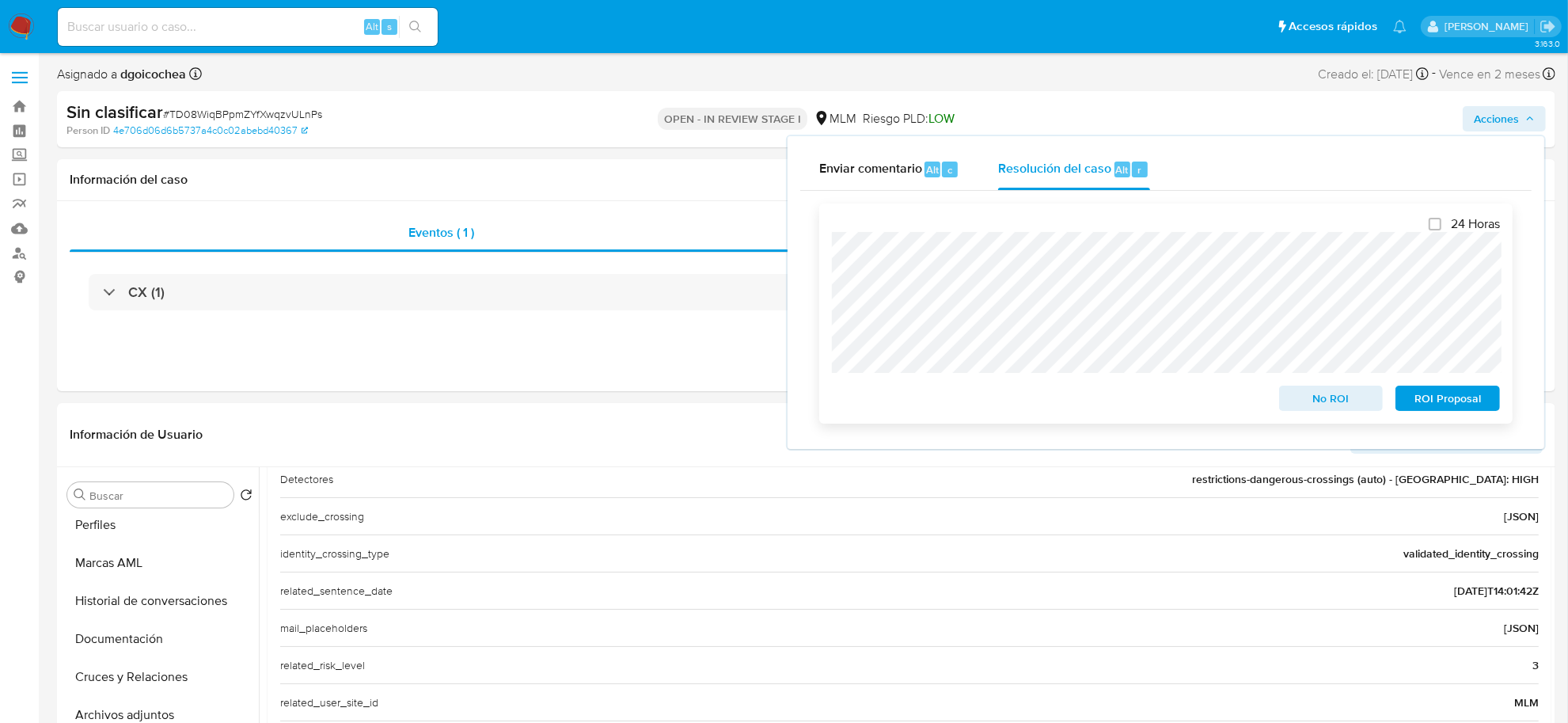
click at [1318, 398] on span "No ROI" at bounding box center [1331, 399] width 82 height 22
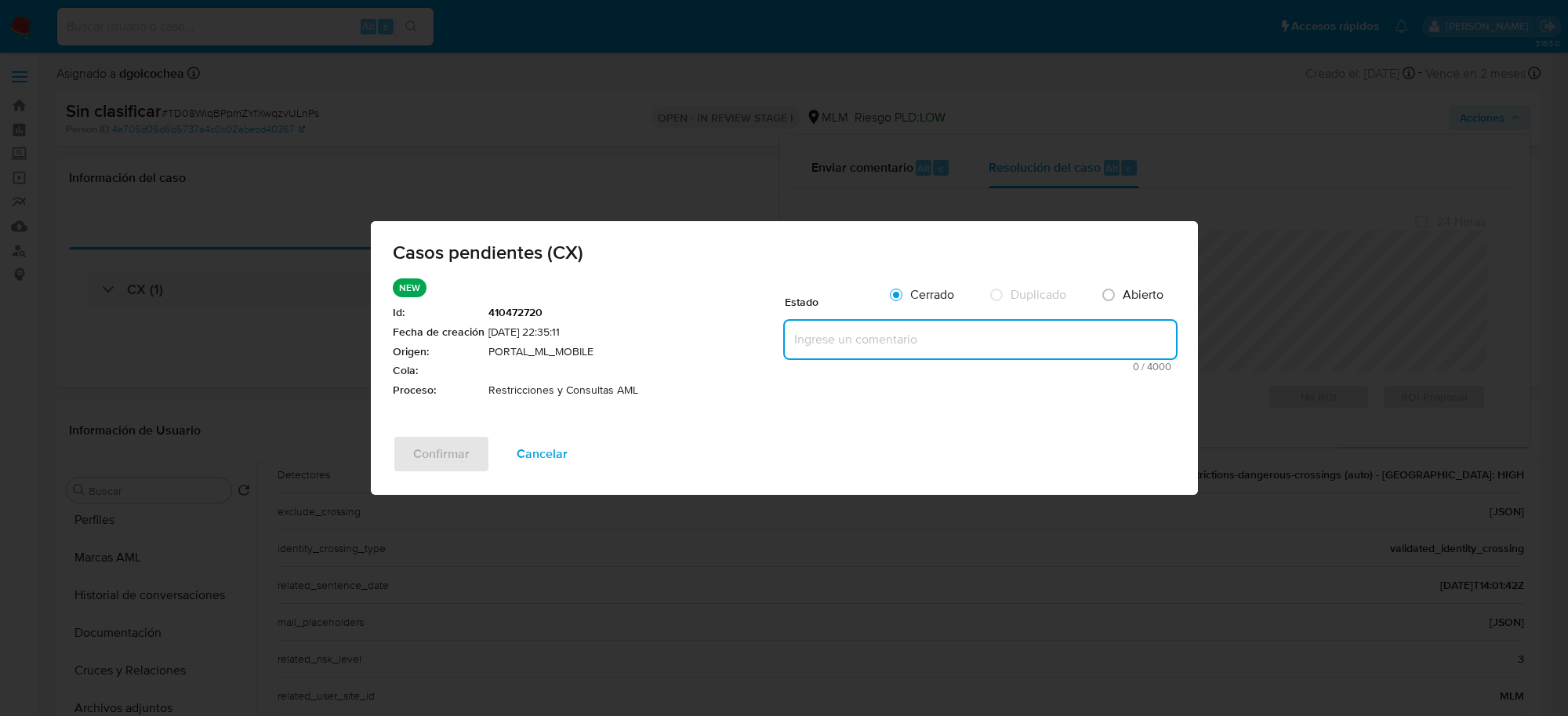
click at [965, 343] on textarea at bounding box center [980, 340] width 391 height 38
paste textarea "Se crea caso para eliminar restricción, ya que no aplica a reglas actuales, cli…"
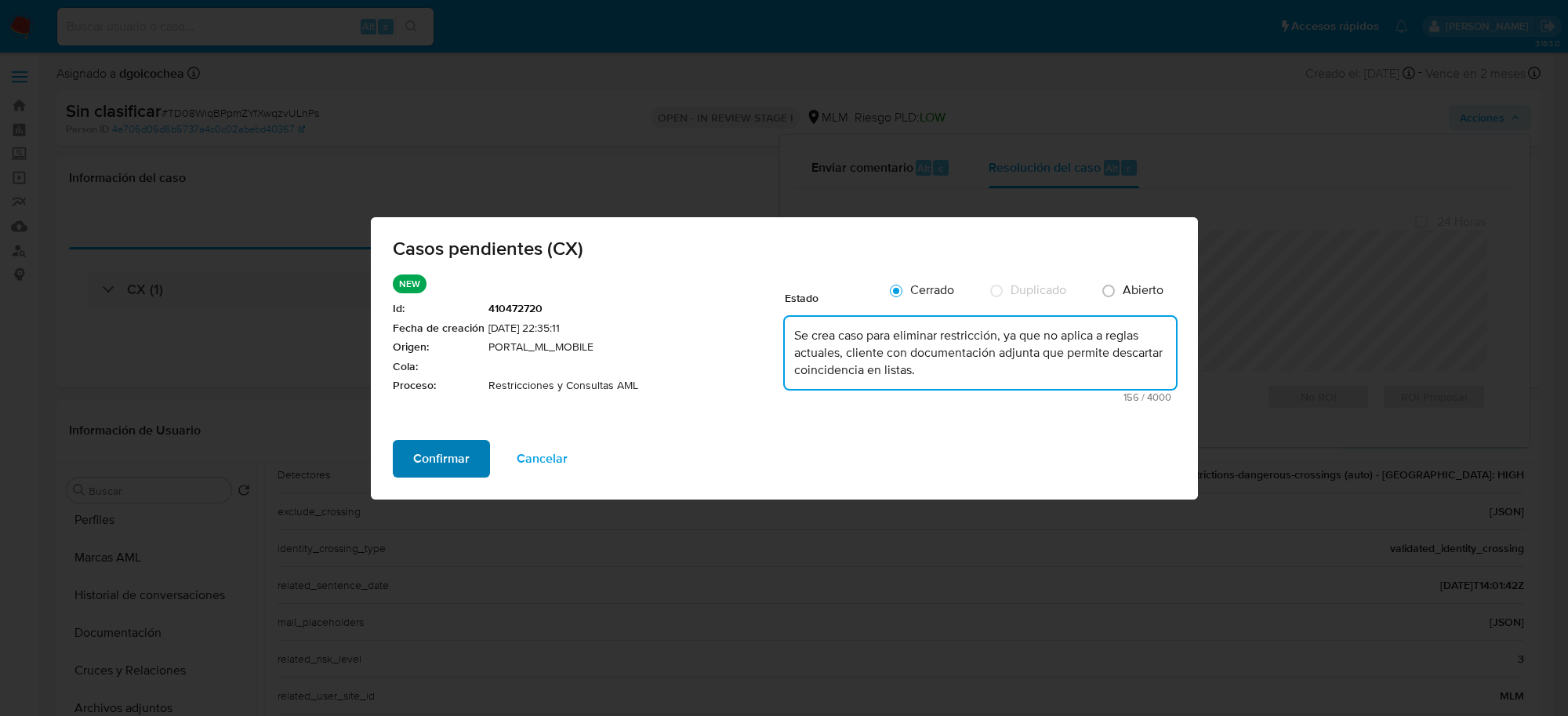
type textarea "Se crea caso para eliminar restricción, ya que no aplica a reglas actuales, cli…"
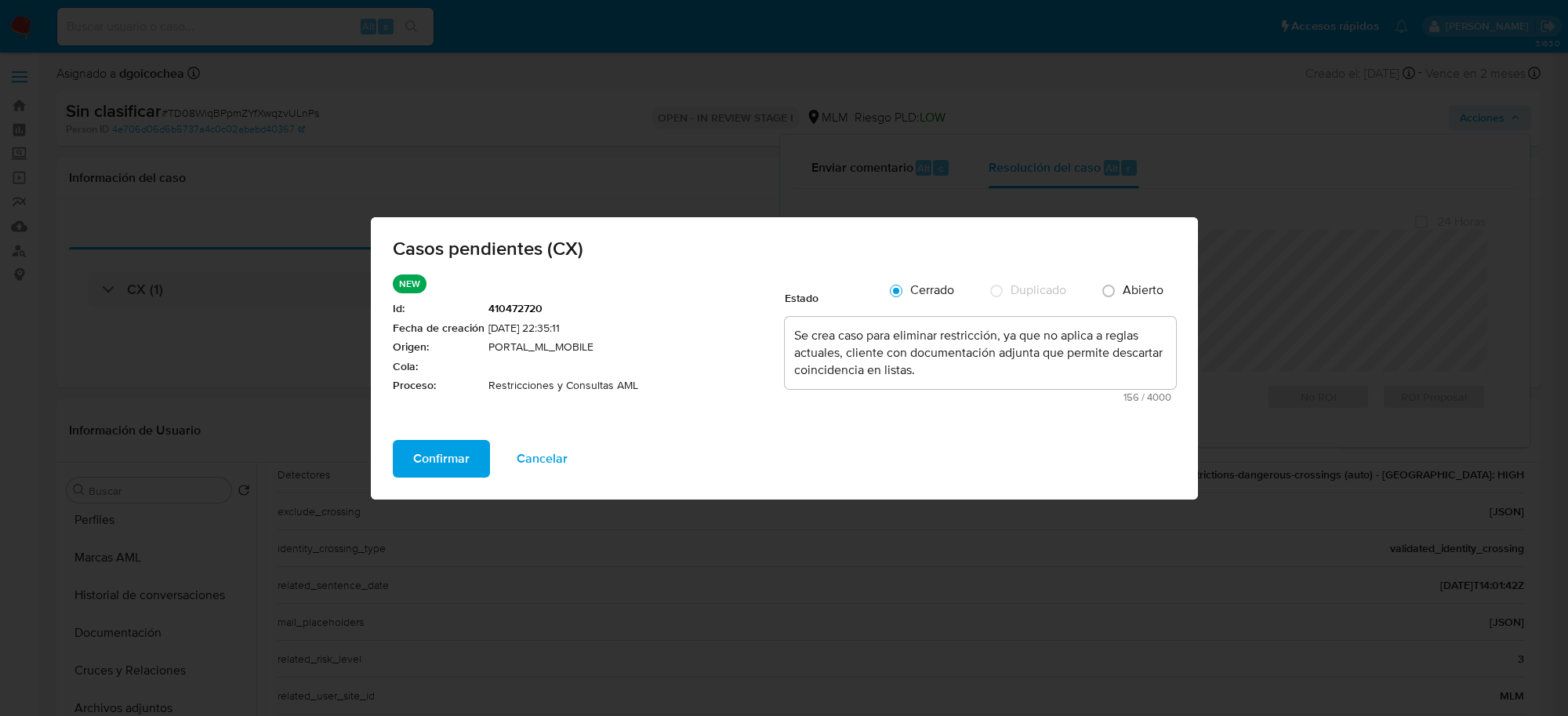
click at [470, 461] on button "Confirmar" at bounding box center [441, 459] width 97 height 38
click at [470, 461] on div "Confirmar Cancelar" at bounding box center [784, 469] width 827 height 59
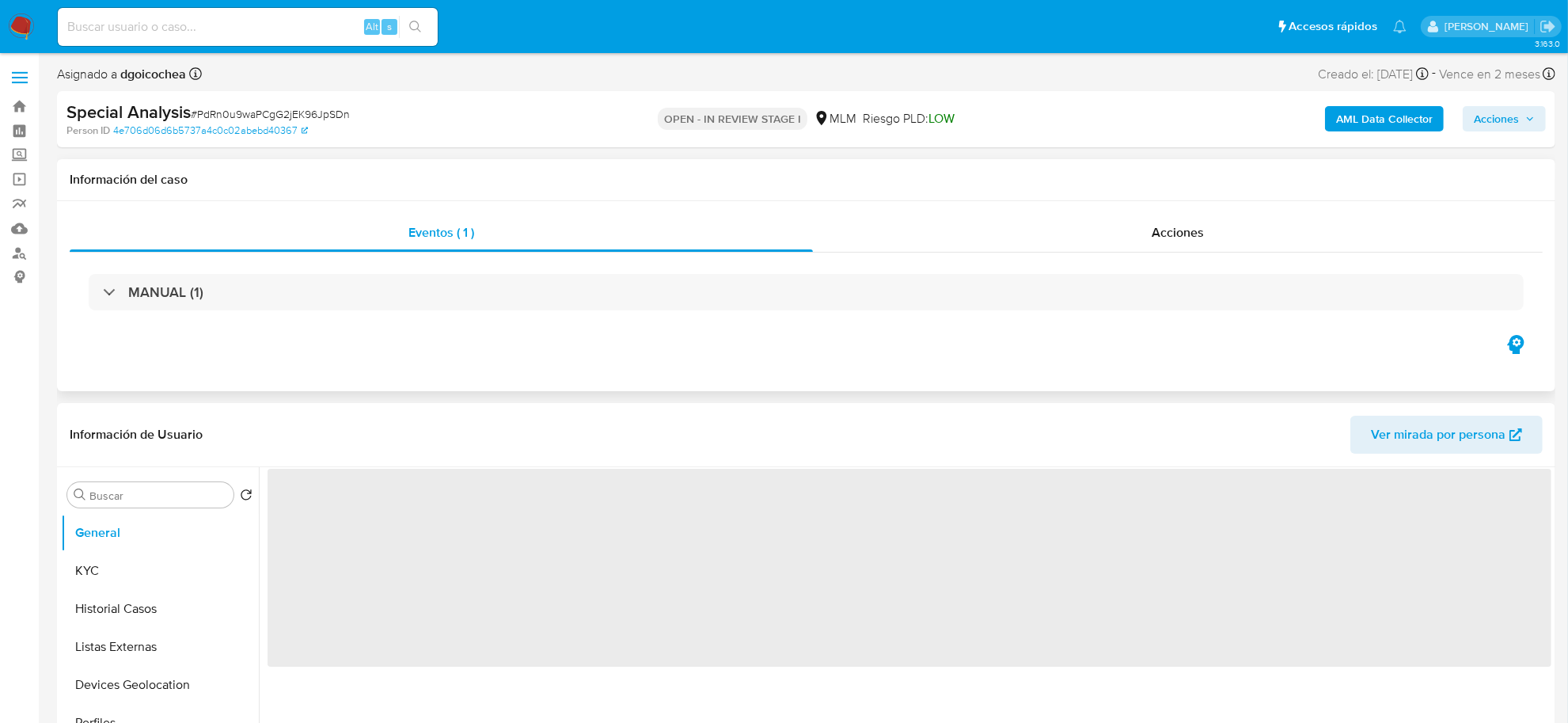
select select "10"
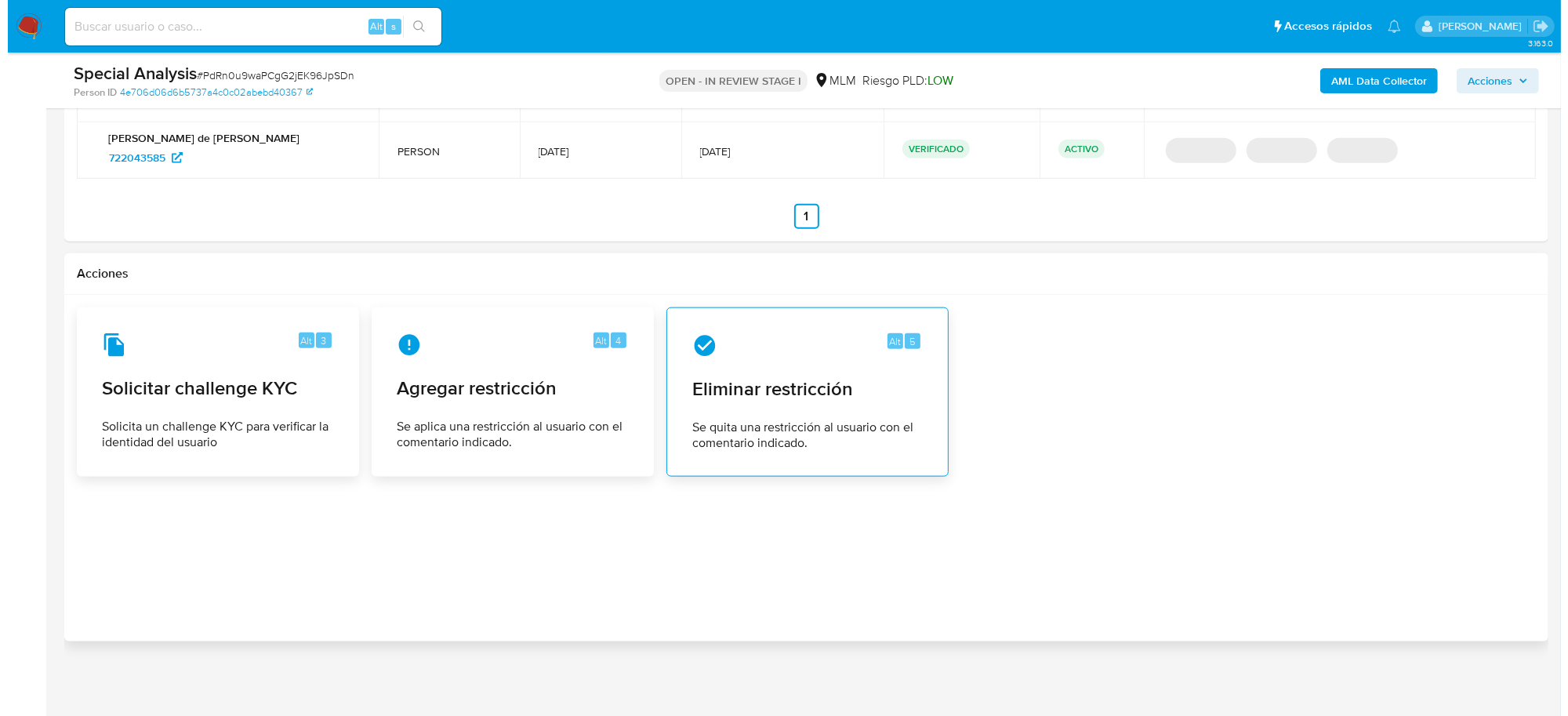
scroll to position [1949, 0]
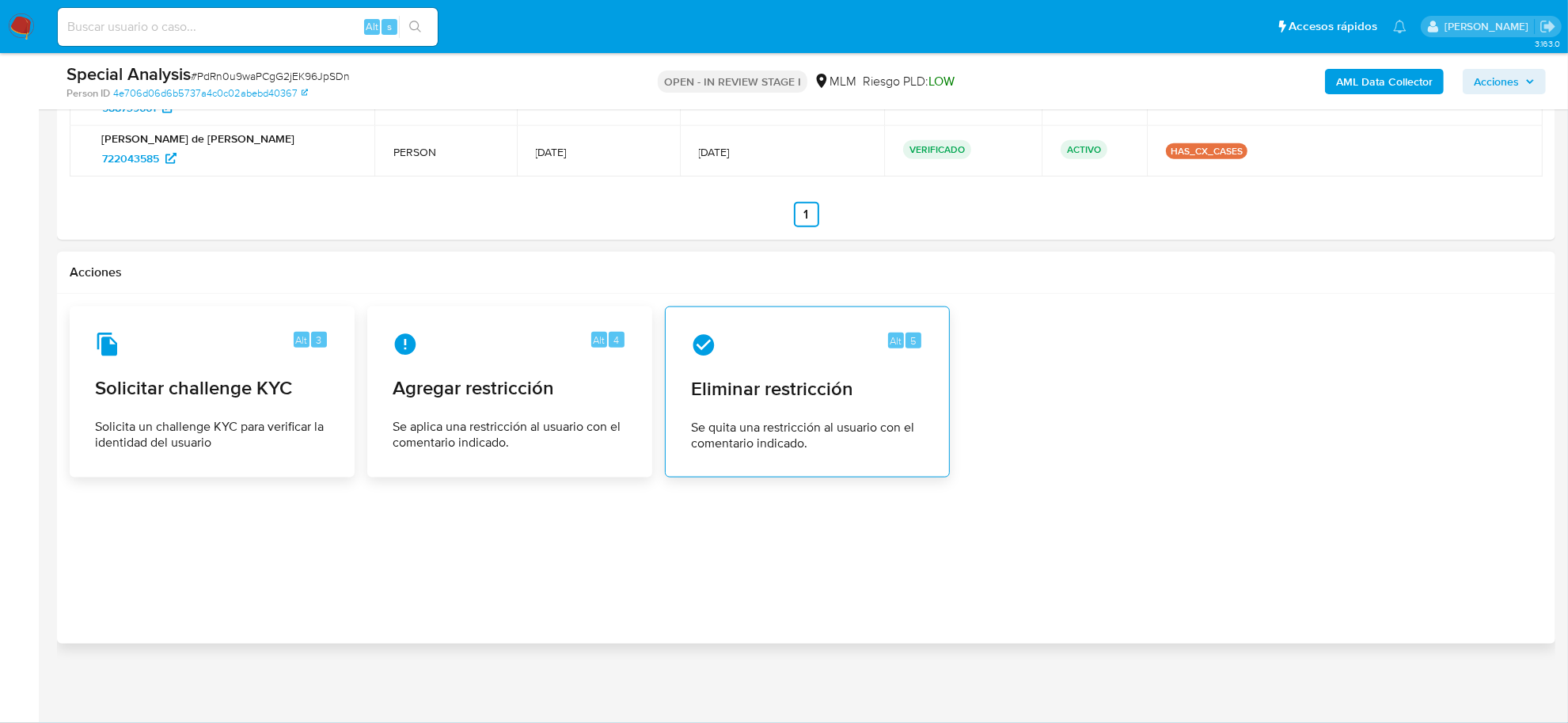
click at [831, 348] on div "Alt 5" at bounding box center [808, 345] width 233 height 26
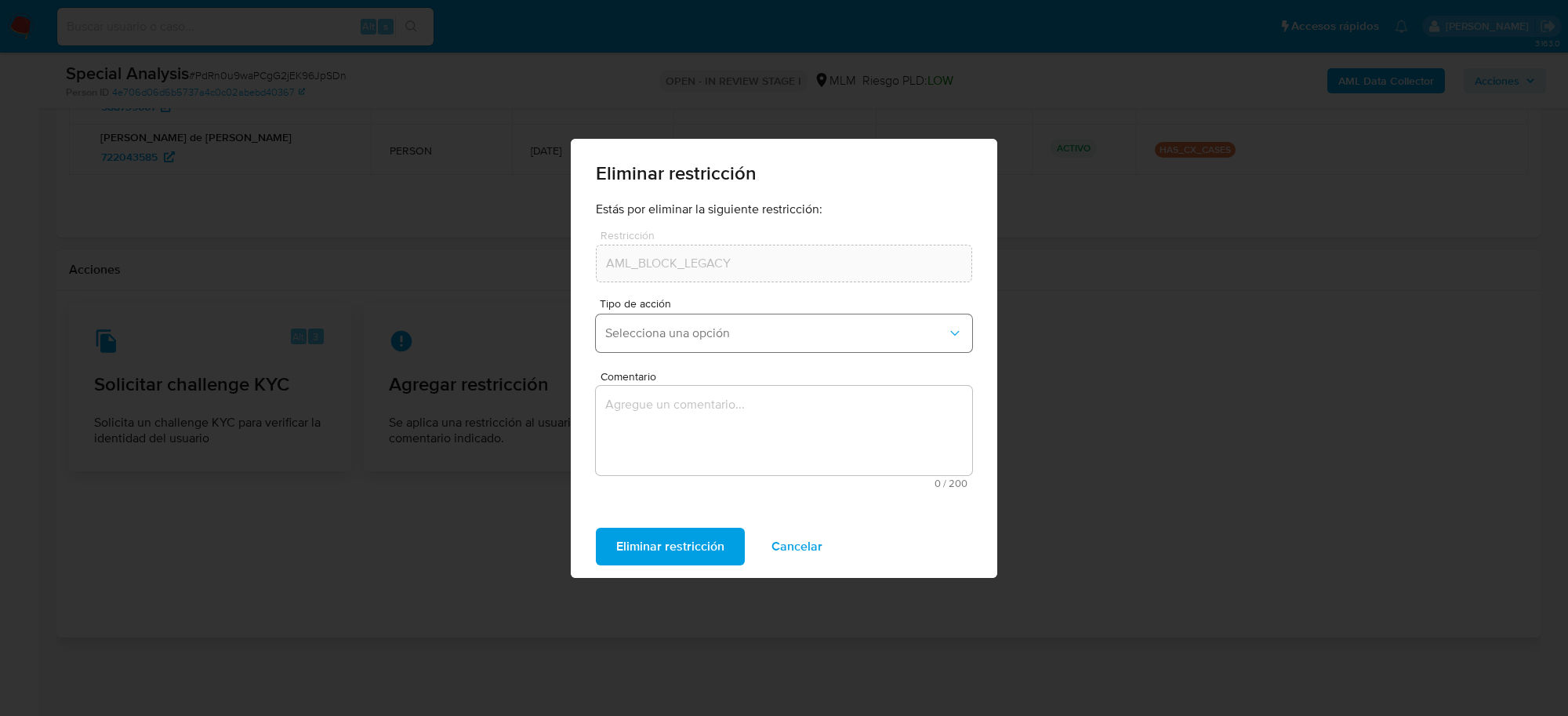
click at [742, 329] on span "Selecciona una opción" at bounding box center [776, 334] width 342 height 16
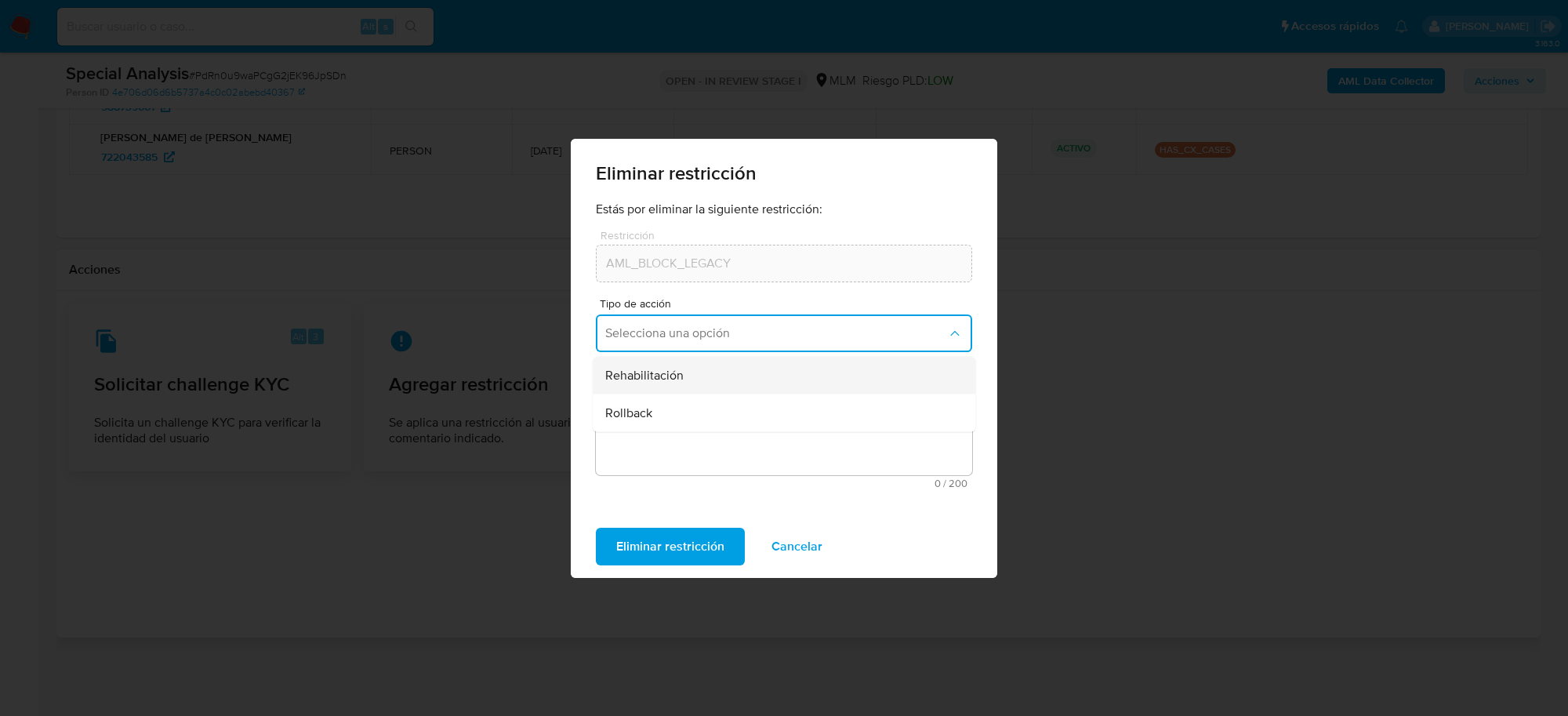
click at [678, 373] on span "Rehabilitación" at bounding box center [644, 375] width 78 height 16
click at [676, 429] on textarea "Comentario" at bounding box center [784, 430] width 376 height 89
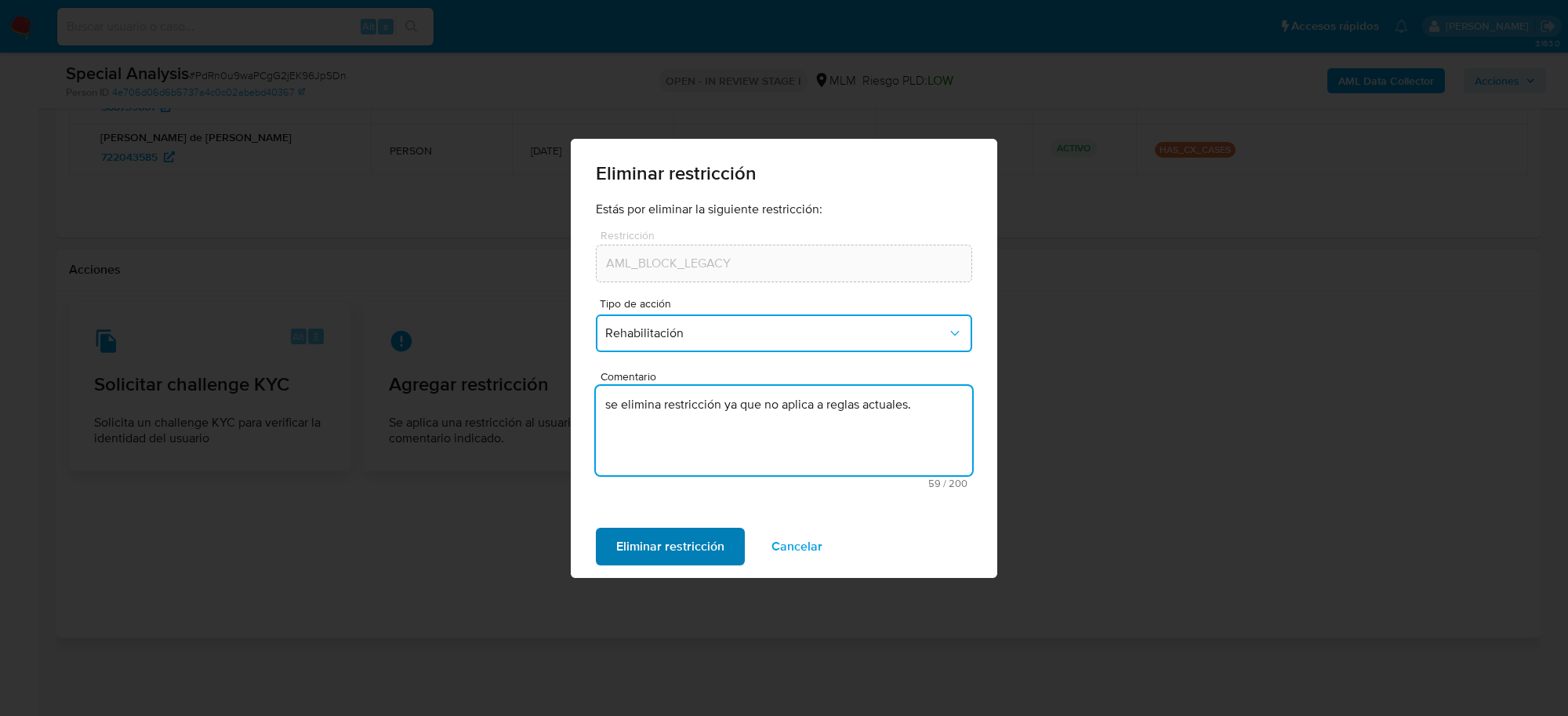
type textarea "se elimina restricción ya que no aplica a reglas actuales."
click at [712, 530] on span "Eliminar restricción" at bounding box center [670, 547] width 108 height 35
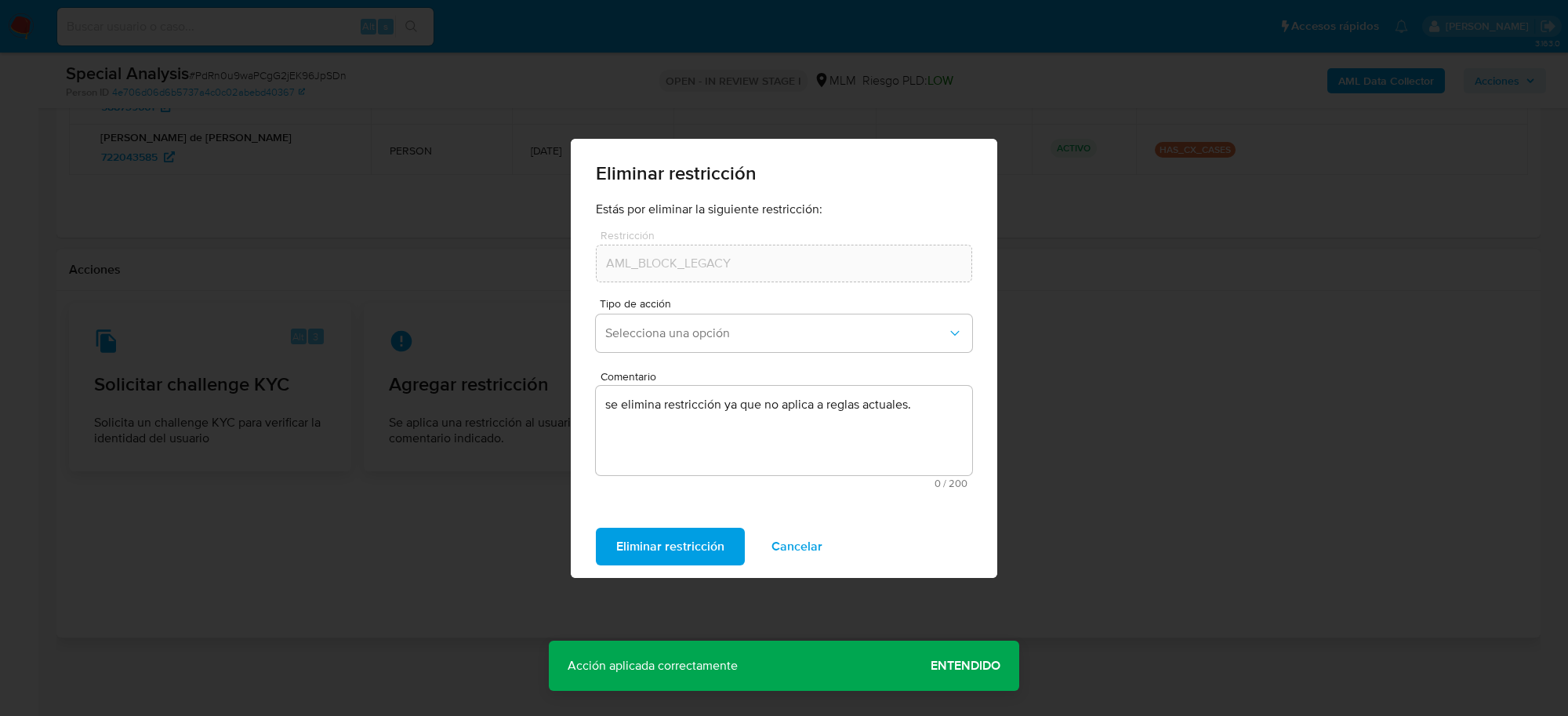
click at [979, 666] on span "Entendido" at bounding box center [965, 666] width 70 height 0
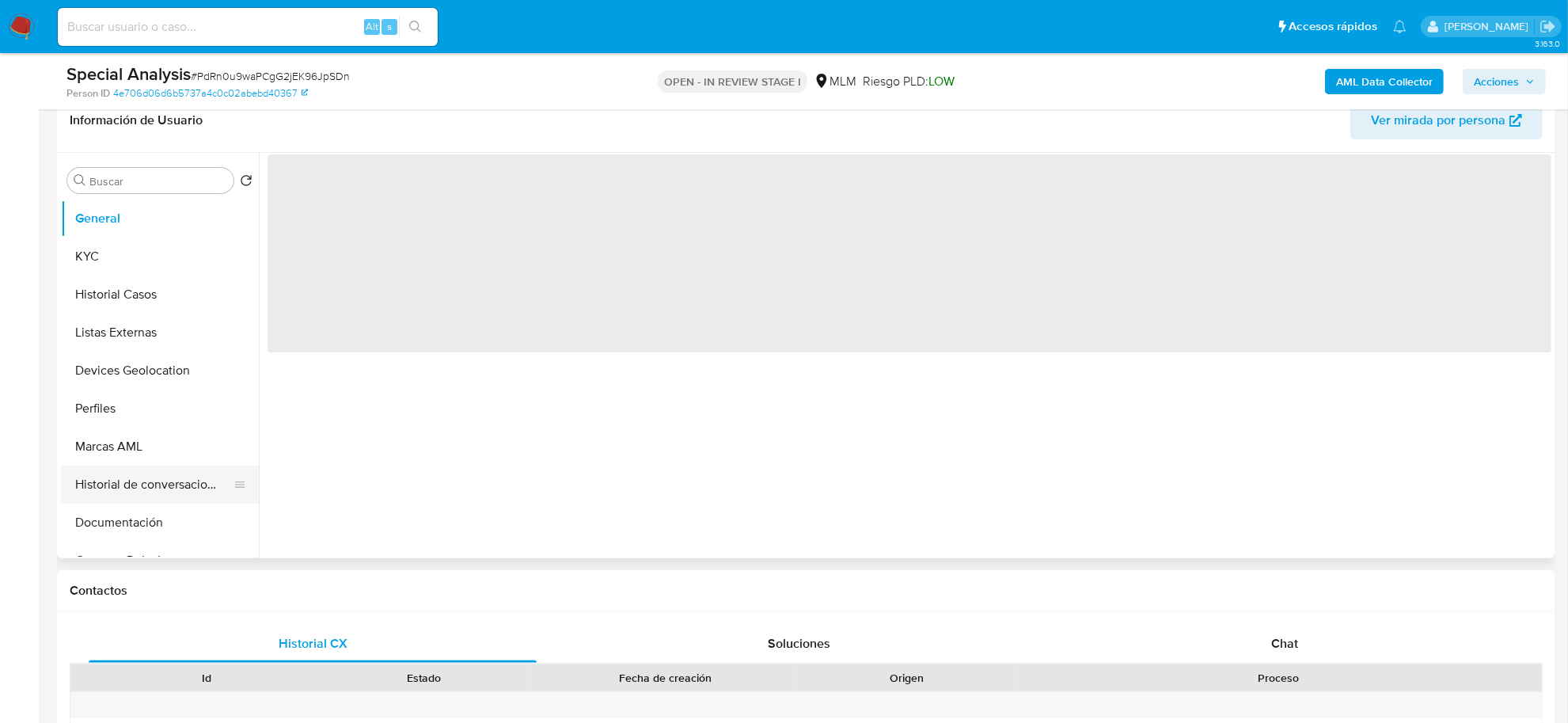
scroll to position [297, 0]
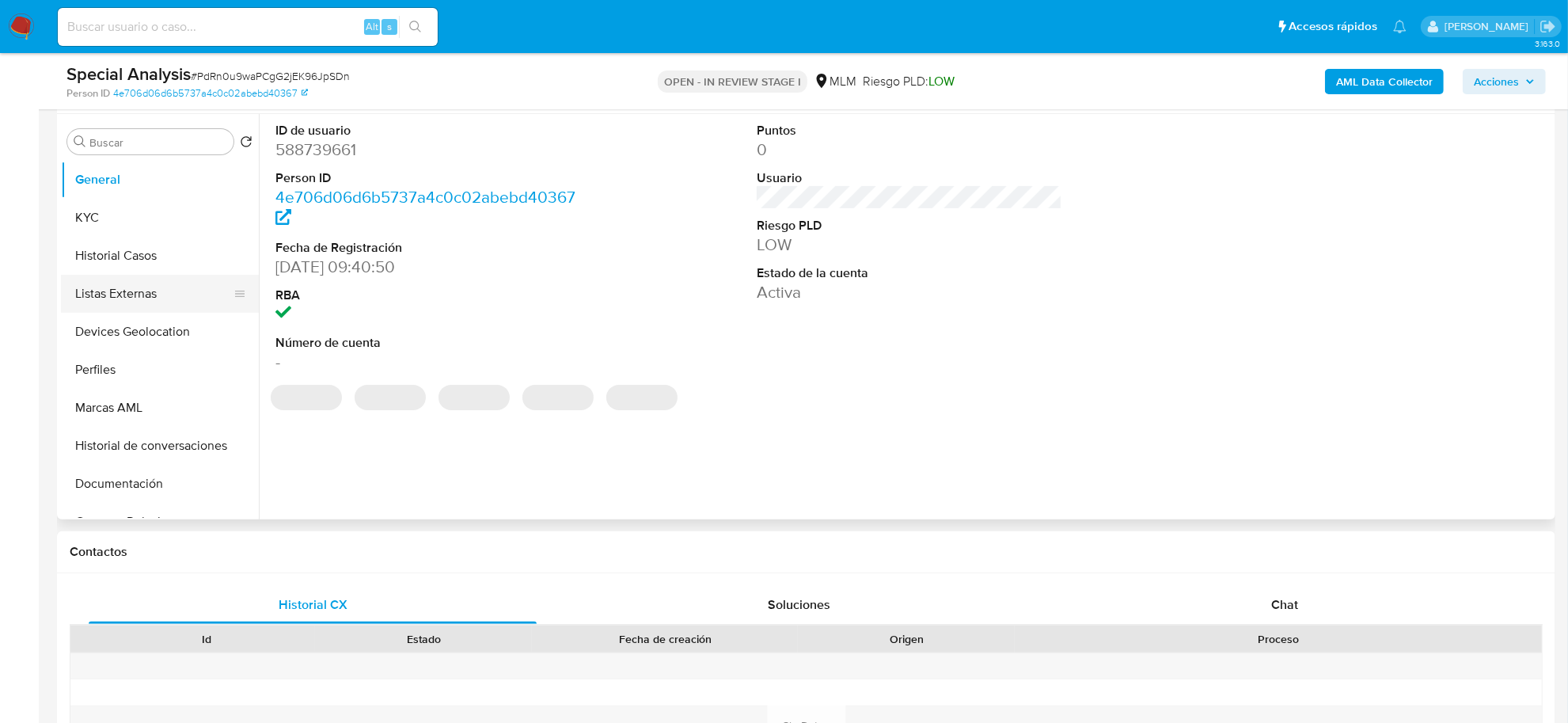
select select "10"
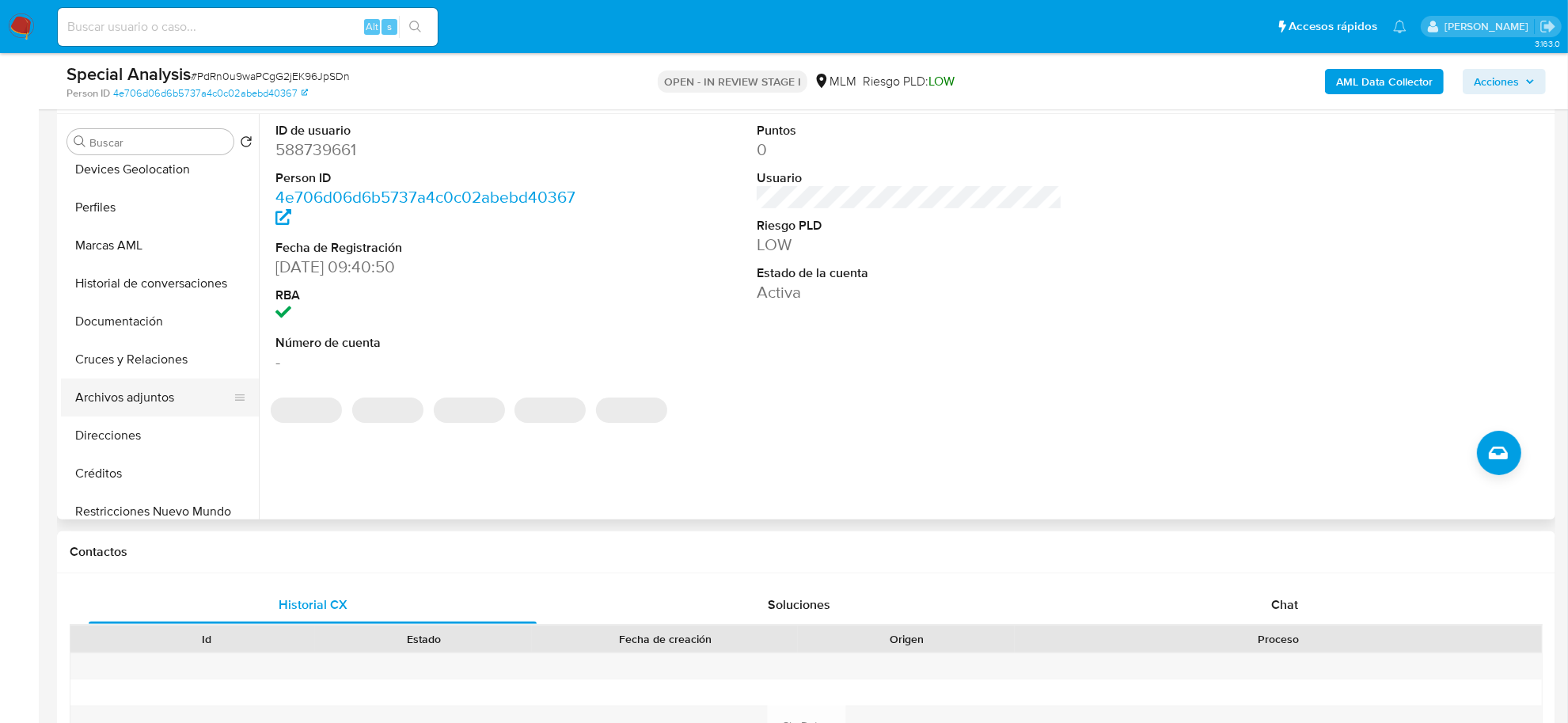
scroll to position [198, 0]
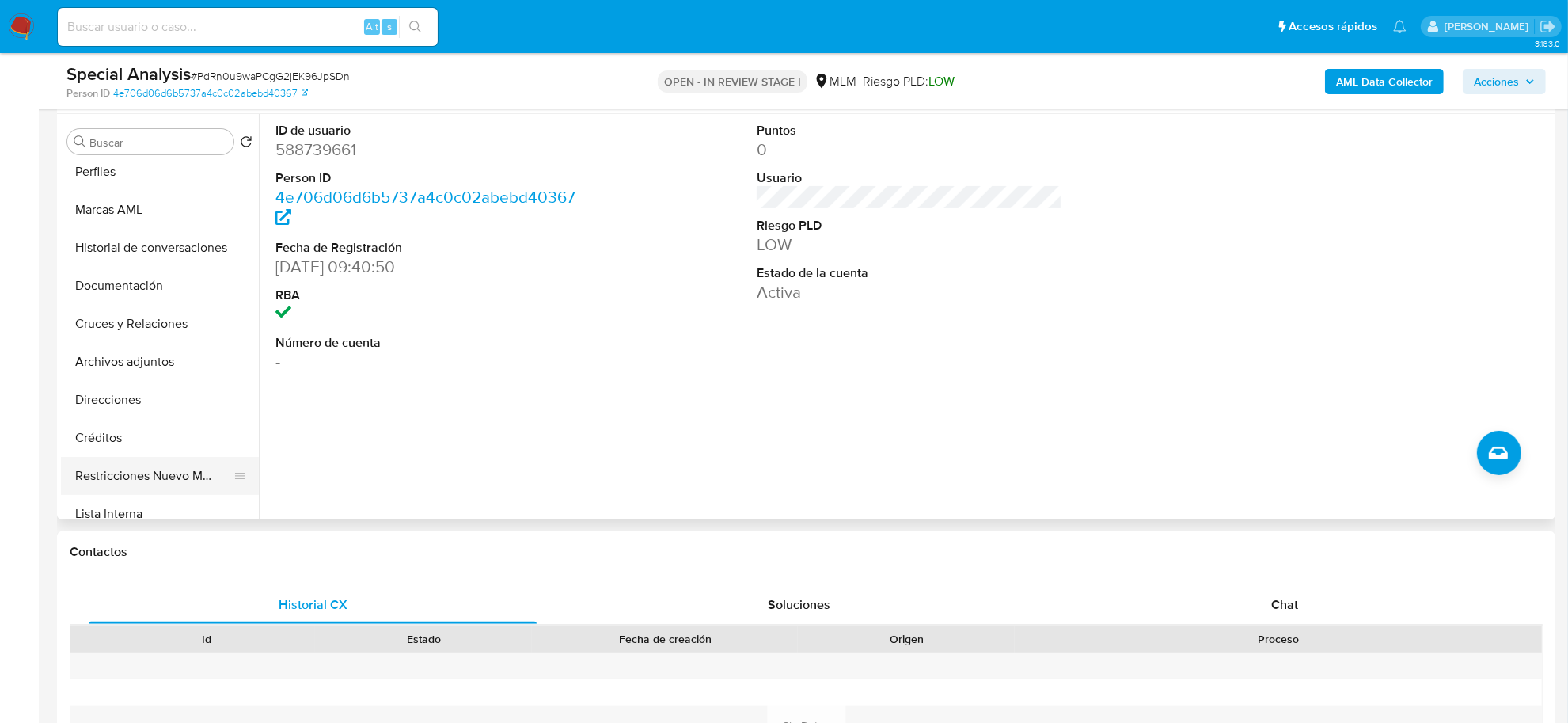
click at [160, 465] on button "Restricciones Nuevo Mundo" at bounding box center [153, 476] width 185 height 38
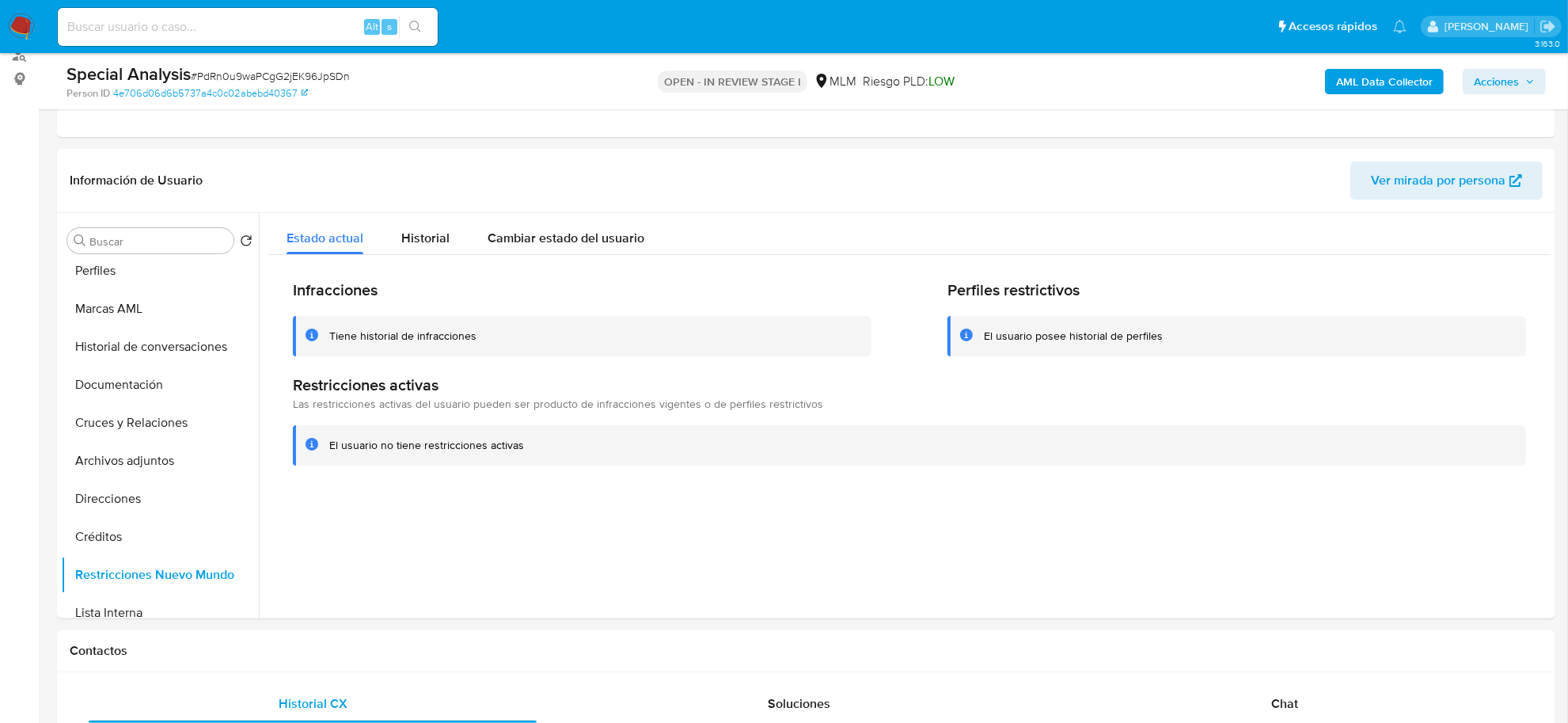
click at [1509, 88] on span "Acciones" at bounding box center [1496, 81] width 46 height 26
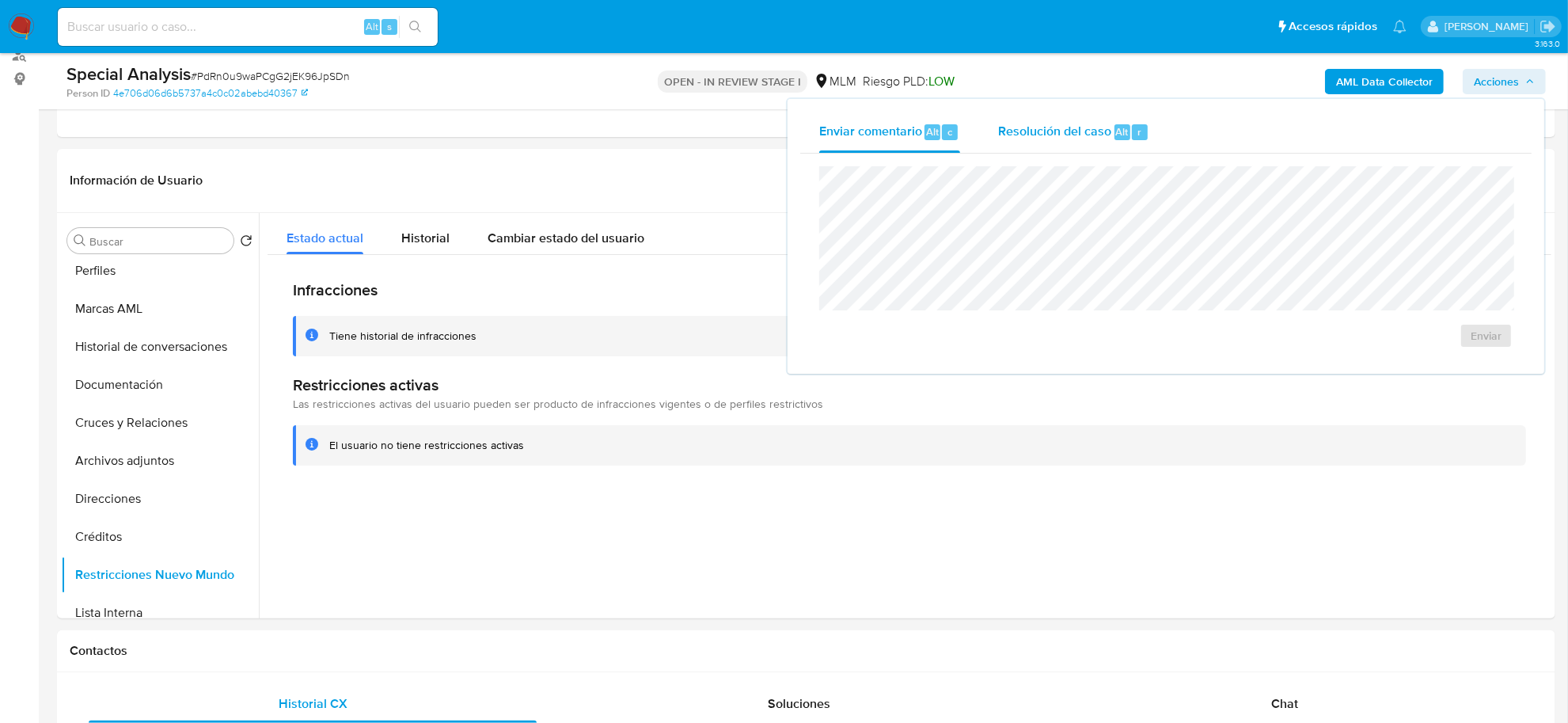
click at [1042, 144] on div "Resolución del caso Alt r" at bounding box center [1073, 133] width 151 height 42
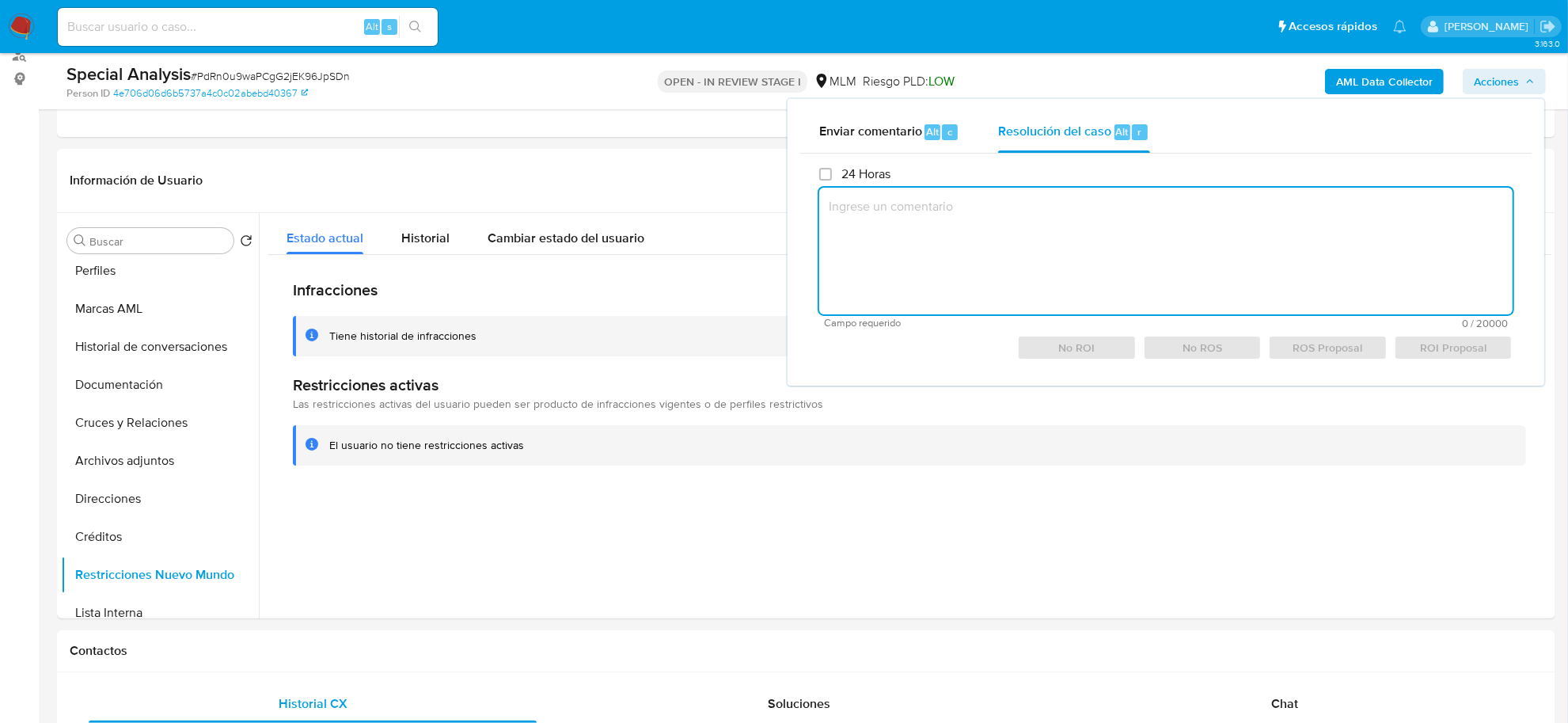
click at [1000, 222] on textarea at bounding box center [1166, 251] width 694 height 127
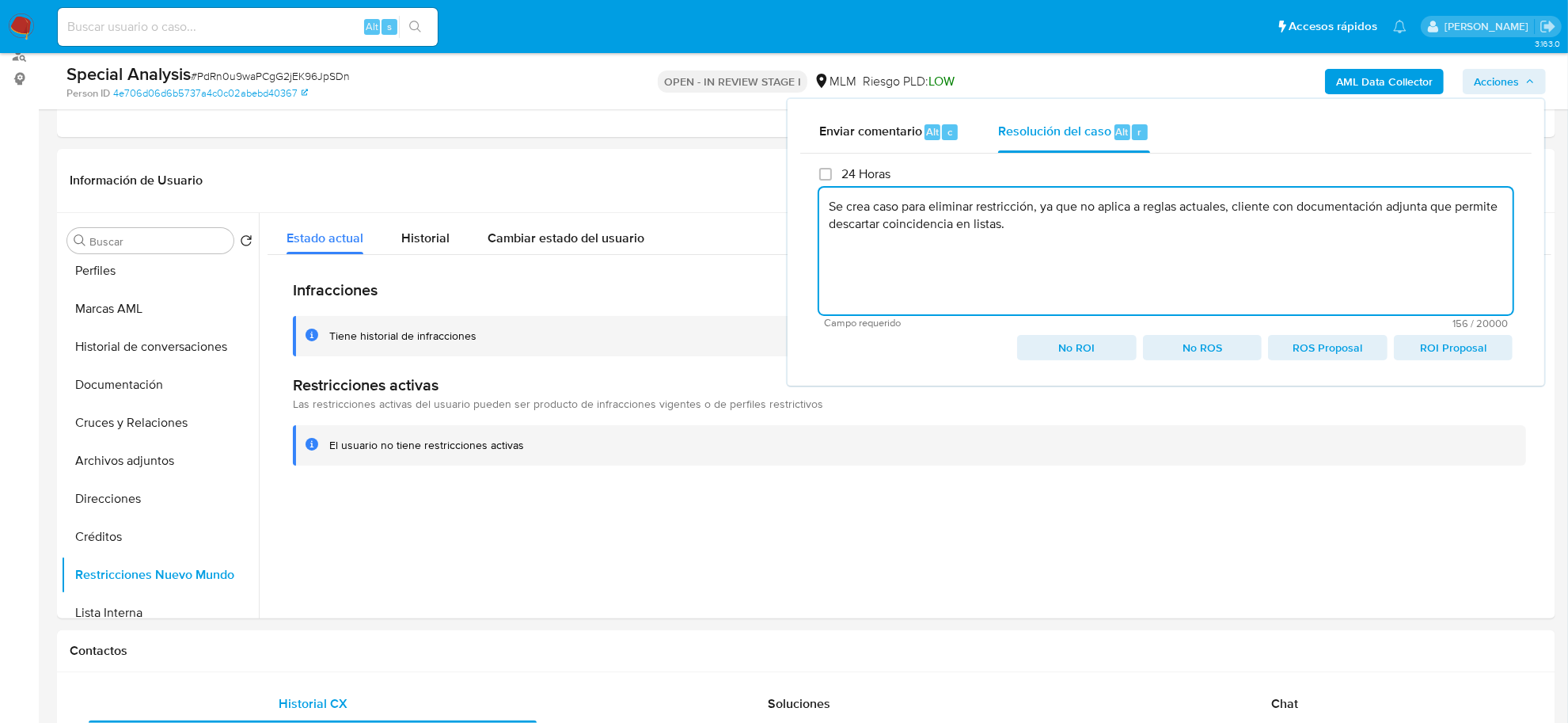
drag, startPoint x: 1045, startPoint y: 230, endPoint x: 821, endPoint y: 214, distance: 224.6
click at [821, 214] on textarea "Se crea caso para eliminar restricción, ya que no aplica a reglas actuales, cli…" at bounding box center [1166, 251] width 694 height 127
click at [1051, 346] on span "No ROI" at bounding box center [1076, 348] width 97 height 22
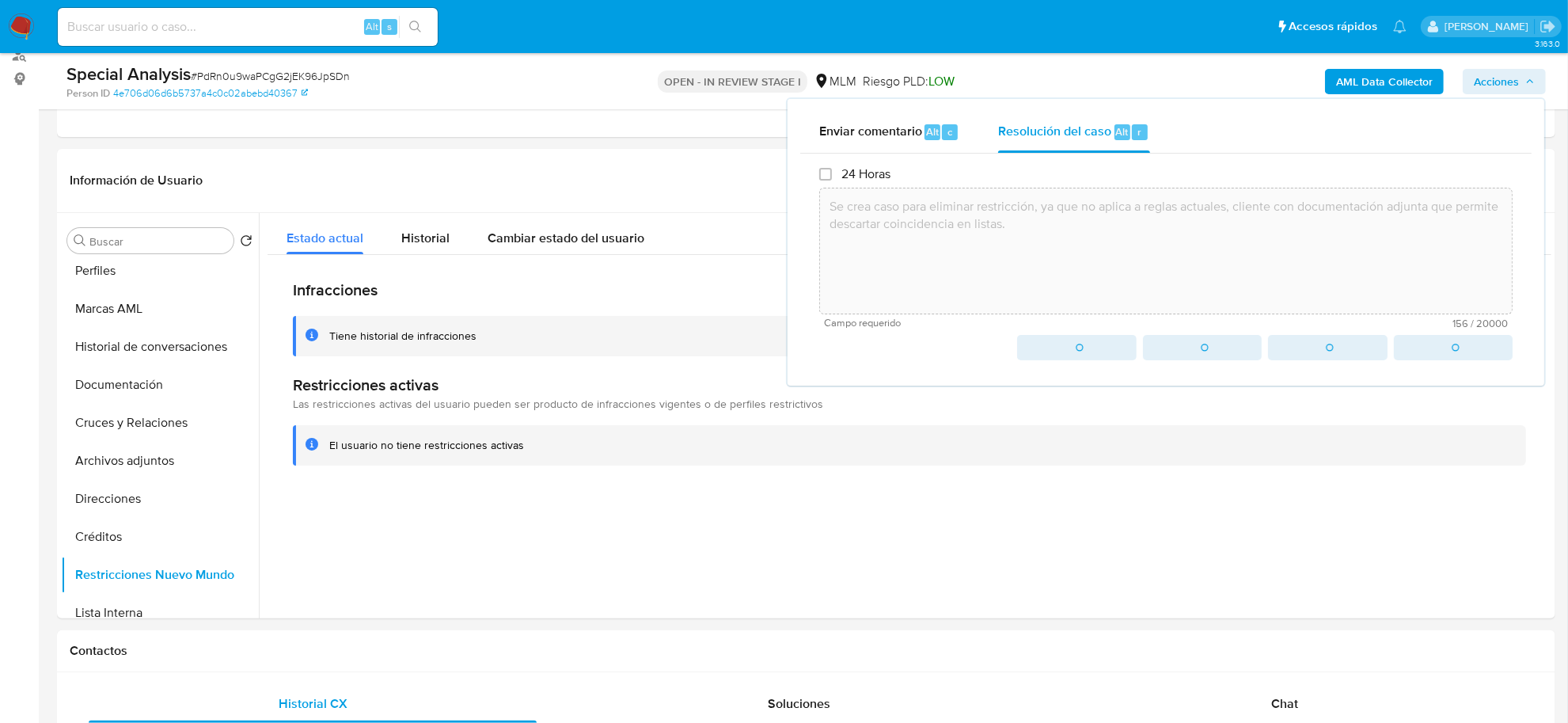
type textarea "Se crea caso para eliminar restricción, ya que no aplica a reglas actuales, cli…"
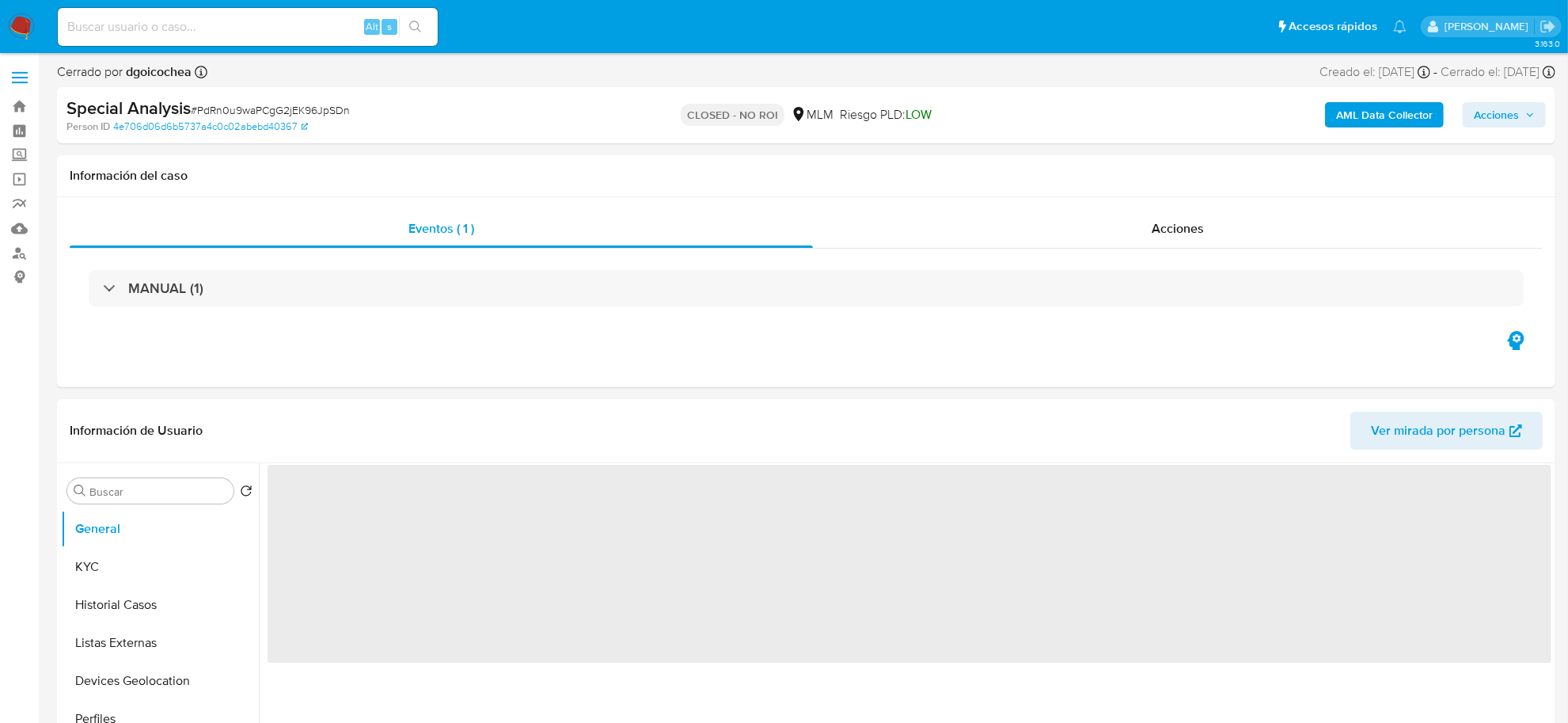
select select "10"
